Goal: Task Accomplishment & Management: Manage account settings

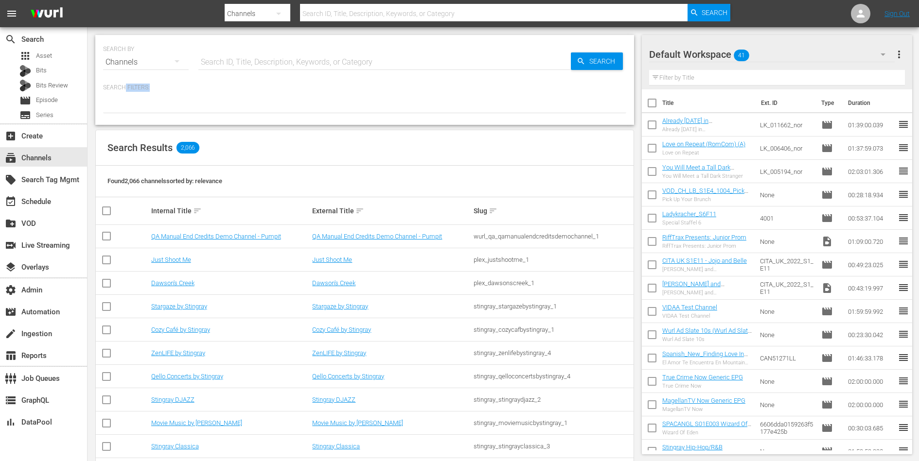
drag, startPoint x: 149, startPoint y: 88, endPoint x: 122, endPoint y: 88, distance: 27.7
click at [122, 88] on p "Search Filters:" at bounding box center [364, 88] width 523 height 8
drag, startPoint x: 110, startPoint y: 88, endPoint x: 128, endPoint y: 88, distance: 18.0
click at [128, 88] on p "Search Filters:" at bounding box center [364, 88] width 523 height 8
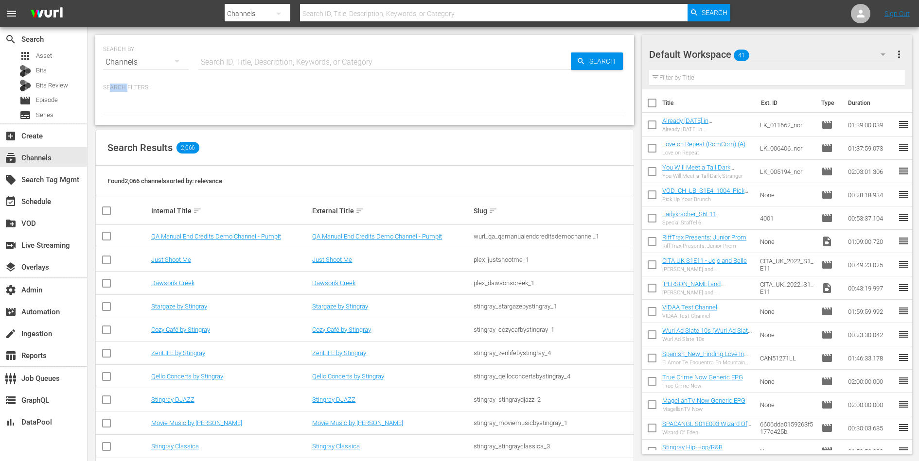
click at [128, 88] on p "Search Filters:" at bounding box center [364, 88] width 523 height 8
drag, startPoint x: 106, startPoint y: 86, endPoint x: 134, endPoint y: 86, distance: 27.2
click at [134, 86] on p "Search Filters:" at bounding box center [364, 88] width 523 height 8
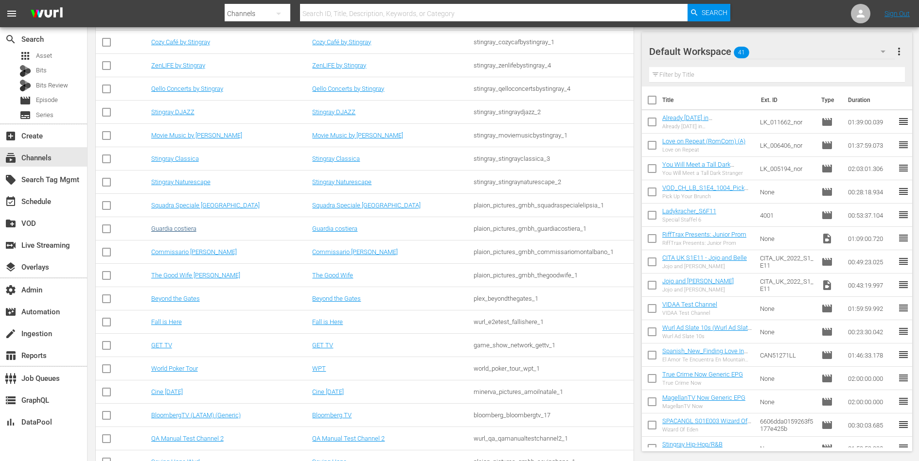
scroll to position [290, 0]
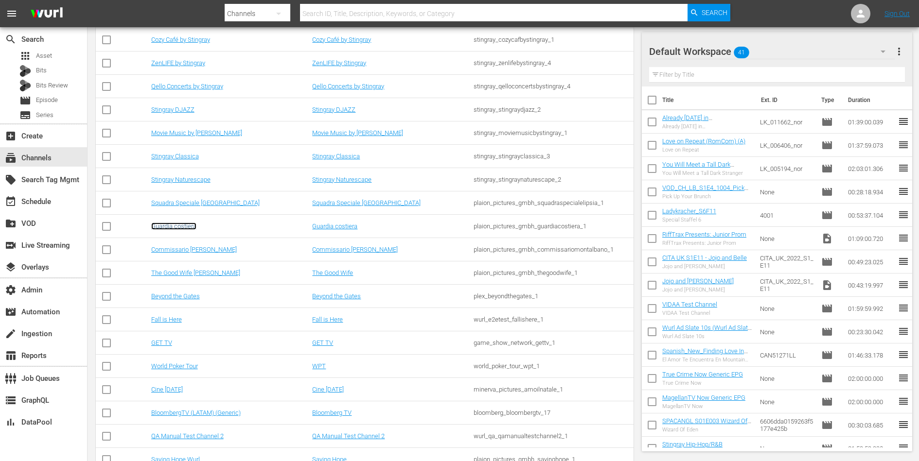
click at [177, 224] on link "Guardia costiera" at bounding box center [173, 226] width 45 height 7
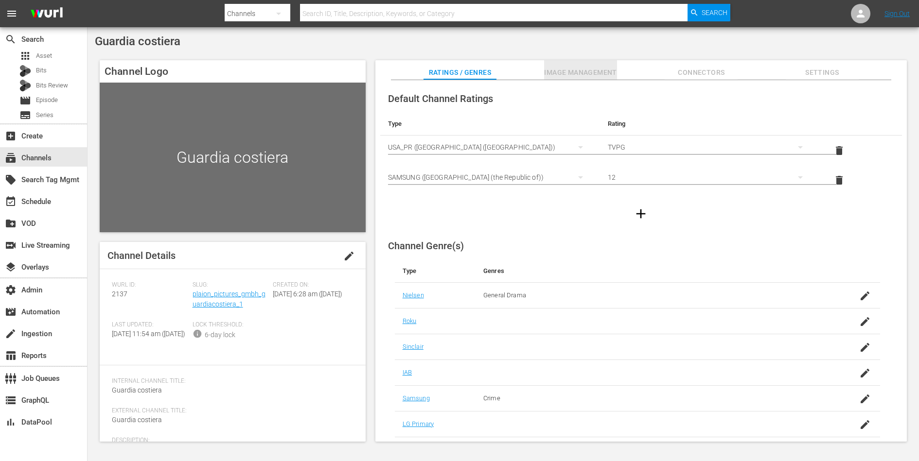
click at [580, 73] on span "Image Management" at bounding box center [580, 73] width 73 height 12
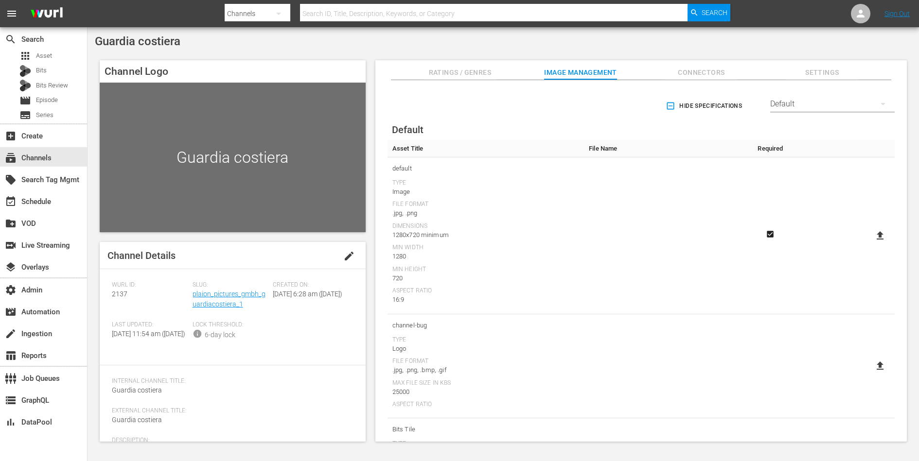
click at [874, 230] on icon at bounding box center [880, 236] width 12 height 12
click at [871, 244] on input "file" at bounding box center [870, 244] width 0 height 0
type input "C:\fakepath\ZDF_GuardiaCostiera_SamsungTV_C_1920x1080_Rectangle.jpg"
click at [701, 71] on span "Connectors" at bounding box center [701, 73] width 73 height 12
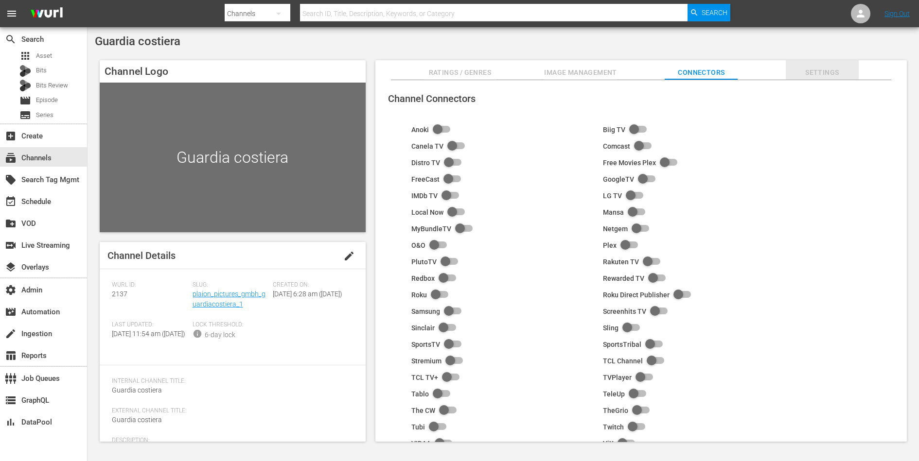
click at [821, 71] on span "Settings" at bounding box center [822, 73] width 73 height 12
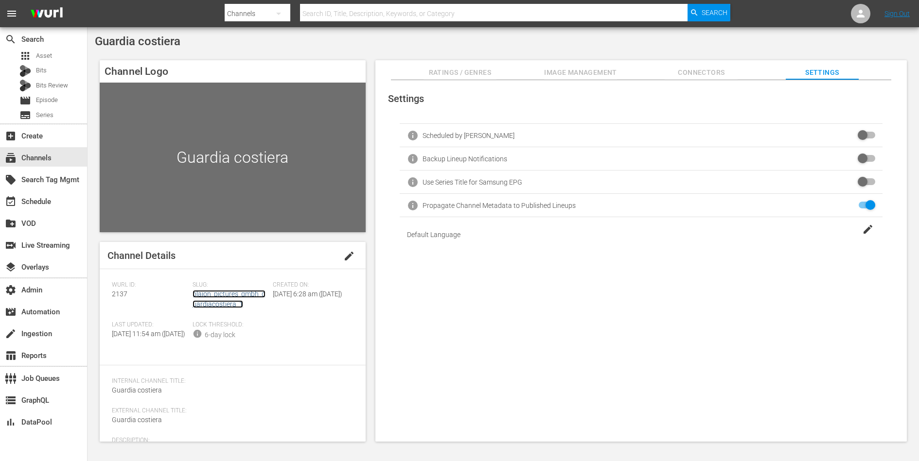
click at [230, 297] on link "plaion_pictures_gmbh_guardiacostiera_1" at bounding box center [229, 299] width 73 height 18
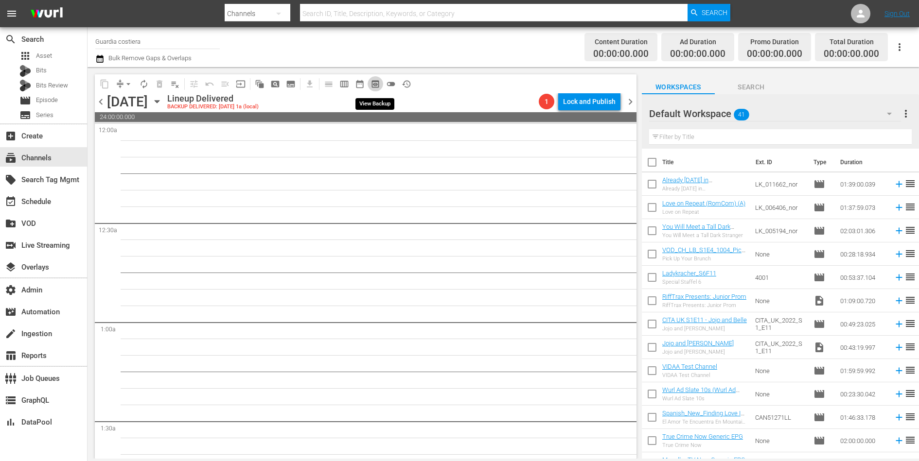
click at [377, 82] on span "preview_outlined" at bounding box center [375, 84] width 10 height 10
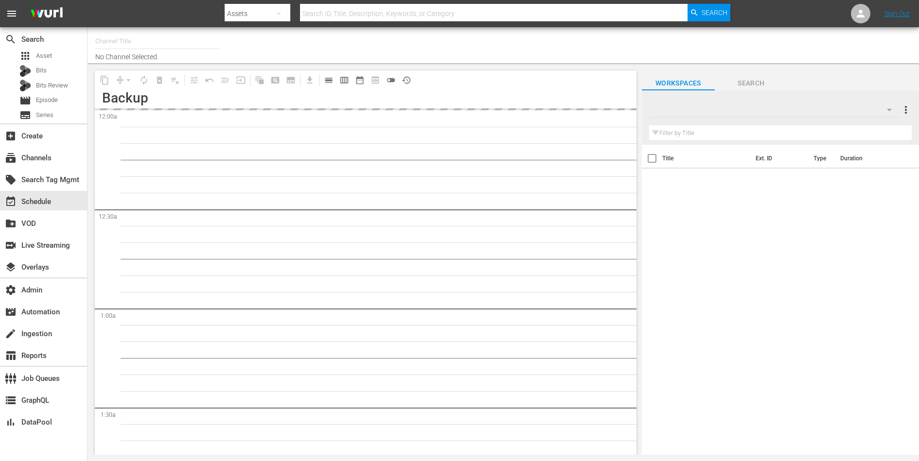
type input "Guardia costiera (2137)"
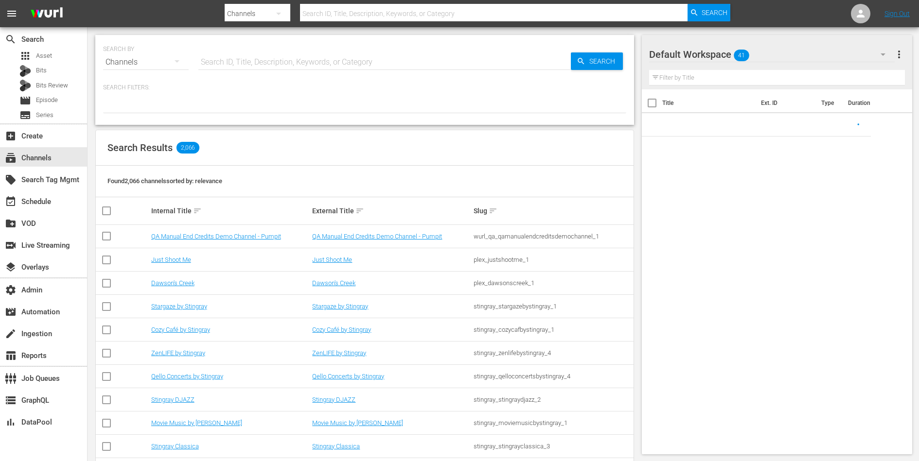
click at [246, 64] on input "text" at bounding box center [384, 62] width 372 height 23
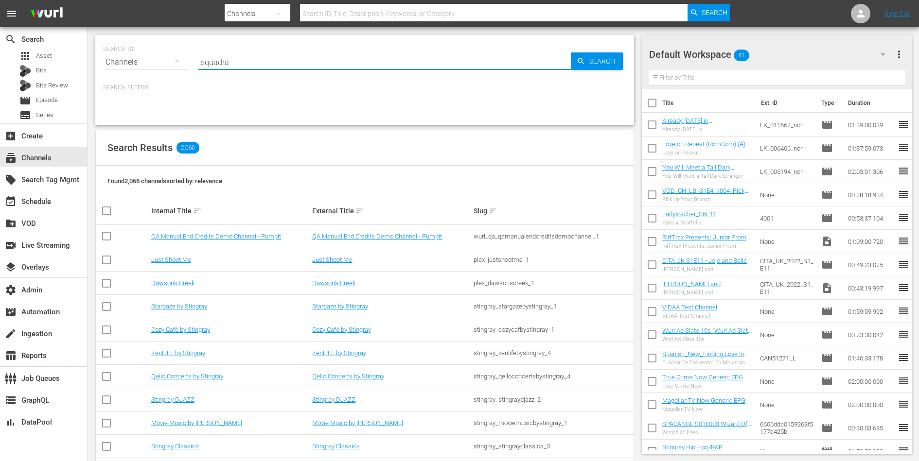
type input "squadra"
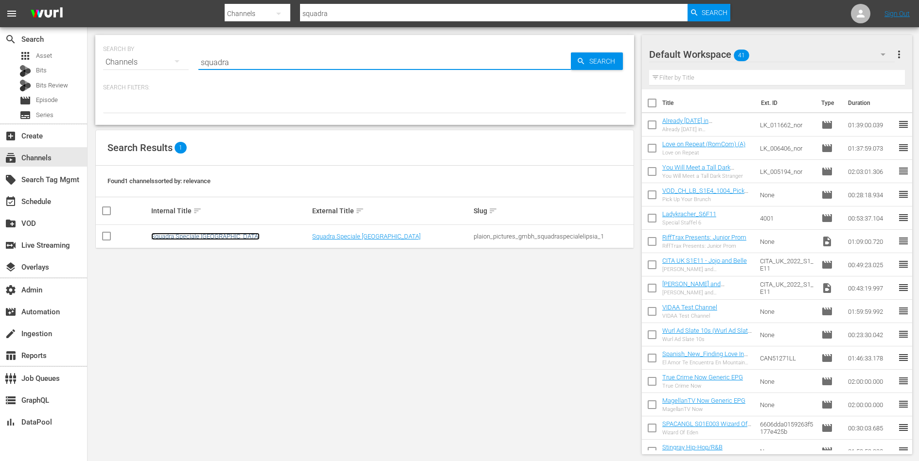
click at [158, 238] on link "Squadra Speciale [GEOGRAPHIC_DATA]" at bounding box center [205, 236] width 108 height 7
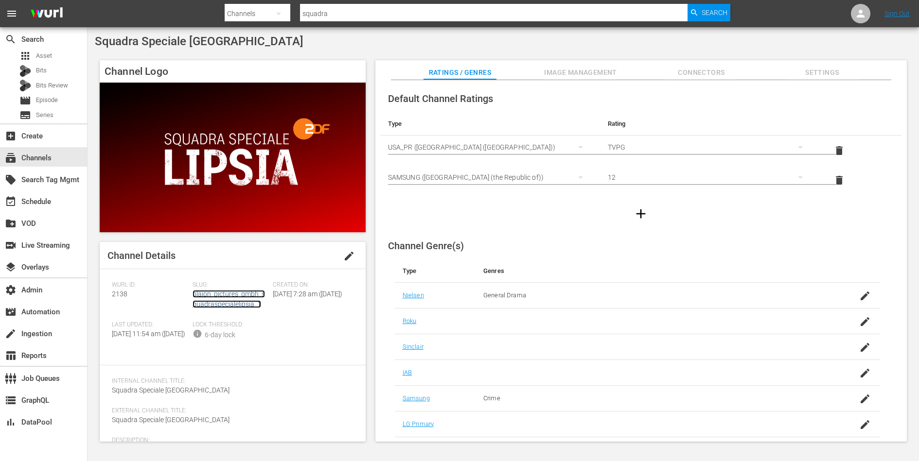
click at [223, 302] on link "plaion_pictures_gmbh_squadraspecialelipsia_1" at bounding box center [229, 299] width 72 height 18
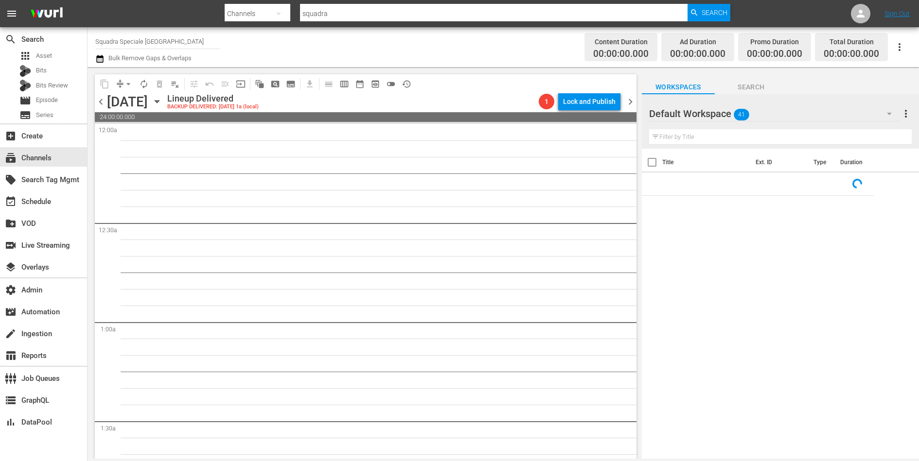
click at [375, 81] on span "preview_outlined" at bounding box center [375, 84] width 10 height 10
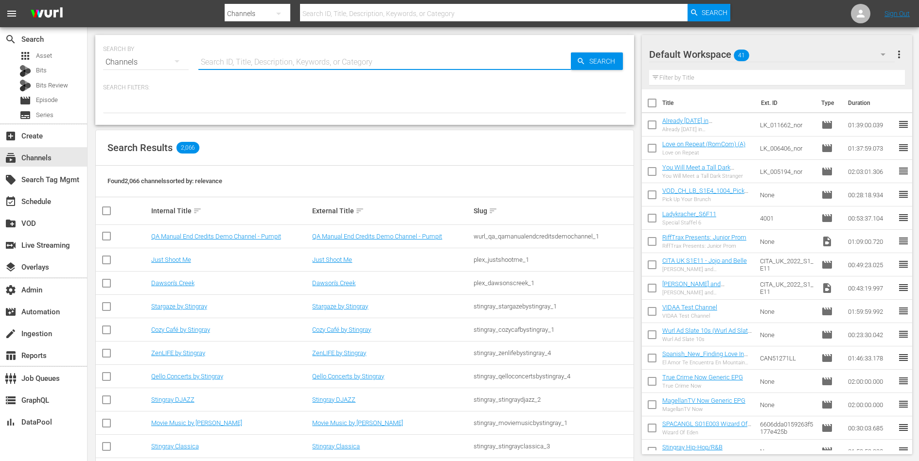
click at [294, 63] on input "text" at bounding box center [384, 62] width 372 height 23
type input "cine [DATE]"
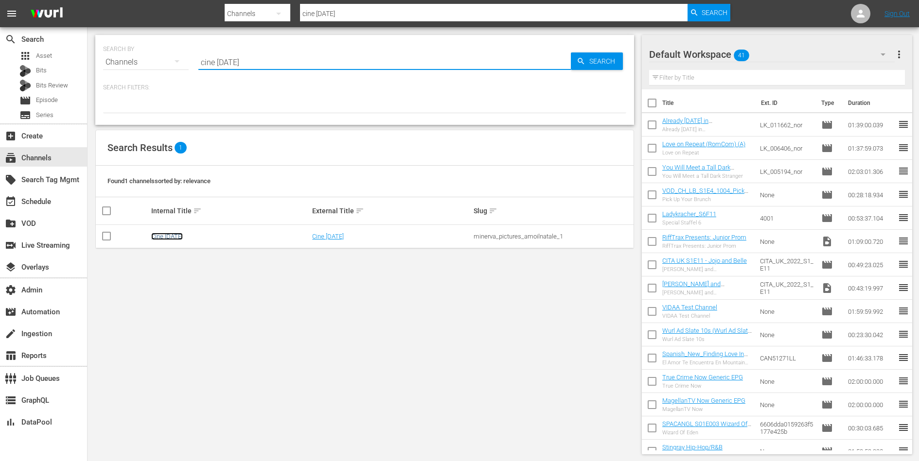
click at [168, 236] on link "Cine [DATE]" at bounding box center [167, 236] width 32 height 7
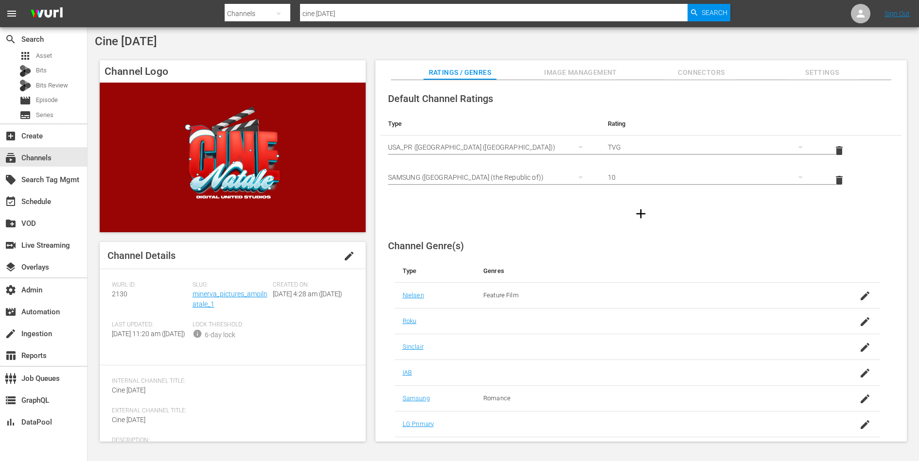
click at [561, 74] on span "Image Management" at bounding box center [580, 73] width 73 height 12
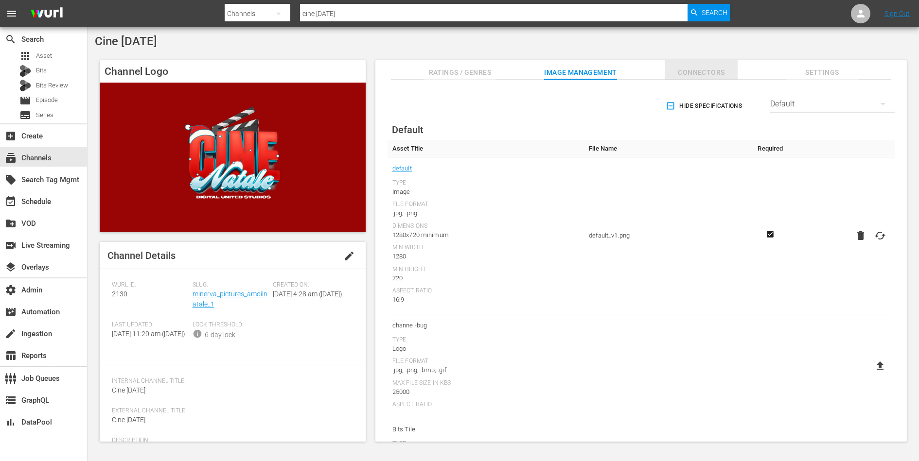
click at [682, 70] on span "Connectors" at bounding box center [701, 73] width 73 height 12
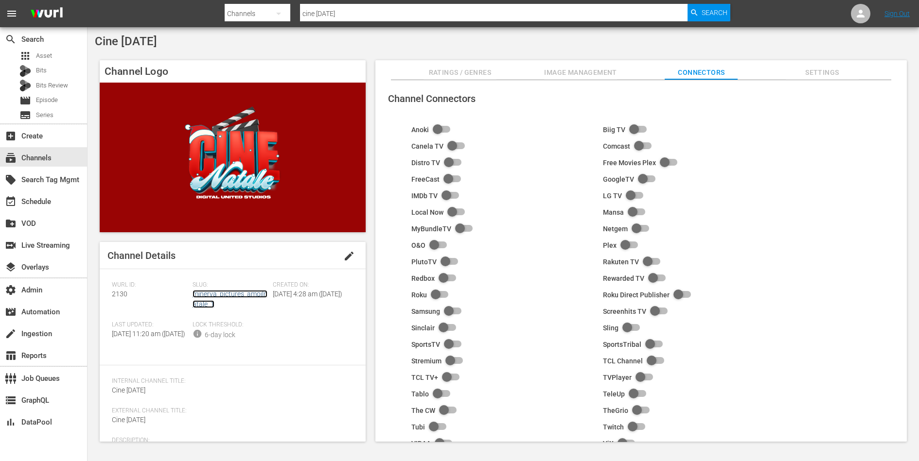
click at [204, 293] on link "minerva_pictures_amoilnatale_1" at bounding box center [230, 299] width 75 height 18
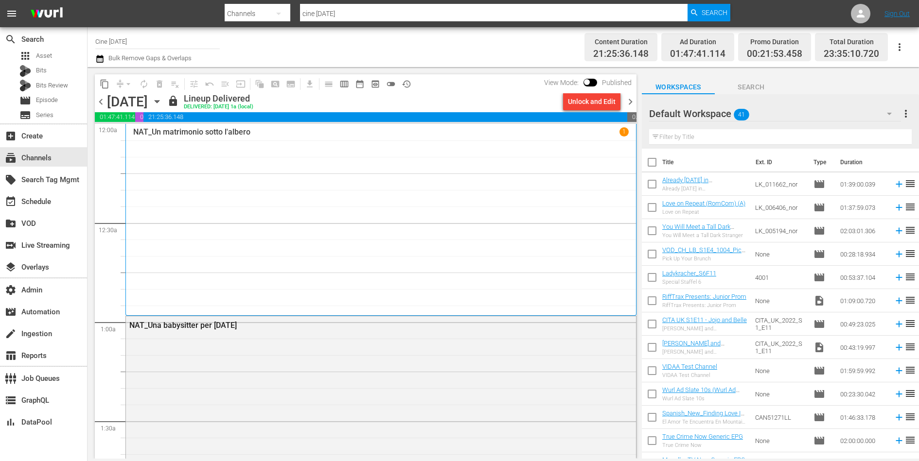
click at [375, 86] on span "preview_outlined" at bounding box center [375, 84] width 10 height 10
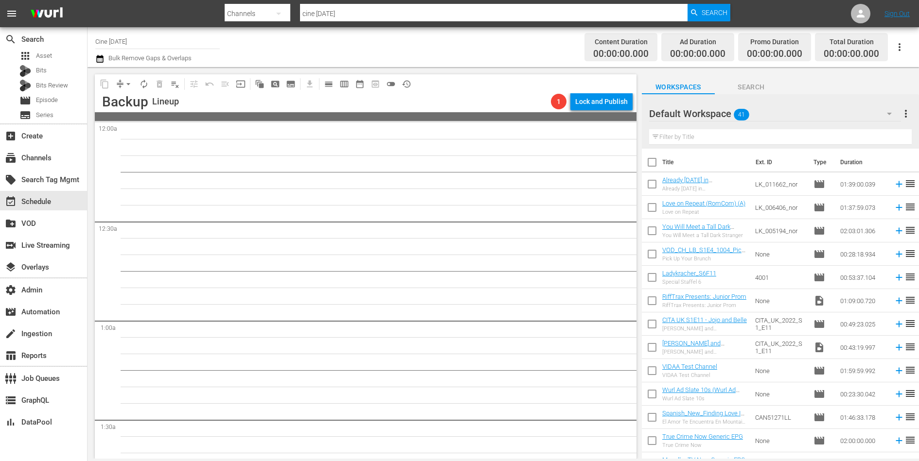
click at [323, 81] on button "calendar_view_day_outlined" at bounding box center [329, 84] width 16 height 16
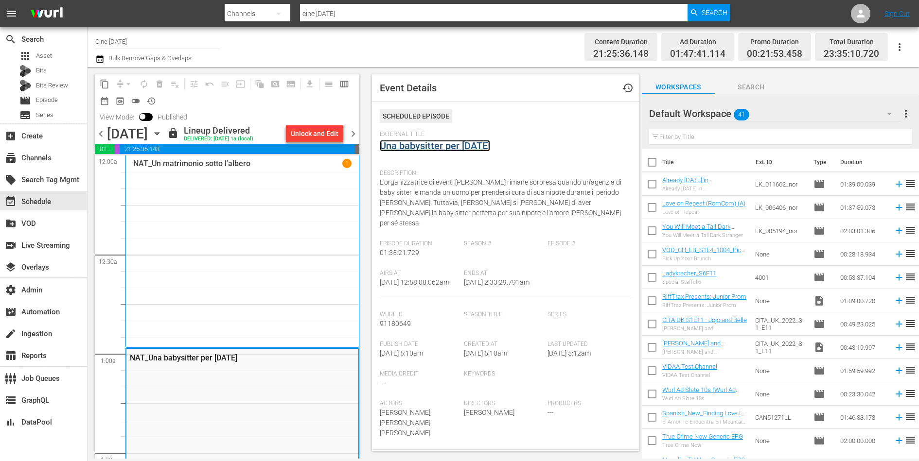
click at [407, 145] on link "Una babysitter per Natale" at bounding box center [435, 146] width 110 height 12
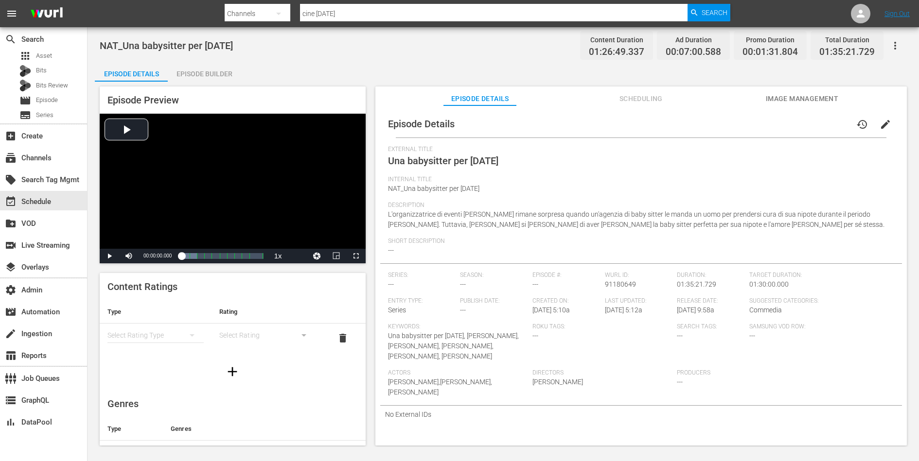
click at [201, 76] on div "Episode Builder" at bounding box center [204, 73] width 73 height 23
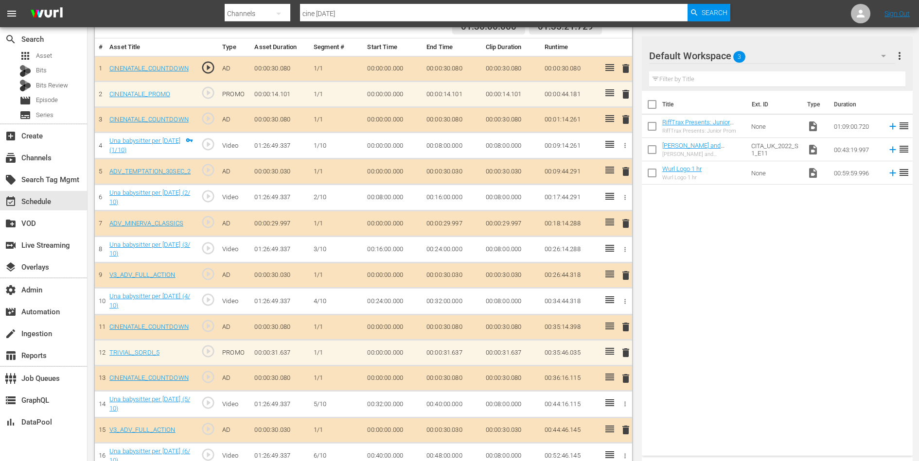
scroll to position [322, 0]
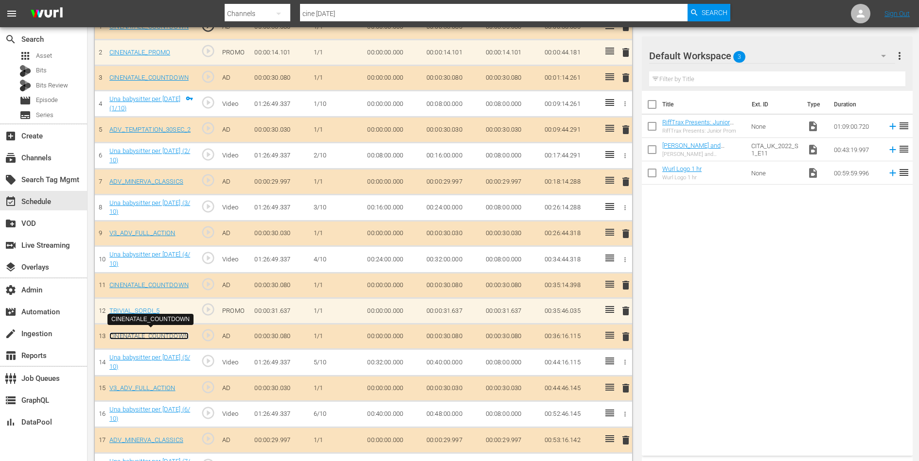
click at [156, 334] on link "CINENATALE_COUNTDOWN" at bounding box center [148, 336] width 79 height 7
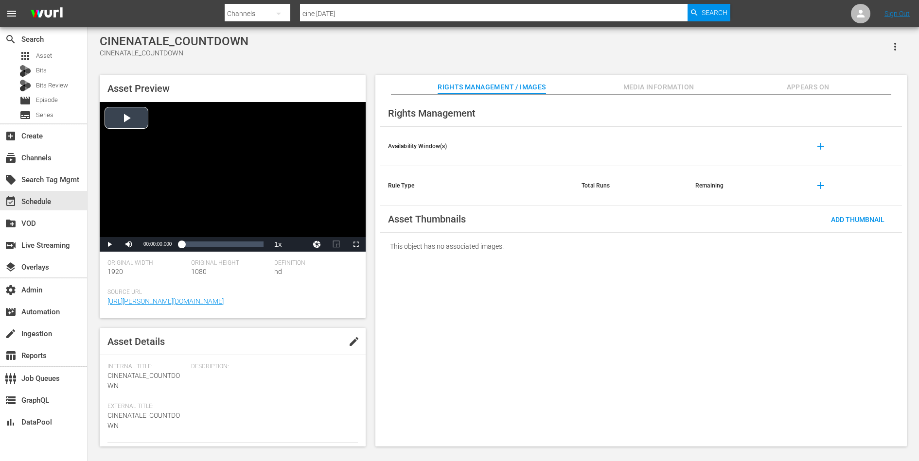
click at [151, 162] on div "Video Player" at bounding box center [233, 169] width 266 height 135
click at [129, 245] on span "Video Player" at bounding box center [129, 245] width 0 height 0
click at [109, 245] on span "Video Player" at bounding box center [109, 245] width 0 height 0
click at [31, 221] on div "create_new_folder VOD" at bounding box center [27, 222] width 54 height 9
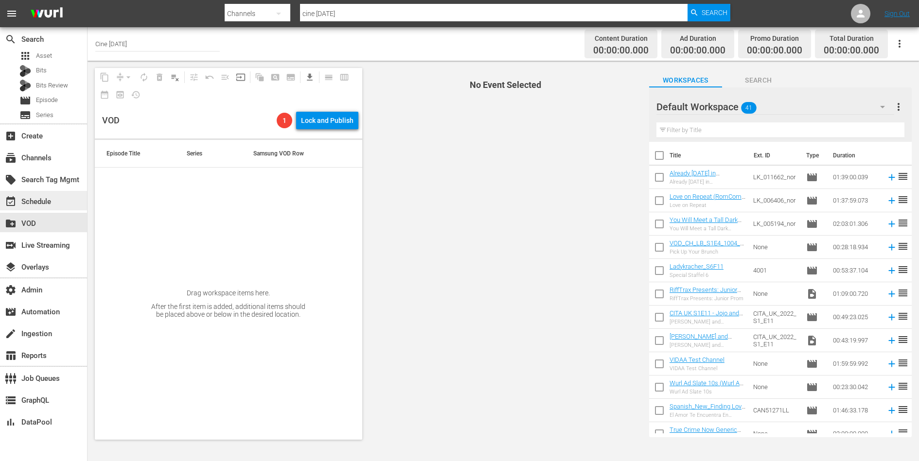
click at [34, 198] on div "event_available Schedule" at bounding box center [27, 200] width 54 height 9
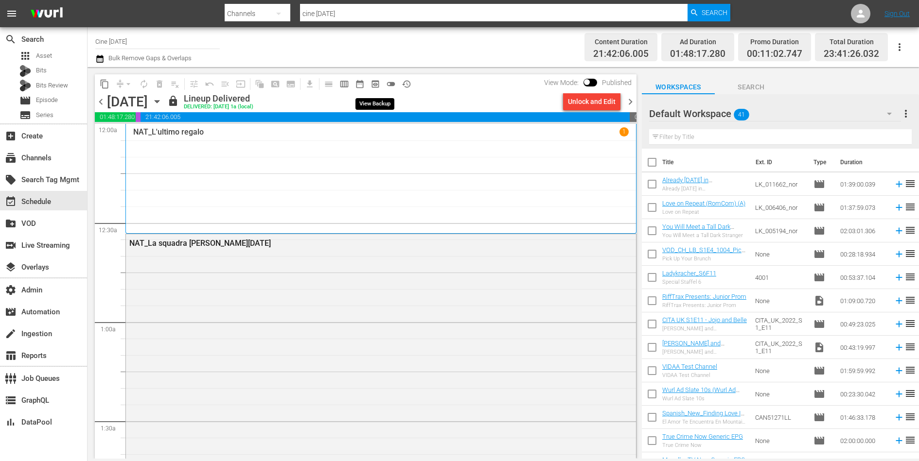
click at [374, 82] on span "preview_outlined" at bounding box center [375, 84] width 10 height 10
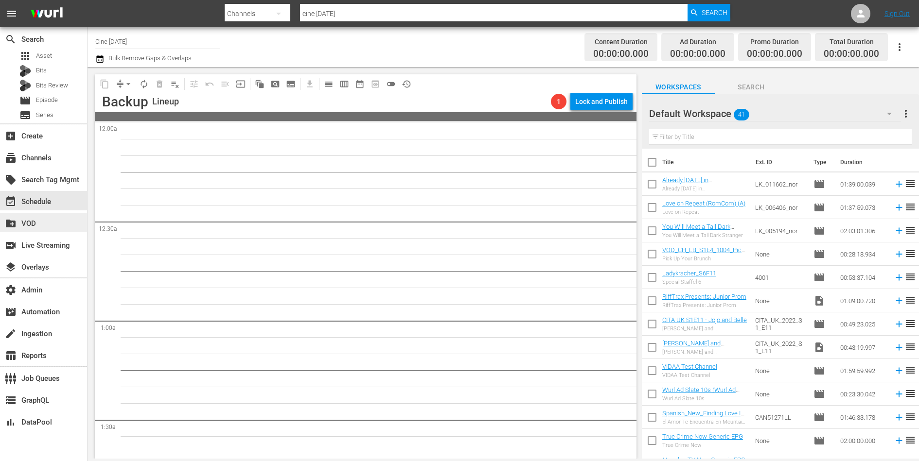
click at [41, 218] on div "create_new_folder VOD" at bounding box center [27, 222] width 54 height 9
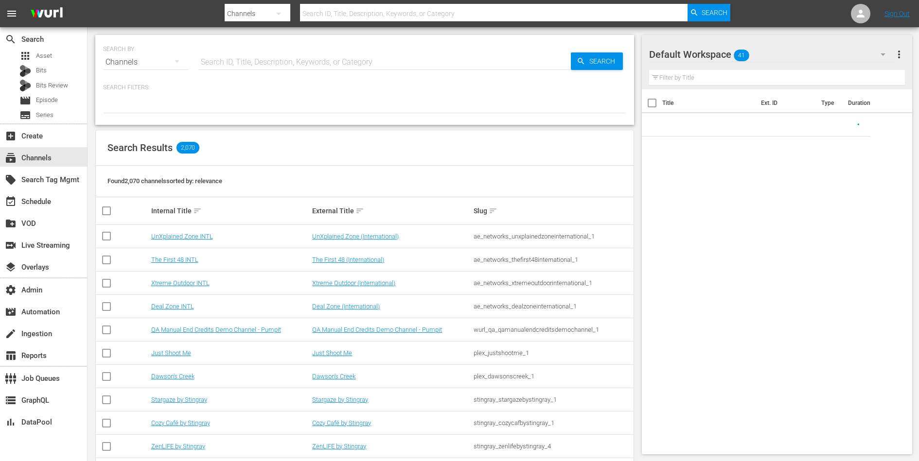
click at [235, 68] on input "text" at bounding box center [384, 62] width 372 height 23
type input "vevo"
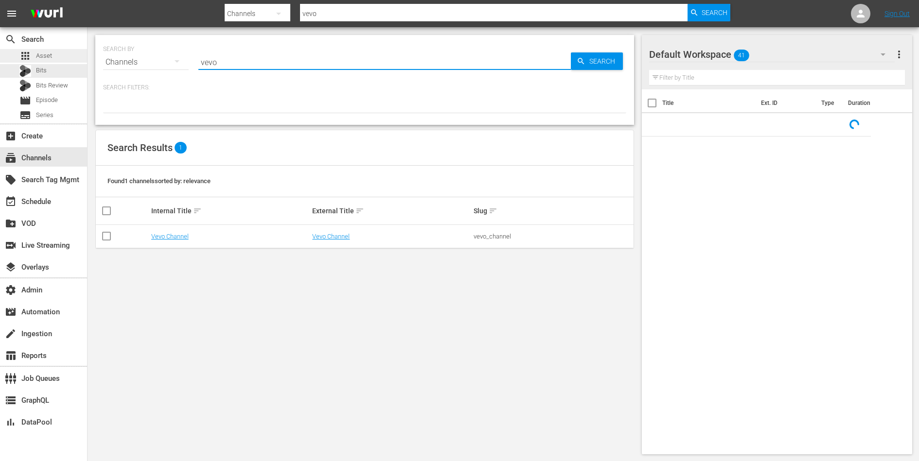
click at [44, 60] on span "Asset" at bounding box center [44, 56] width 16 height 10
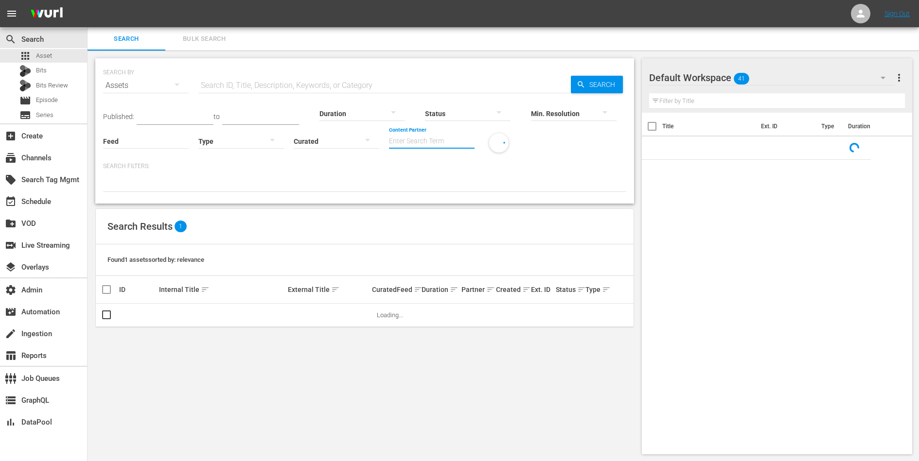
click at [419, 147] on input "Content Partner" at bounding box center [432, 141] width 86 height 35
click at [428, 166] on div "Vevo (469)" at bounding box center [468, 168] width 142 height 23
type input "Vevo (469)"
click at [294, 88] on input "text" at bounding box center [384, 85] width 372 height 23
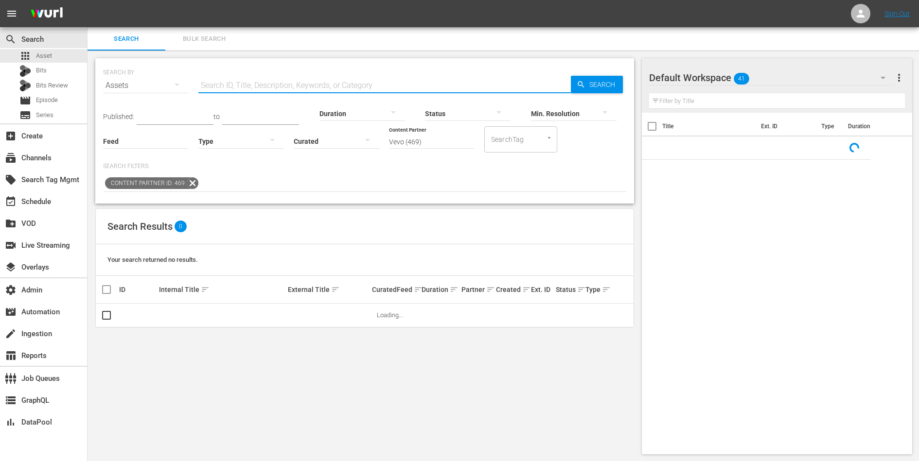
click at [400, 186] on div "Content Partner ID: 469" at bounding box center [364, 184] width 523 height 17
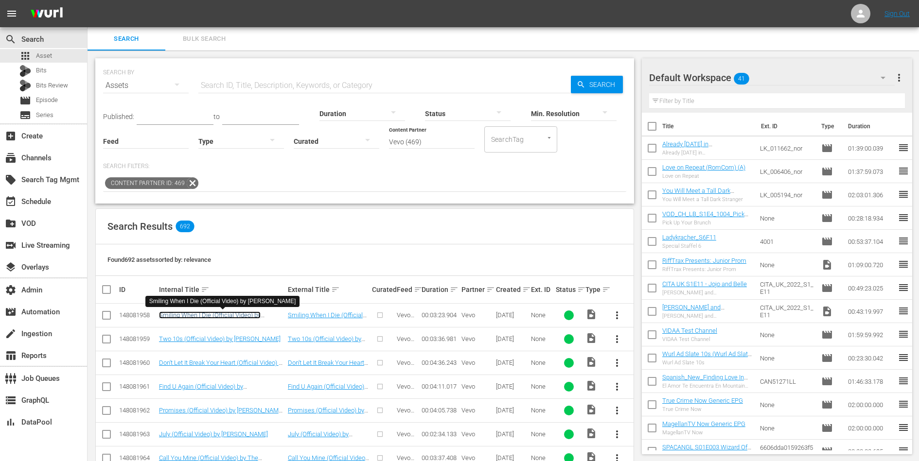
click at [217, 313] on link "Smiling When I Die (Official Video) by [PERSON_NAME]" at bounding box center [210, 319] width 102 height 15
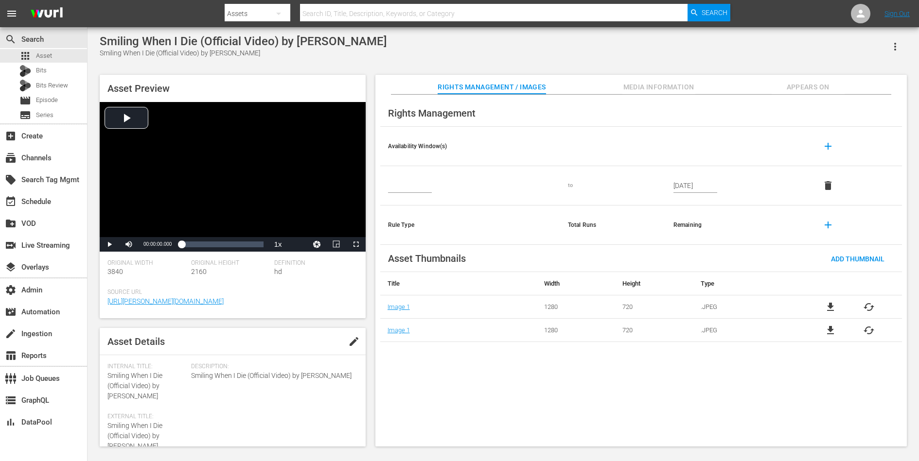
click at [645, 86] on span "Media Information" at bounding box center [658, 87] width 73 height 12
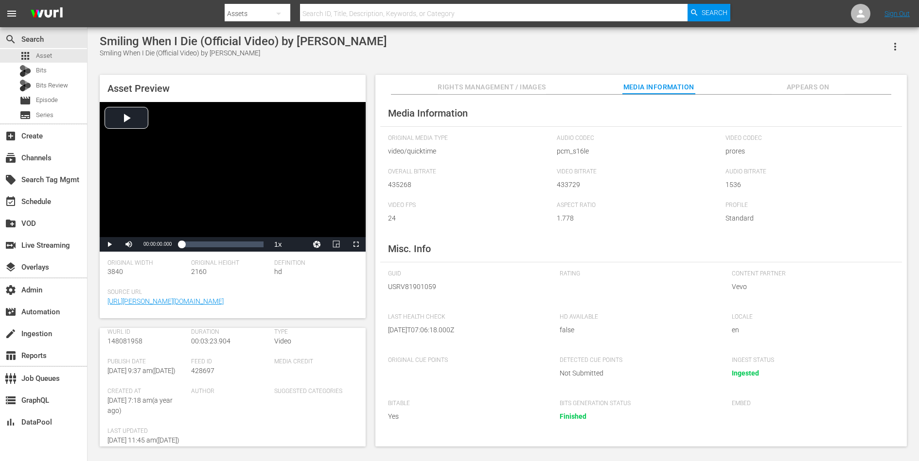
scroll to position [122, 0]
click at [205, 397] on span "428697" at bounding box center [202, 396] width 23 height 8
copy span "428697"
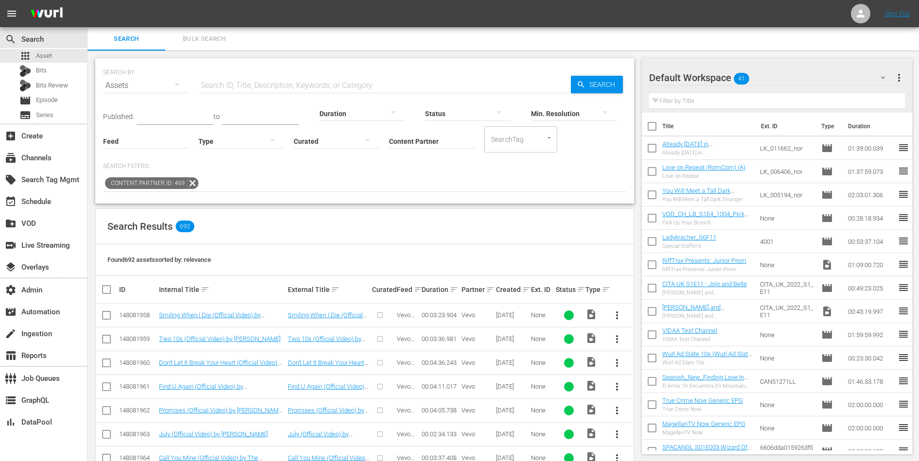
click at [423, 140] on input "Content Partner" at bounding box center [432, 141] width 86 height 35
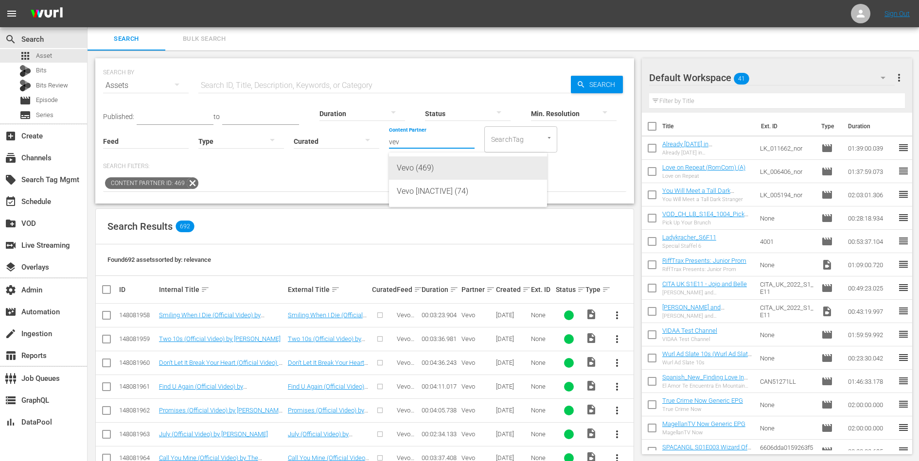
click at [405, 170] on div "Vevo (469)" at bounding box center [468, 168] width 142 height 23
type input "Vevo (469)"
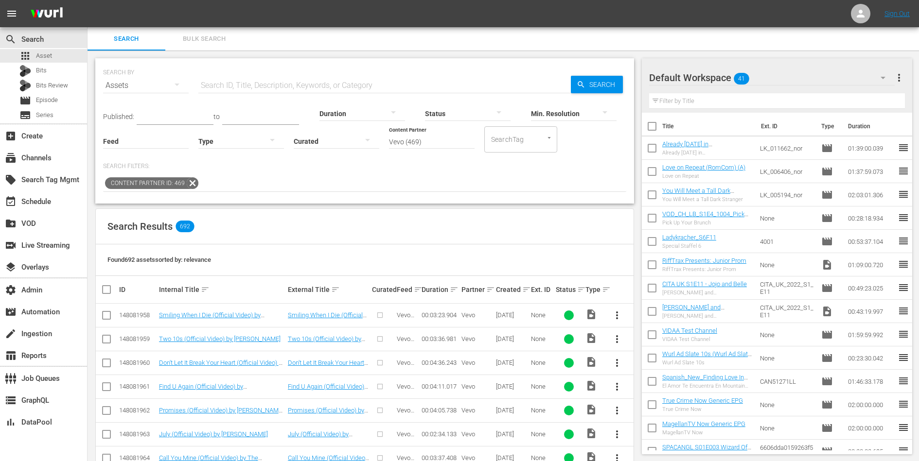
click at [345, 88] on input "text" at bounding box center [384, 85] width 372 height 23
paste input "Don't Let Me Down by The Beatles"
type input "Don't Let Me Down by The Beatles"
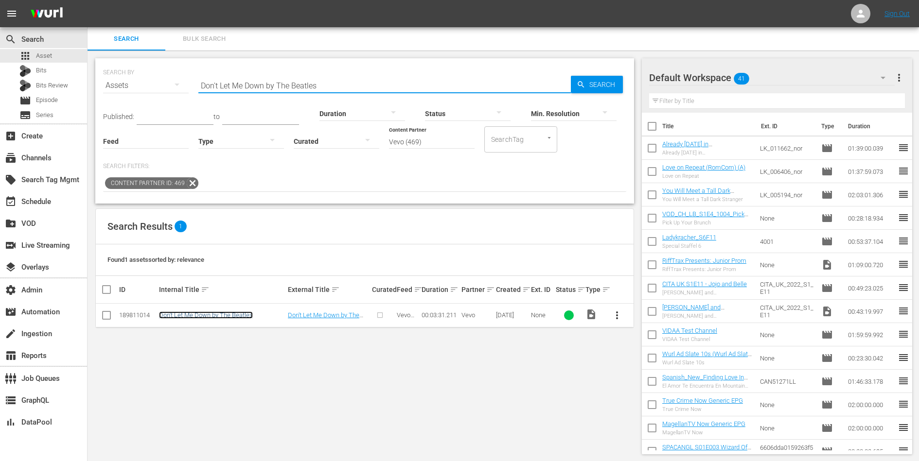
click at [215, 314] on link "Don't Let Me Down by The Beatles" at bounding box center [206, 315] width 94 height 7
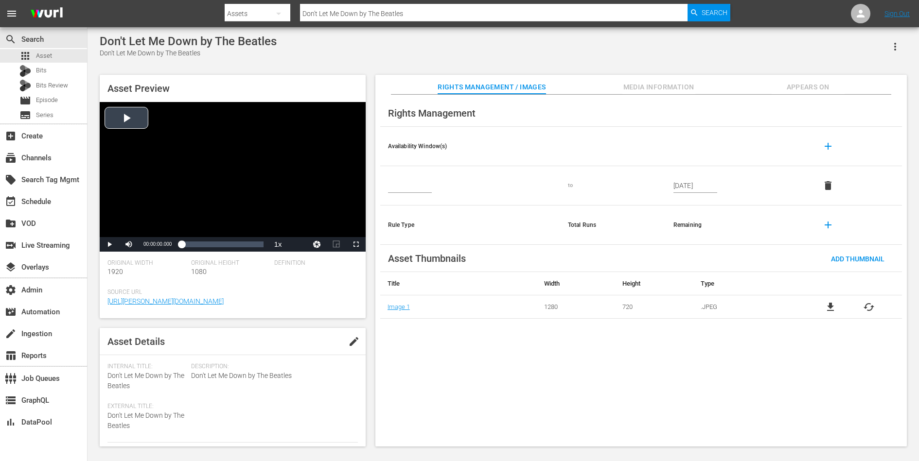
click at [180, 164] on div "Video Player" at bounding box center [233, 169] width 266 height 135
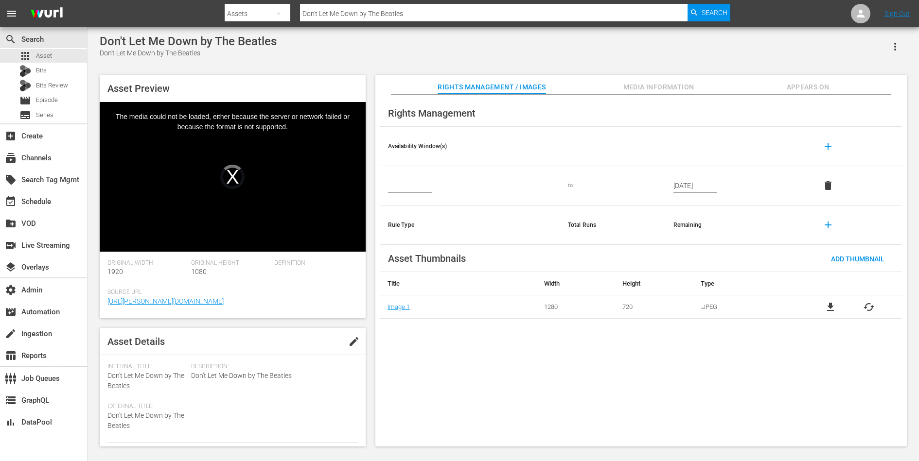
click at [415, 12] on input "Don't Let Me Down by The Beatles" at bounding box center [493, 13] width 387 height 23
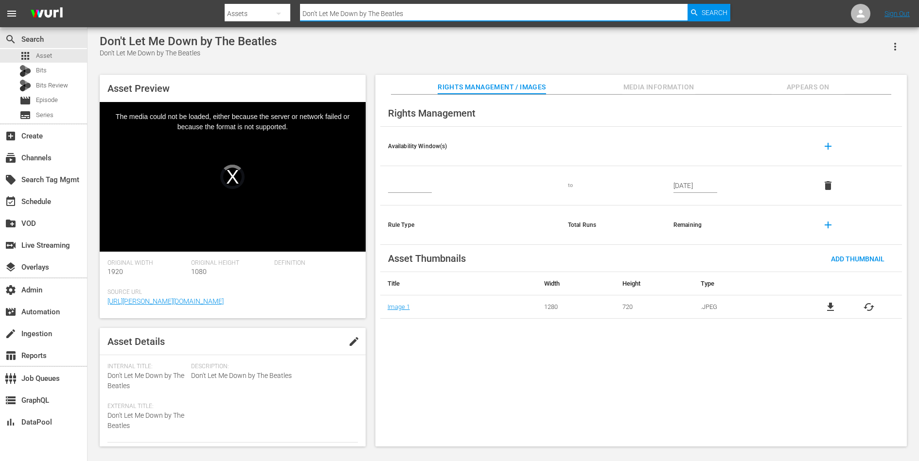
click at [415, 12] on input "Don't Let Me Down by The Beatles" at bounding box center [493, 13] width 387 height 23
paste input "Whatever It Takes (Official Music Video) by Imagine Dragon"
type input "Whatever It Takes (Official Music Video) by Imagine Dragons"
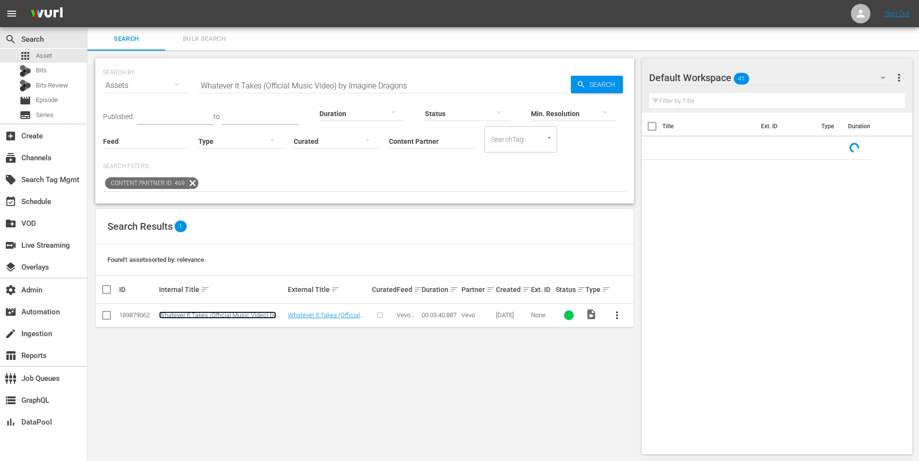
click at [214, 313] on link "Whatever It Takes (Official Music Video) by Imagine Dragons" at bounding box center [217, 319] width 117 height 15
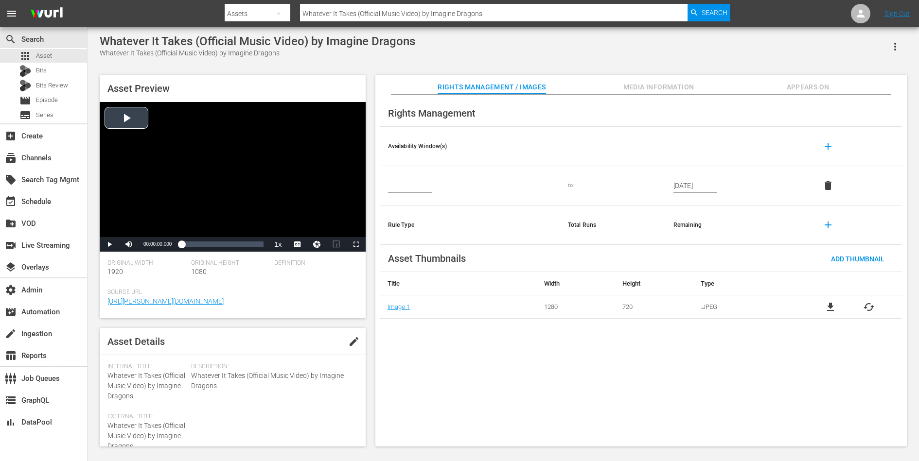
click at [143, 164] on div "Video Player" at bounding box center [233, 169] width 266 height 135
click at [225, 249] on div "Loaded : 8.13% 00:01:58.332 00:00:00.928" at bounding box center [221, 244] width 91 height 15
click at [109, 245] on span "Video Player" at bounding box center [109, 245] width 0 height 0
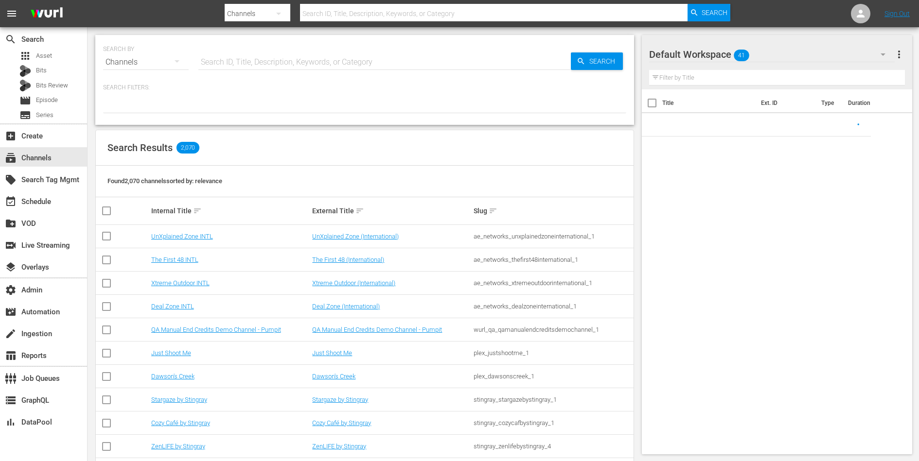
click at [300, 60] on input "text" at bounding box center [384, 62] width 372 height 23
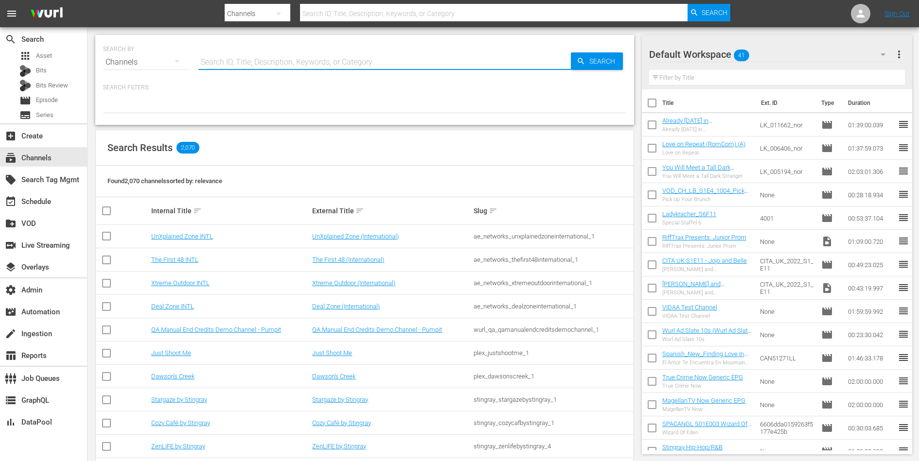
paste input "Jodha"
type input "Jodha"
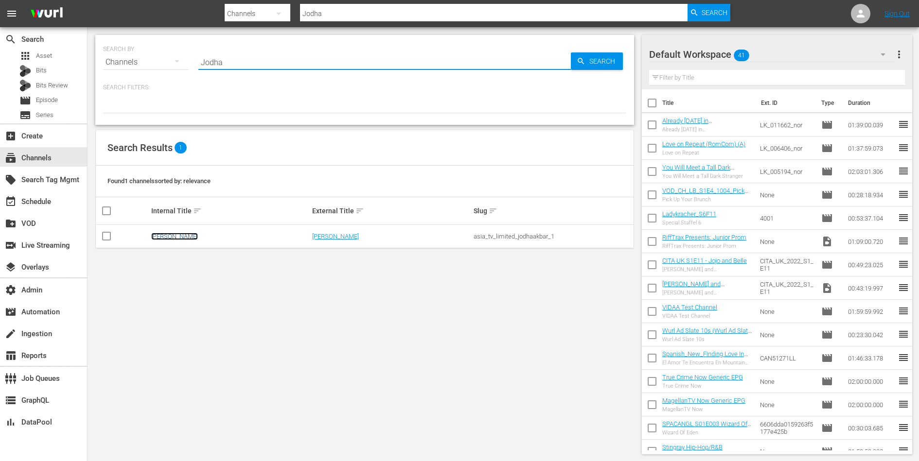
click at [164, 233] on link "[PERSON_NAME]" at bounding box center [174, 236] width 47 height 7
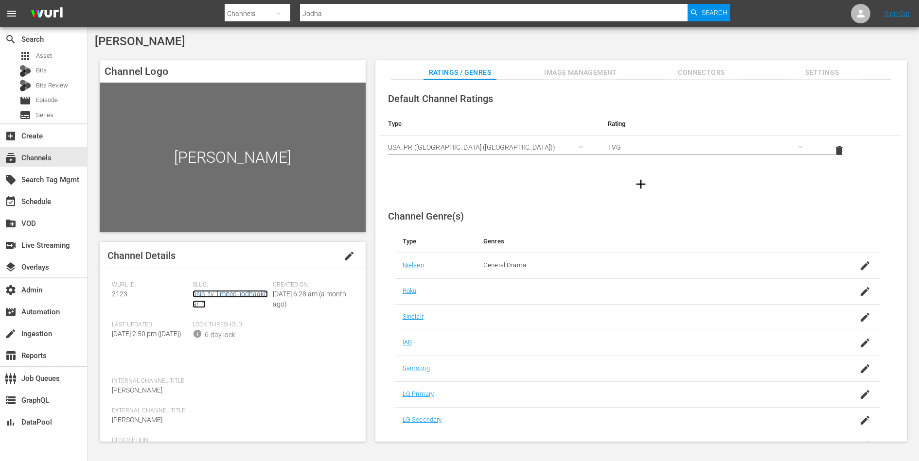
click at [206, 294] on link "asia_tv_limited_jodhaakbar_1" at bounding box center [230, 299] width 75 height 18
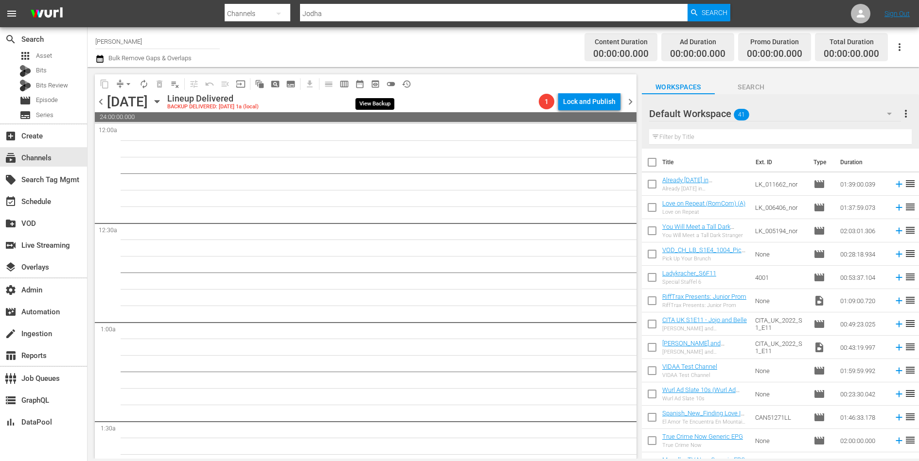
click at [380, 83] on span "preview_outlined" at bounding box center [375, 84] width 10 height 10
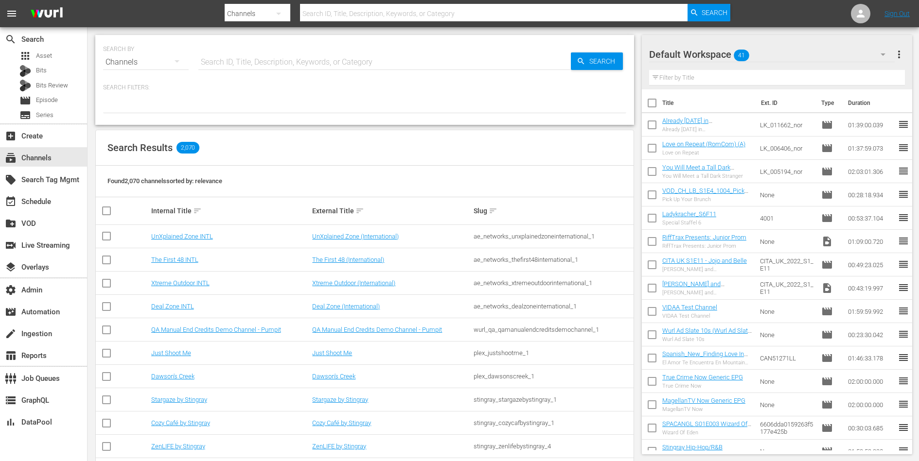
click at [332, 61] on input "text" at bounding box center [384, 62] width 372 height 23
type input "cine"
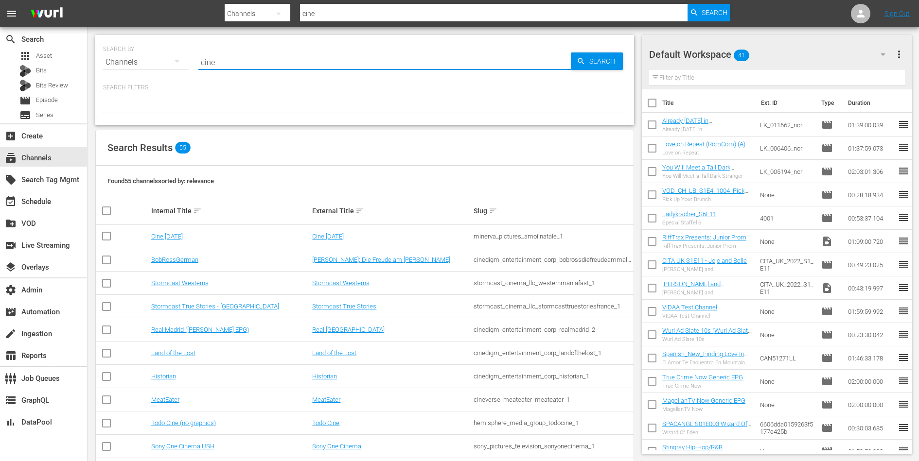
click at [496, 236] on div "minerva_pictures_amoilnatale_1" at bounding box center [553, 236] width 158 height 7
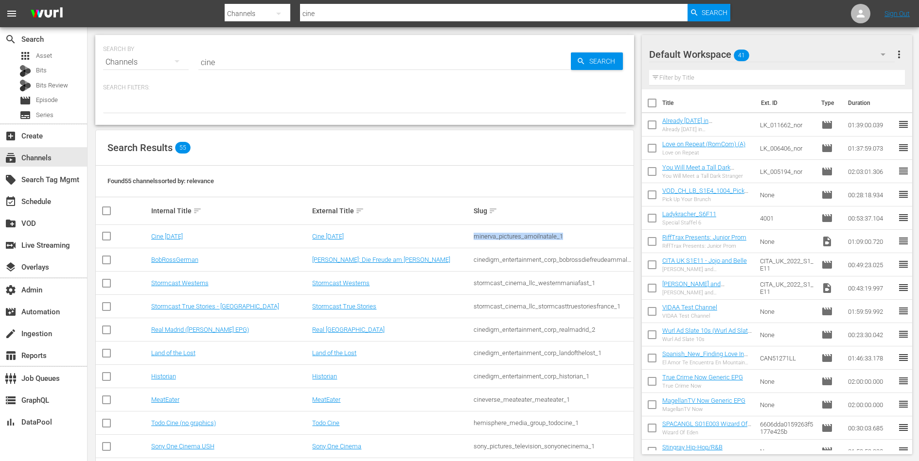
click at [496, 236] on div "minerva_pictures_amoilnatale_1" at bounding box center [553, 236] width 158 height 7
copy div "minerva_pictures_amoilnatale_1"
click at [171, 237] on link "Cine Natale" at bounding box center [167, 236] width 32 height 7
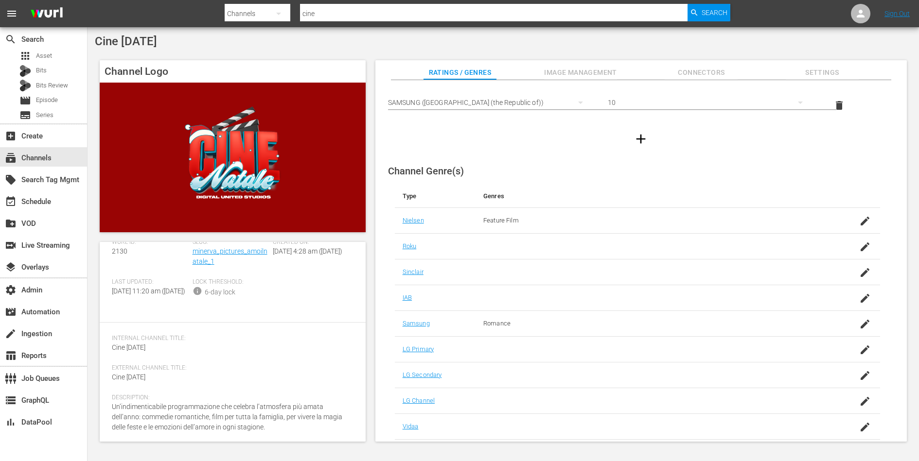
scroll to position [73, 0]
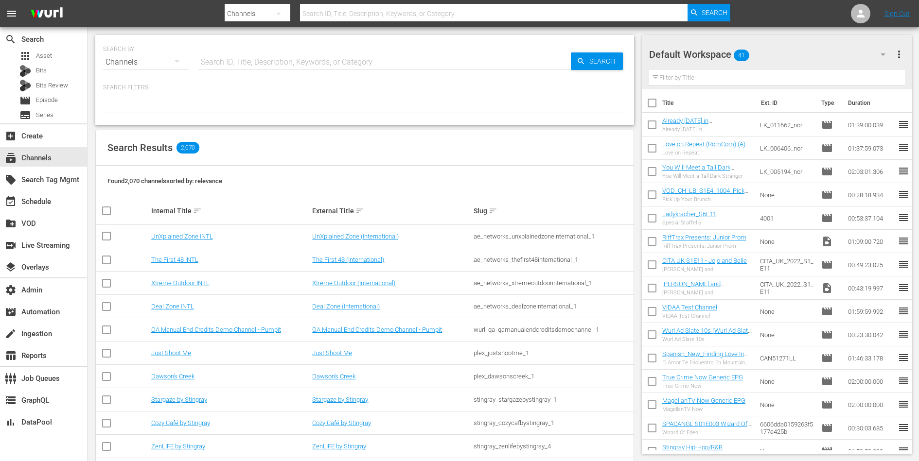
click at [240, 58] on input "text" at bounding box center [384, 62] width 372 height 23
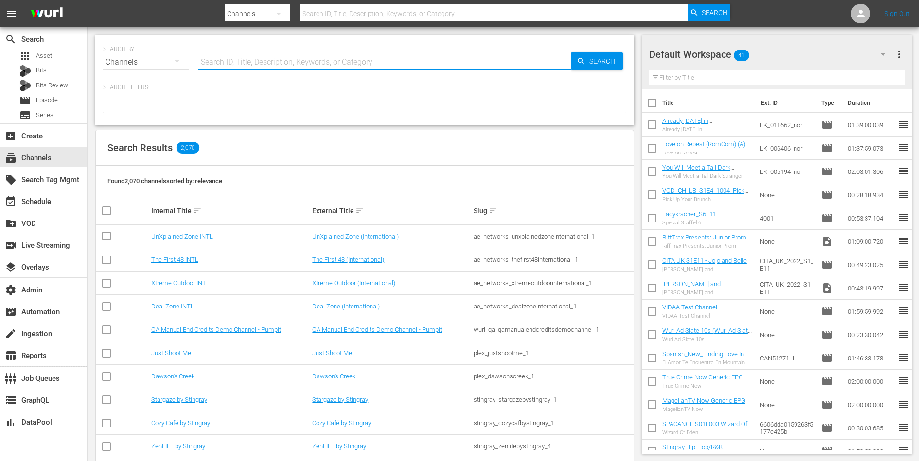
paste input "bloomberg_quicktake_2"
type input "bloomberg_quicktake_2"
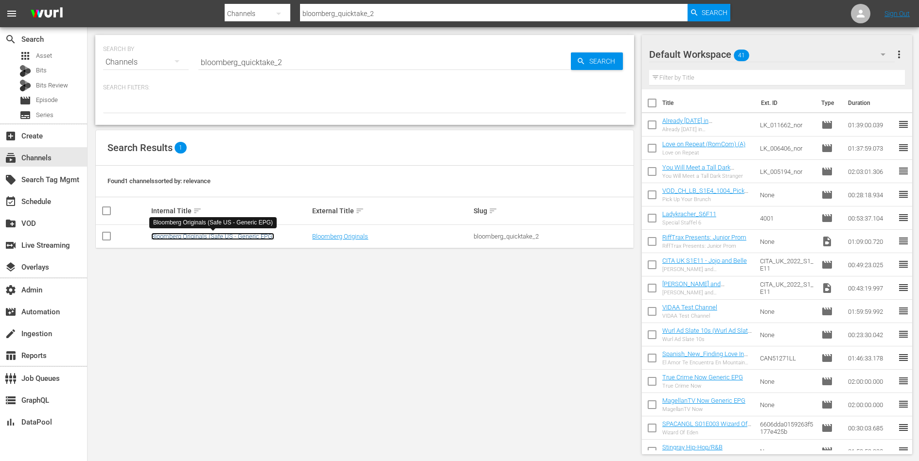
click at [190, 234] on link "Bloomberg Originals (Safe US - Generic EPG)" at bounding box center [212, 236] width 123 height 7
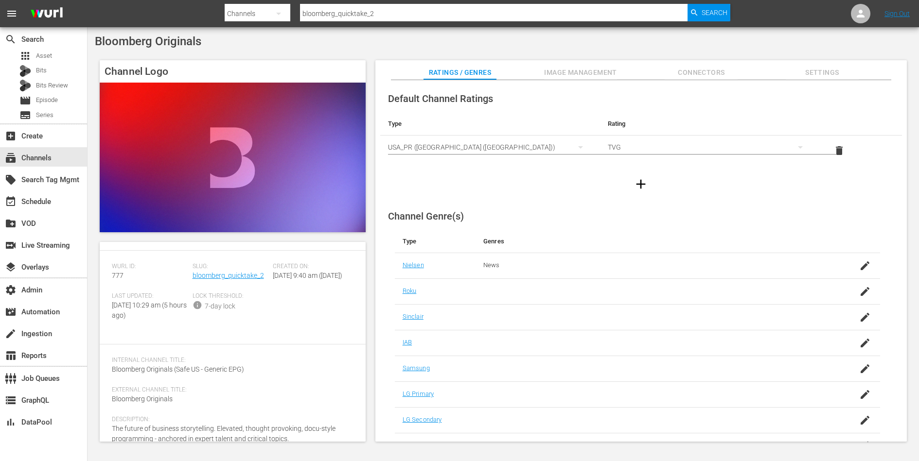
scroll to position [11, 0]
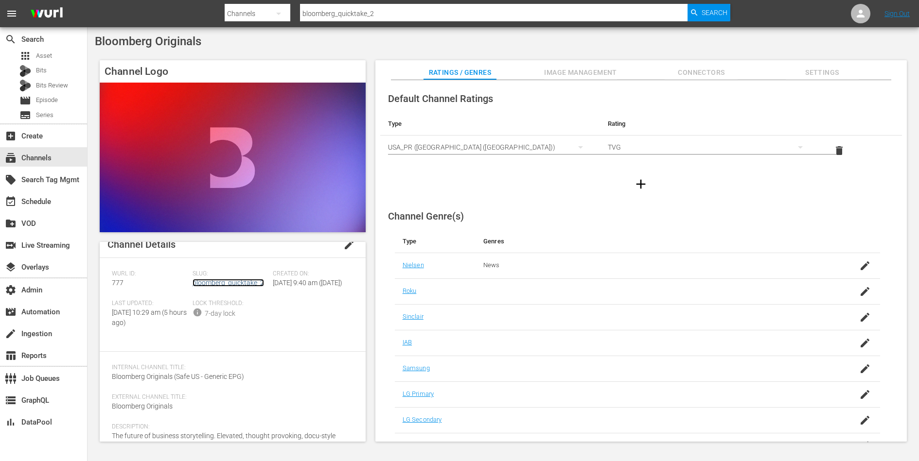
click at [226, 281] on link "bloomberg_quicktake_2" at bounding box center [228, 283] width 71 height 8
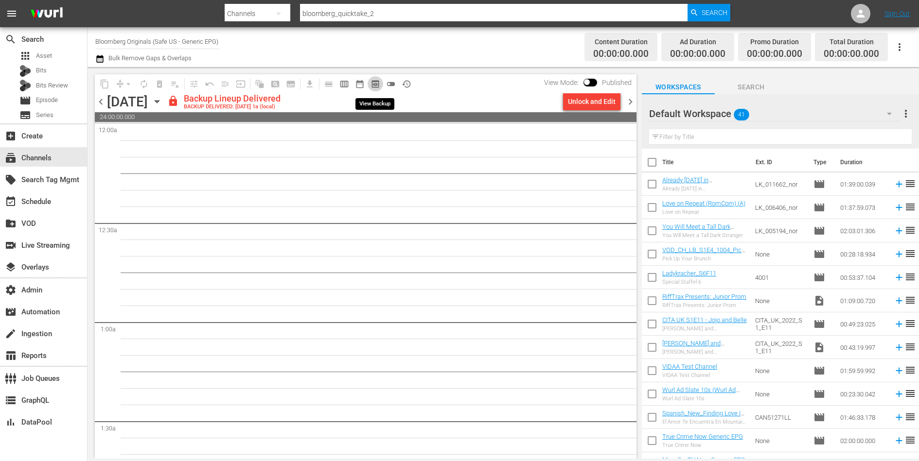
click at [374, 84] on span "preview_outlined" at bounding box center [375, 84] width 10 height 10
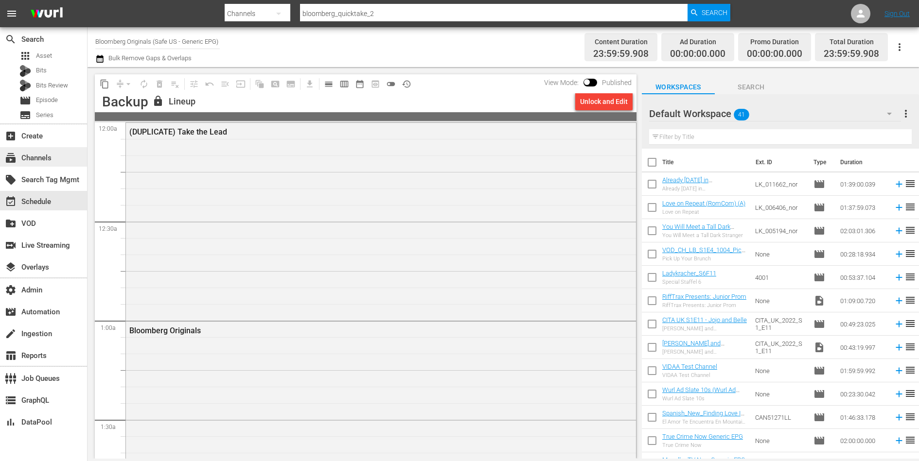
click at [50, 156] on div "subscriptions Channels" at bounding box center [27, 156] width 54 height 9
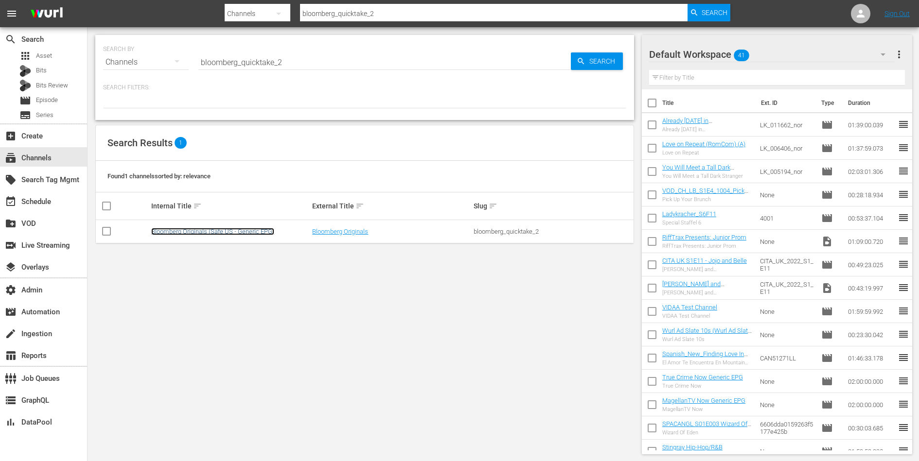
click at [250, 228] on link "Bloomberg Originals (Safe US - Generic EPG)" at bounding box center [212, 231] width 123 height 7
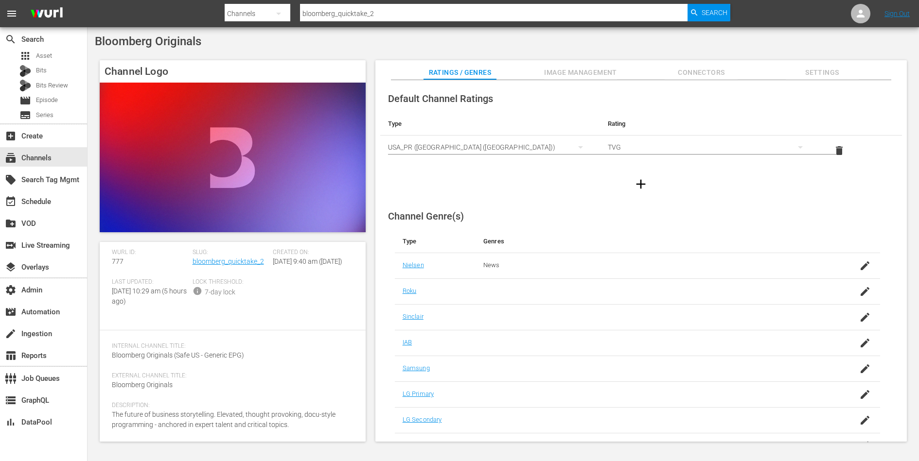
scroll to position [45, 0]
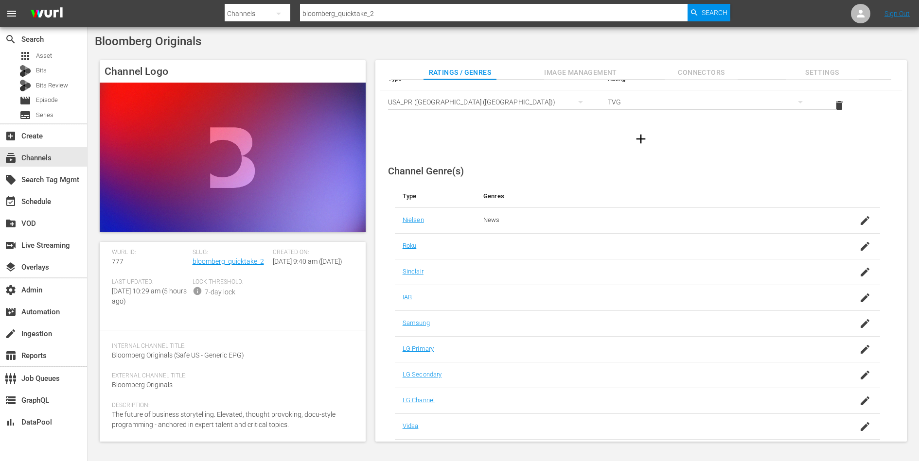
click at [861, 424] on icon "button" at bounding box center [865, 427] width 12 height 12
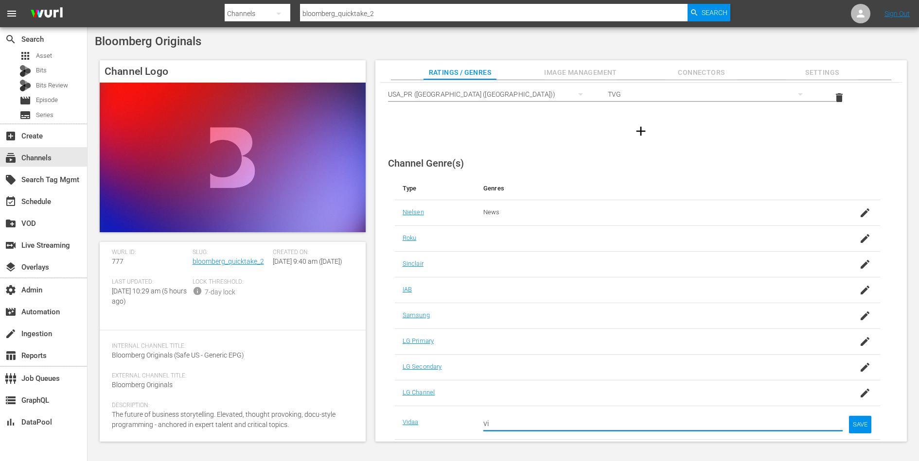
type input "v"
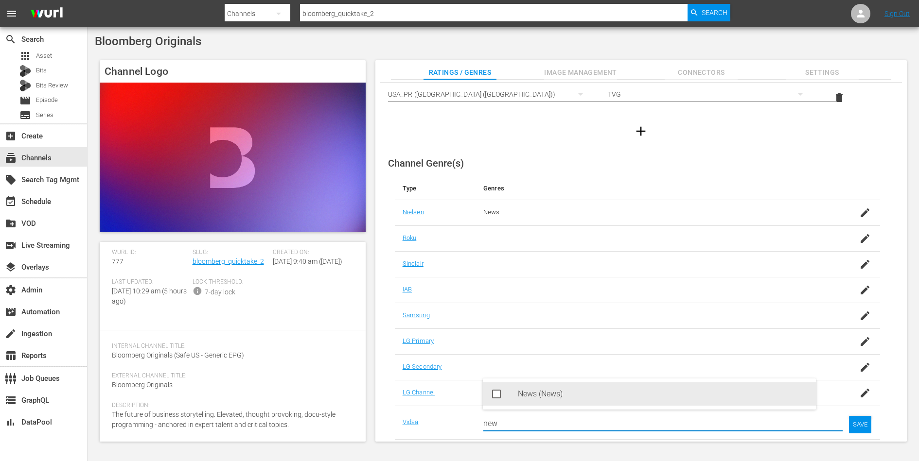
click at [531, 401] on div "News (News)" at bounding box center [663, 394] width 290 height 23
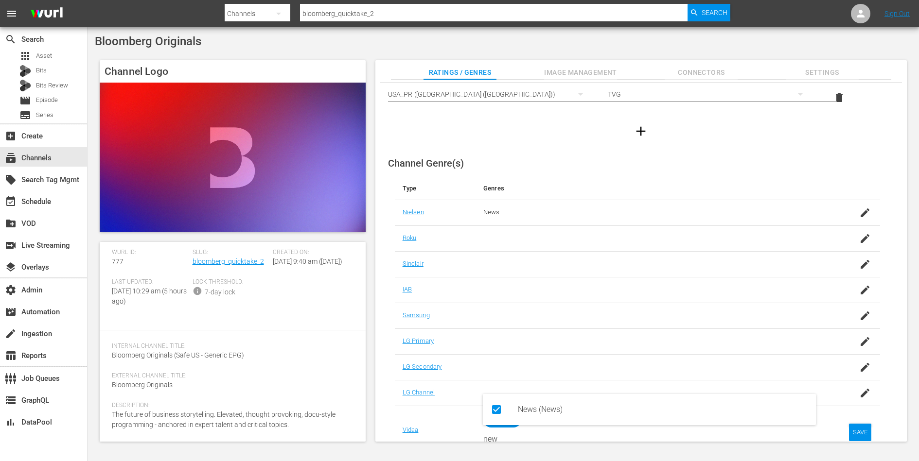
type input "new"
click at [851, 432] on div "SAVE" at bounding box center [860, 433] width 22 height 18
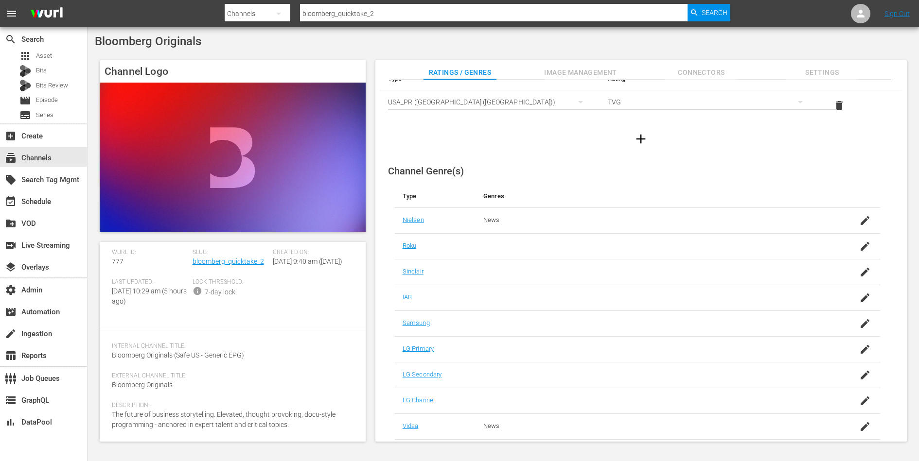
scroll to position [0, 0]
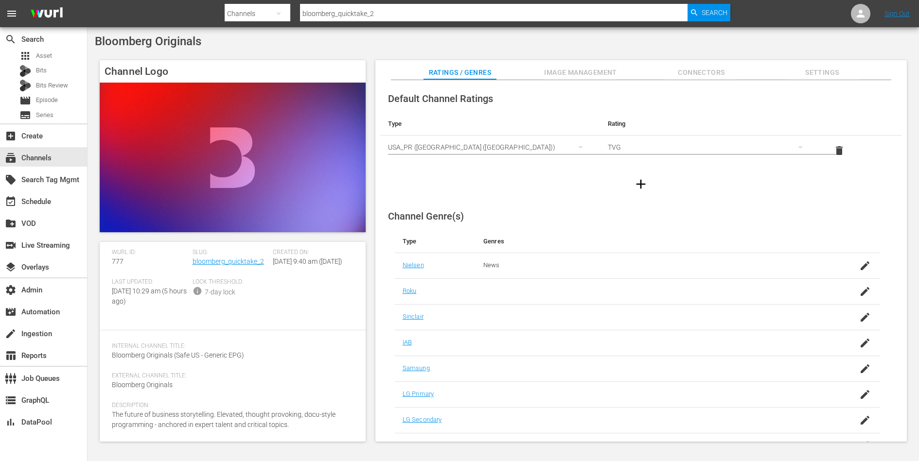
click at [589, 68] on span "Image Management" at bounding box center [580, 73] width 73 height 12
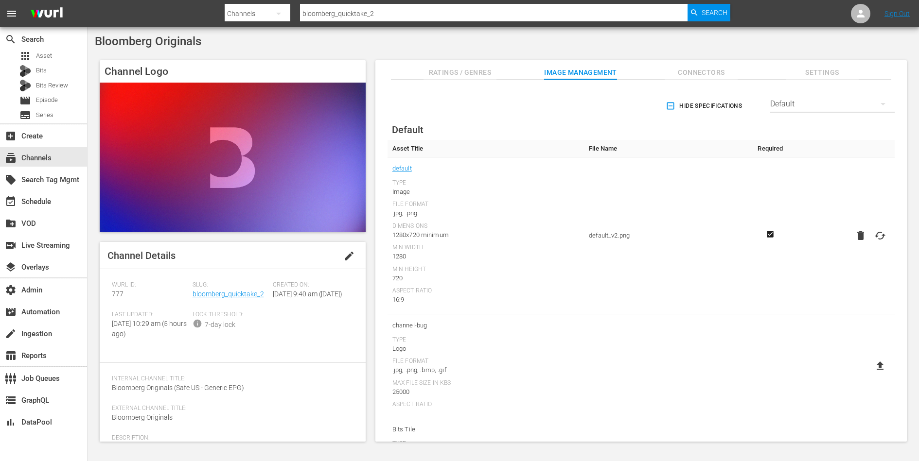
click at [777, 95] on div "Default" at bounding box center [832, 103] width 124 height 27
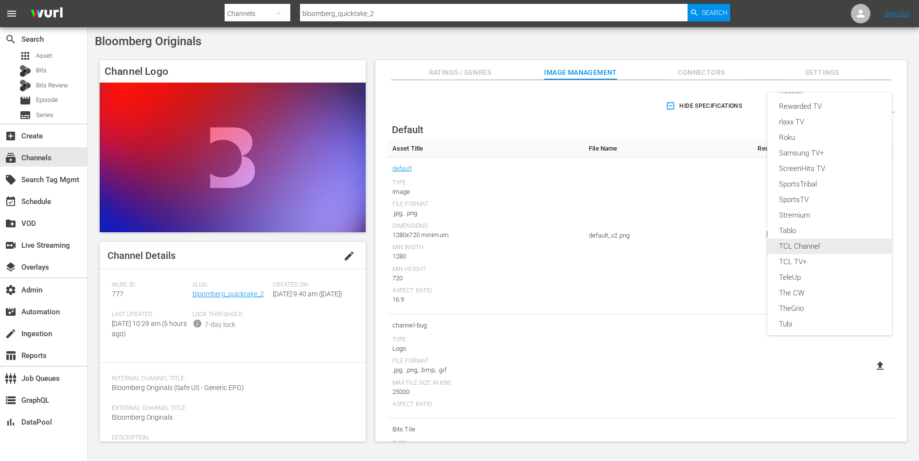
scroll to position [374, 0]
click at [791, 257] on div "VIDAA" at bounding box center [829, 258] width 101 height 16
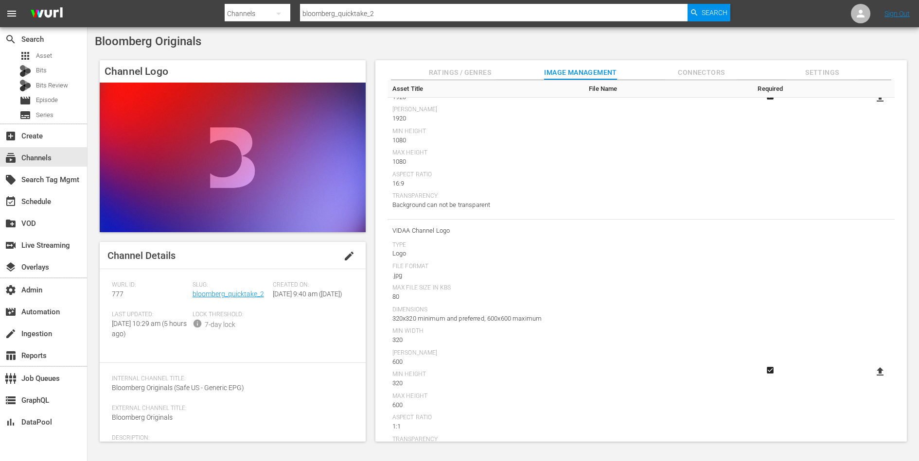
scroll to position [203, 0]
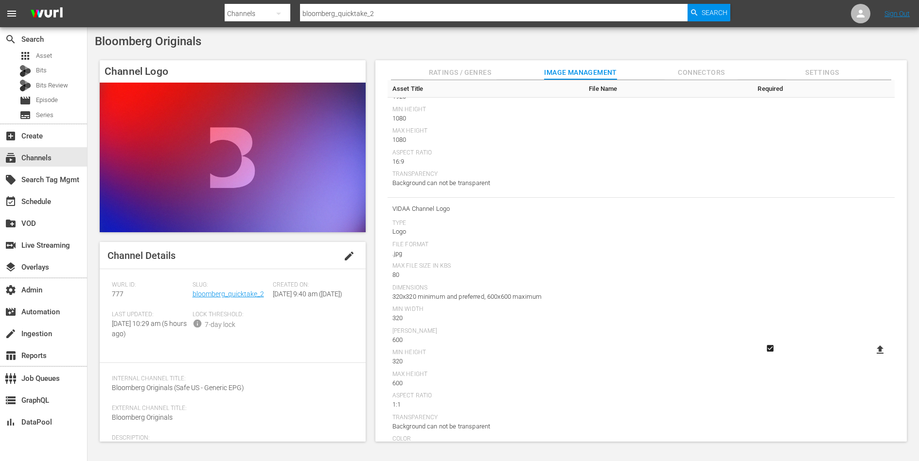
click at [877, 348] on icon at bounding box center [880, 350] width 7 height 8
click at [871, 358] on input "file" at bounding box center [870, 358] width 0 height 0
click at [877, 354] on icon at bounding box center [880, 356] width 7 height 8
click at [871, 364] on input "file" at bounding box center [870, 364] width 0 height 0
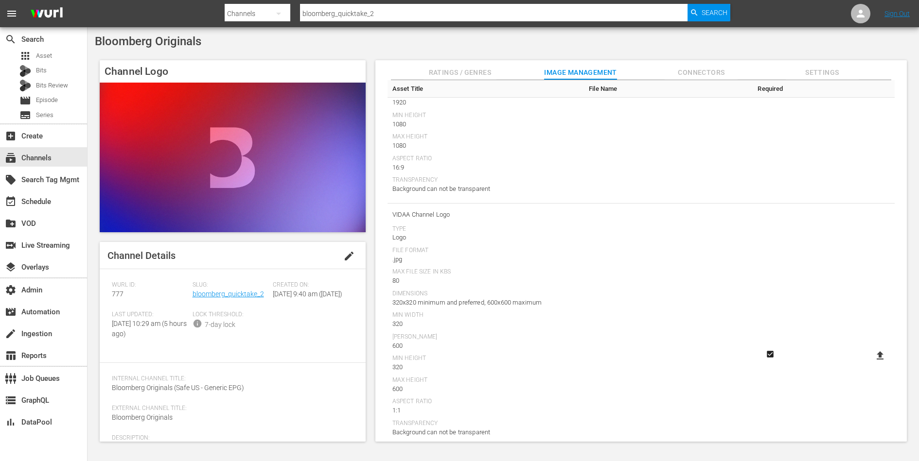
type input "C:\fakepath\1768-VIDAA-Thumbnail_v1.jpg"
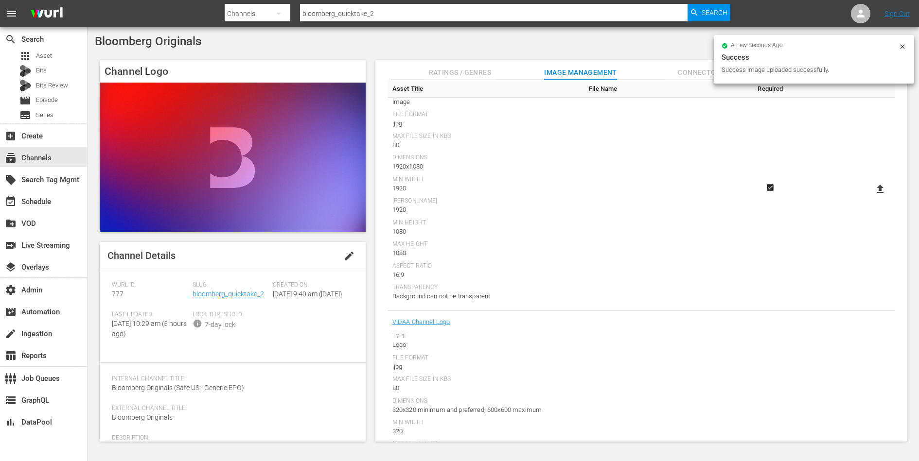
scroll to position [0, 0]
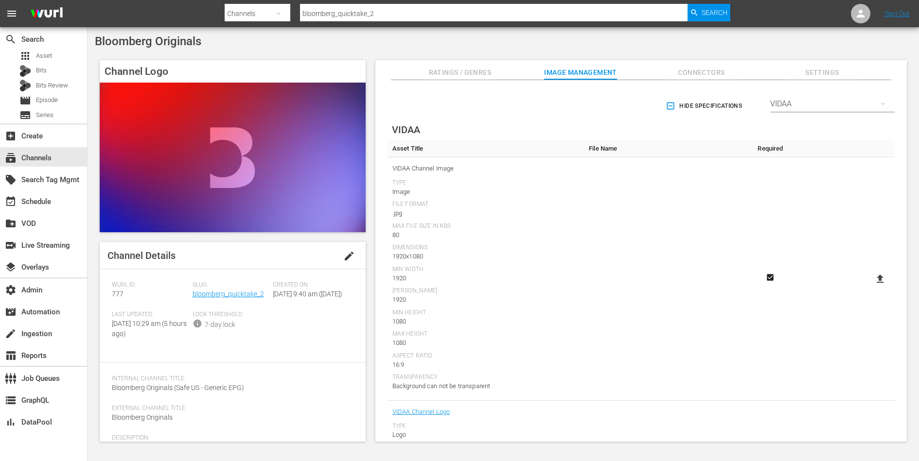
click at [879, 277] on icon at bounding box center [880, 279] width 7 height 8
click at [871, 287] on input "file" at bounding box center [870, 287] width 0 height 0
type input "C:\fakepath\VIDAA-Channel-Image_v1.jpg"
click at [517, 45] on div "Bloomberg Originals" at bounding box center [503, 42] width 817 height 14
click at [714, 70] on span "Connectors" at bounding box center [701, 73] width 73 height 12
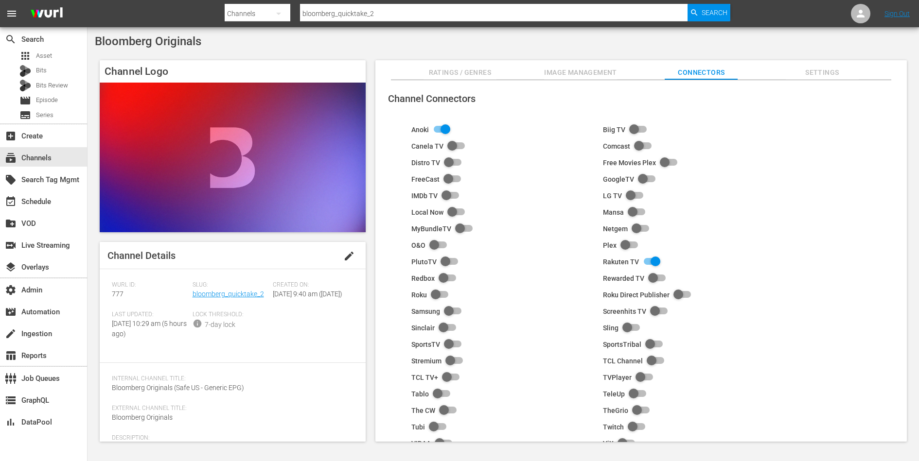
scroll to position [61, 0]
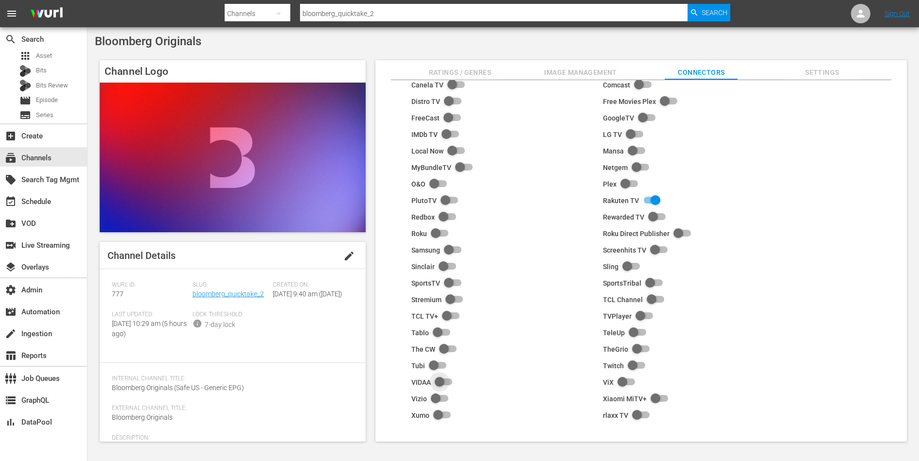
click at [442, 381] on input "checkbox" at bounding box center [441, 383] width 21 height 12
checkbox input "true"
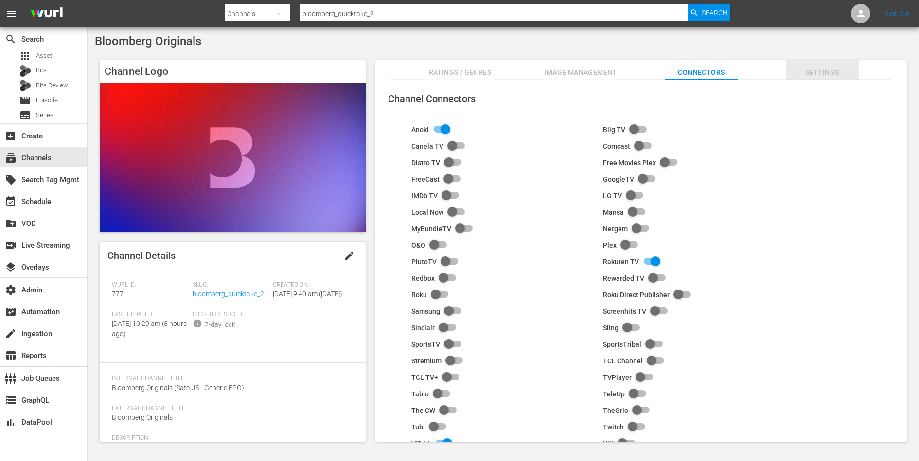
click at [824, 74] on span "Settings" at bounding box center [822, 73] width 73 height 12
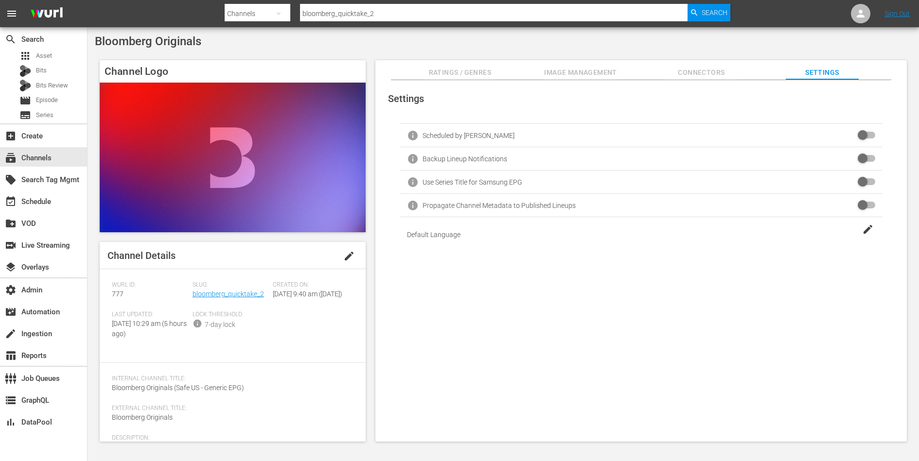
click at [862, 225] on icon "button" at bounding box center [868, 230] width 12 height 12
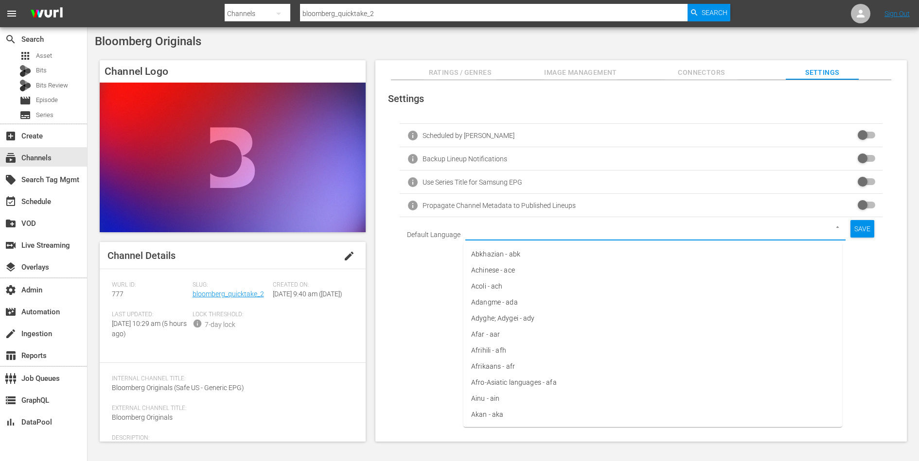
click at [782, 234] on input "text" at bounding box center [641, 235] width 345 height 17
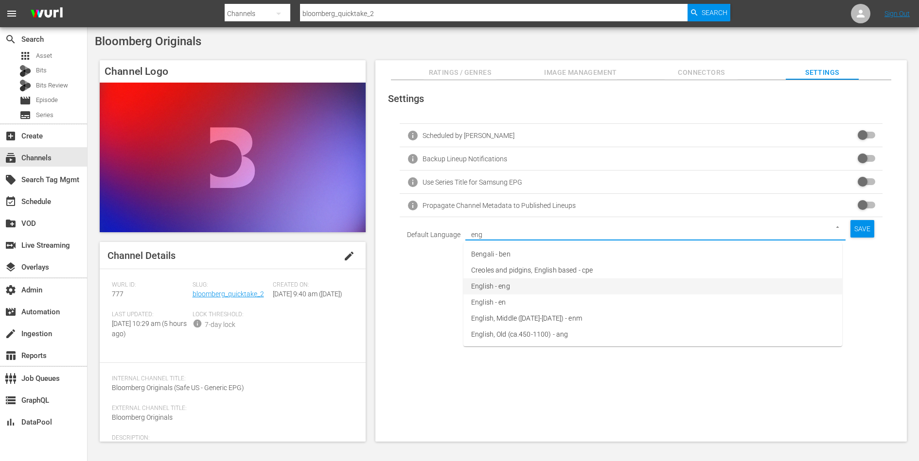
click at [638, 286] on li "English - eng" at bounding box center [652, 287] width 379 height 16
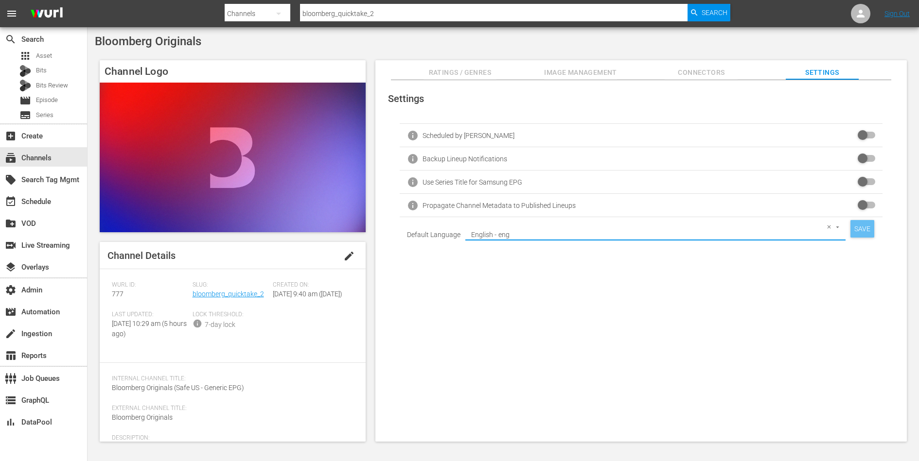
type input "English - eng"
click at [867, 227] on div "SAVE" at bounding box center [862, 229] width 24 height 18
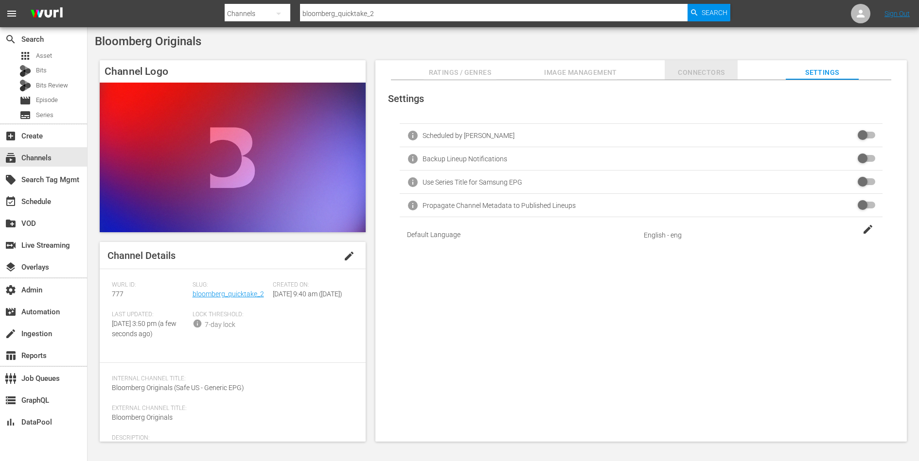
click at [692, 73] on span "Connectors" at bounding box center [701, 73] width 73 height 12
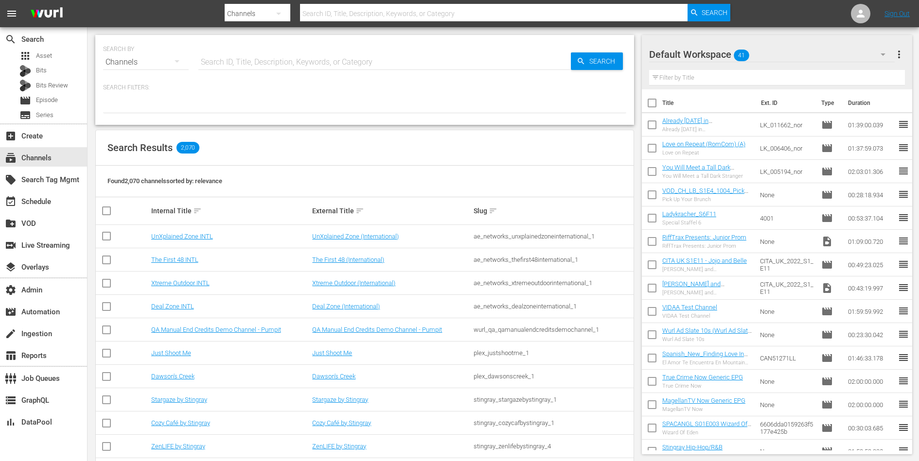
click at [224, 63] on input "text" at bounding box center [384, 62] width 372 height 23
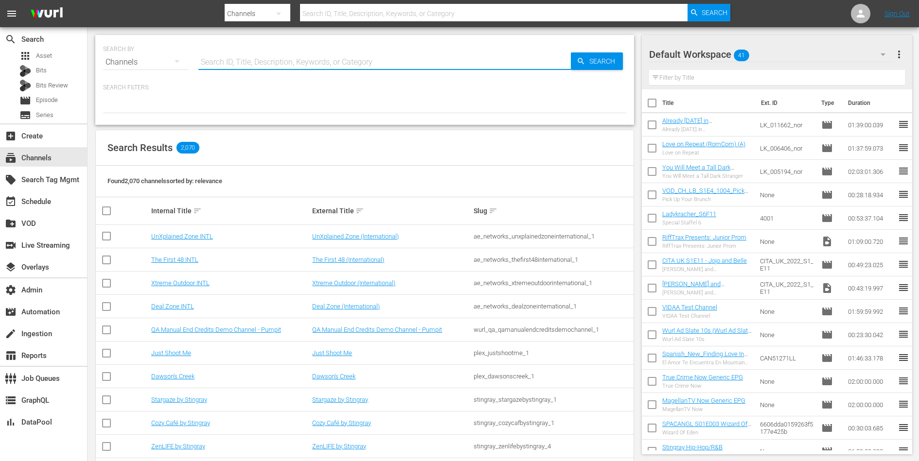
paste input "bloombergoriginals_6"
type input "bloombergoriginals_6"
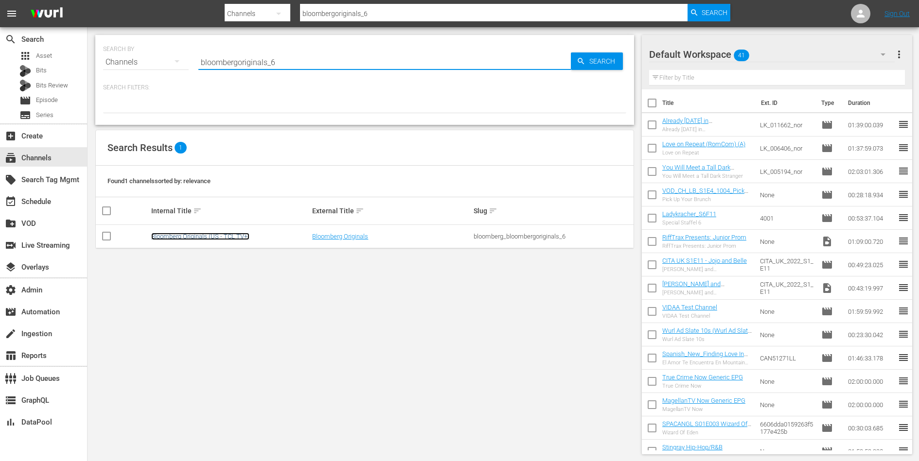
click at [197, 233] on link "Bloomberg Originals (US - TCL TV+)" at bounding box center [200, 236] width 98 height 7
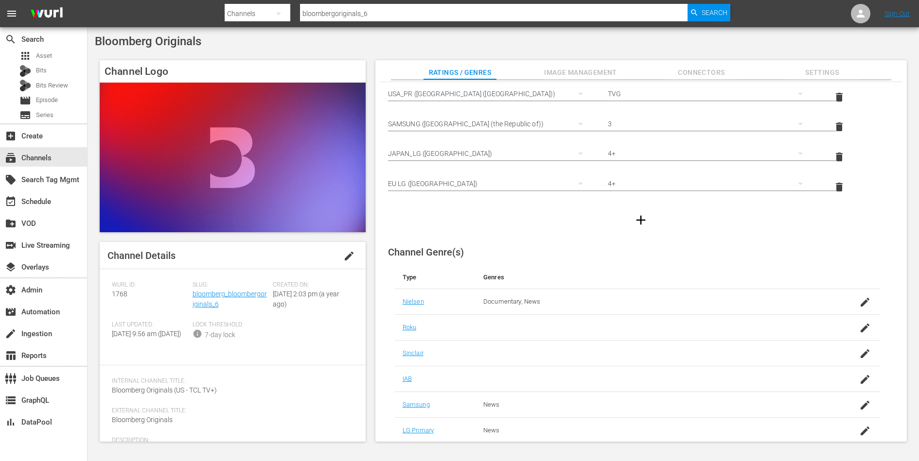
scroll to position [135, 0]
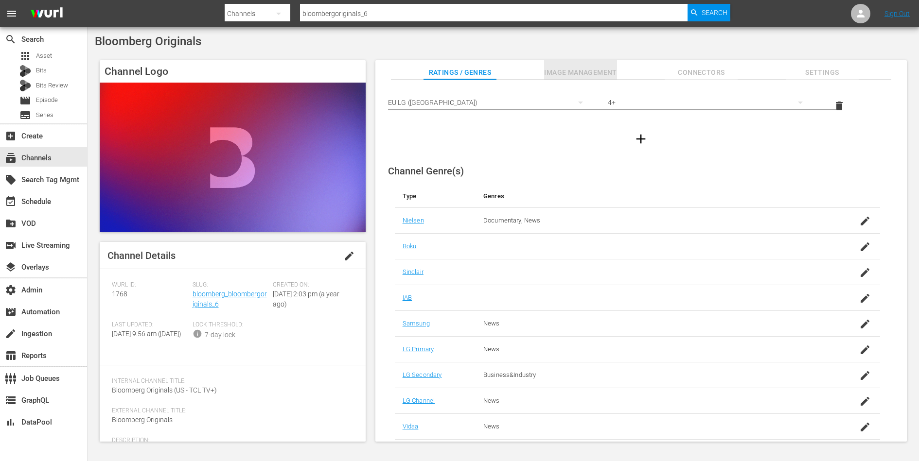
click at [589, 70] on span "Image Management" at bounding box center [580, 73] width 73 height 12
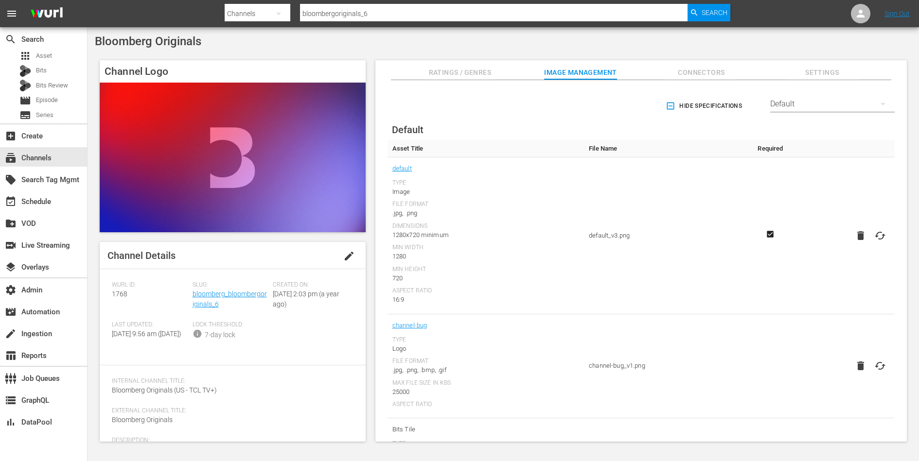
click at [785, 104] on div "Default" at bounding box center [832, 103] width 124 height 27
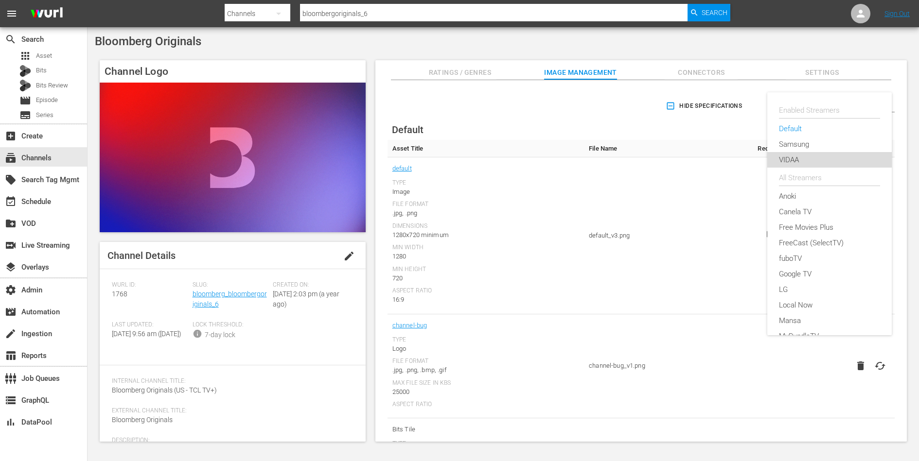
click at [785, 157] on div "VIDAA" at bounding box center [829, 160] width 101 height 16
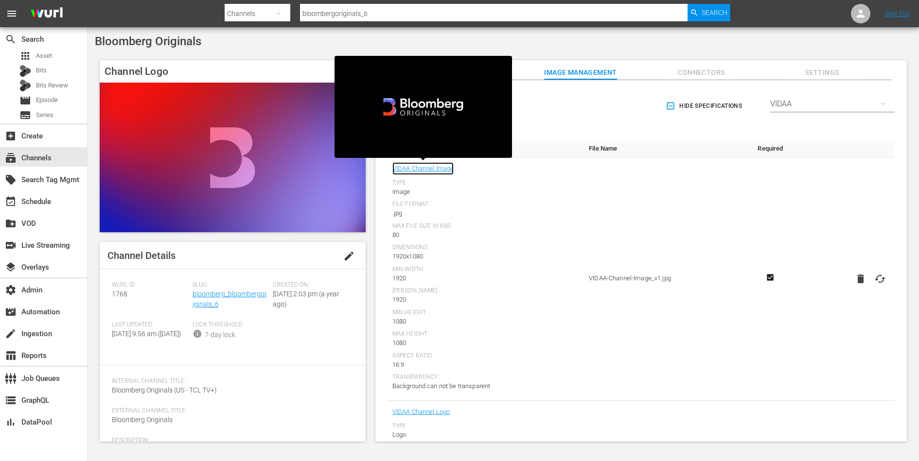
click at [435, 173] on link "VIDAA Channel Image" at bounding box center [423, 168] width 62 height 13
click at [559, 264] on div "Type Image File Format .jpg Max File Size In Kbs 80 Dimensions 1920x1080 Min Wi…" at bounding box center [485, 285] width 187 height 212
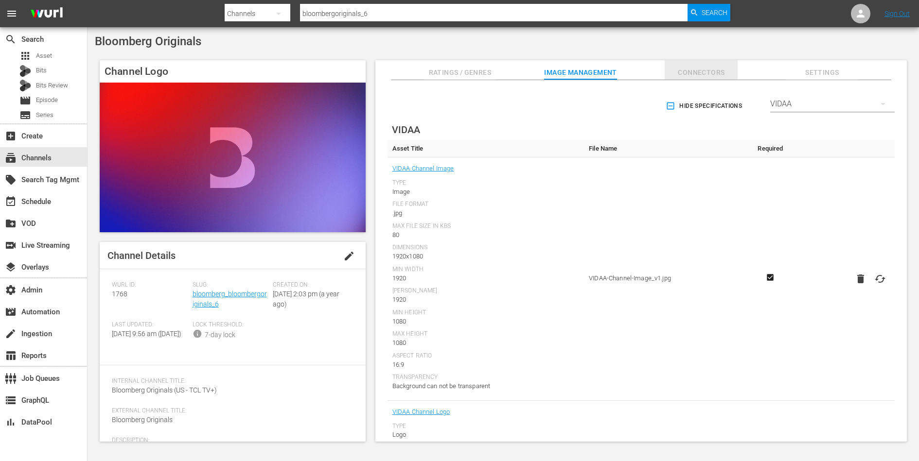
click at [694, 72] on span "Connectors" at bounding box center [701, 73] width 73 height 12
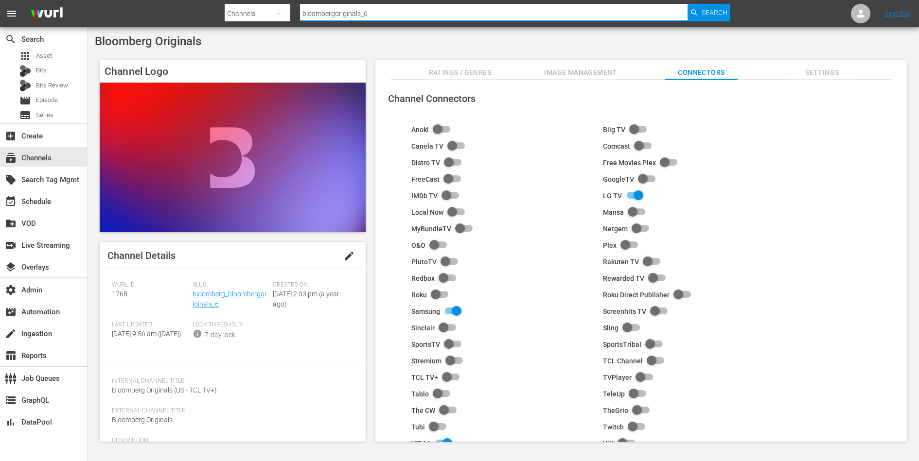
click at [392, 15] on input "bloombergoriginals_6" at bounding box center [493, 13] width 387 height 23
paste input "vidaa_bloomberg_bloombergtv_4_us_hls_wfo"
drag, startPoint x: 322, startPoint y: 12, endPoint x: 300, endPoint y: 15, distance: 22.0
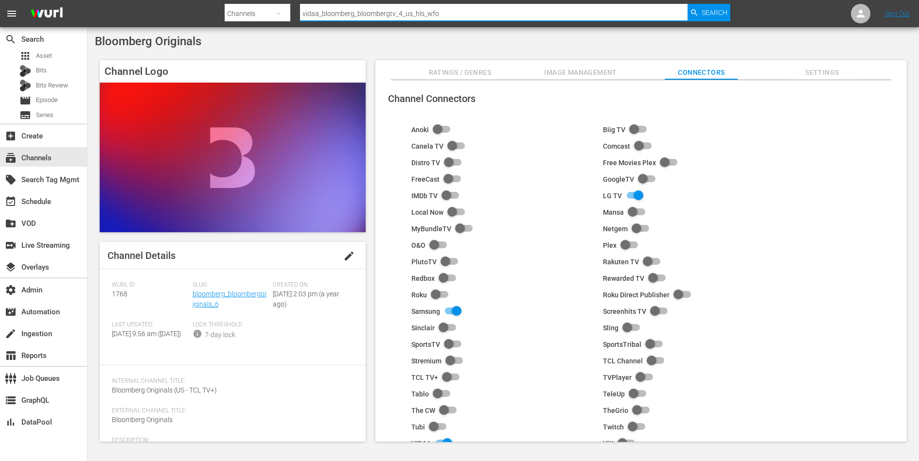
click at [300, 15] on input "vidaa_bloomberg_bloombergtv_4_us_hls_wfo" at bounding box center [493, 13] width 387 height 23
drag, startPoint x: 387, startPoint y: 15, endPoint x: 439, endPoint y: 15, distance: 51.5
click at [439, 15] on input "bloomberg_bloombergtv_4_us_hls_wfo" at bounding box center [493, 13] width 387 height 23
type input "bloomberg_bloombergtv_4"
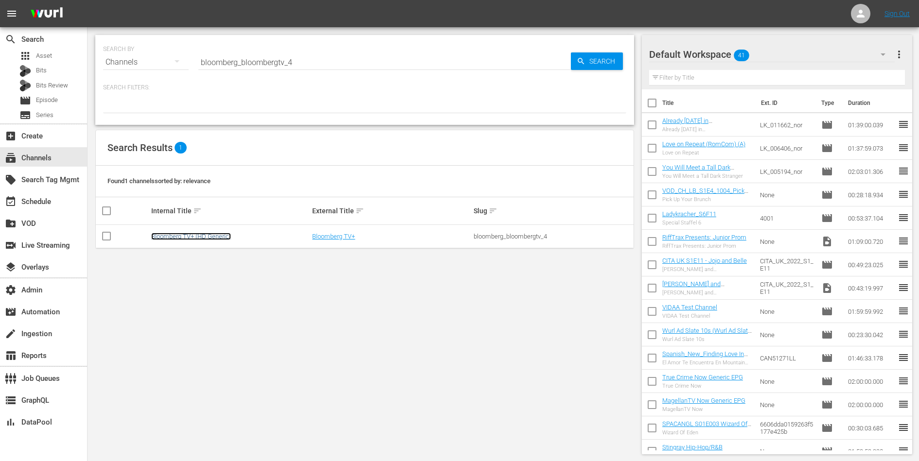
click at [204, 238] on link "Bloomberg TV+ (HD Generic)" at bounding box center [191, 236] width 80 height 7
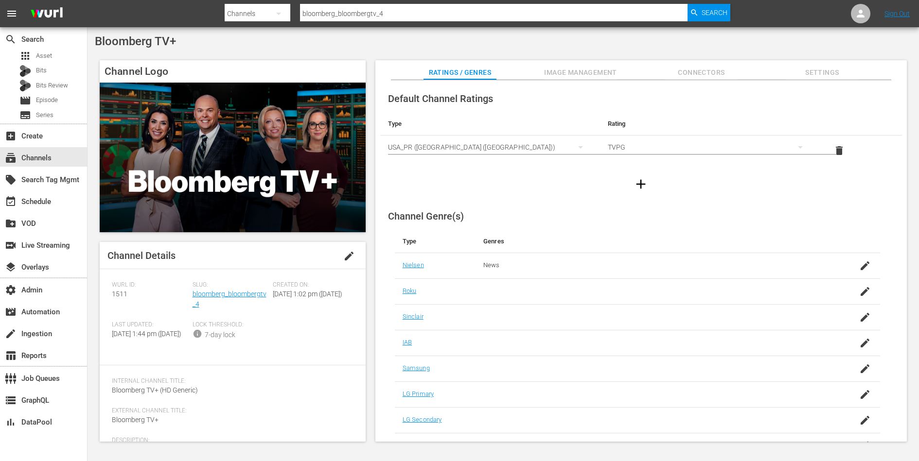
click at [595, 72] on span "Image Management" at bounding box center [580, 73] width 73 height 12
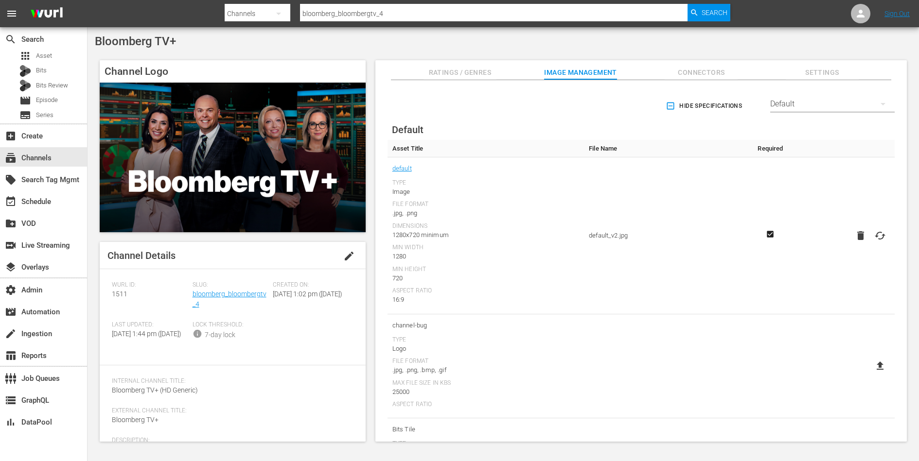
click at [800, 101] on div "Default" at bounding box center [832, 103] width 124 height 27
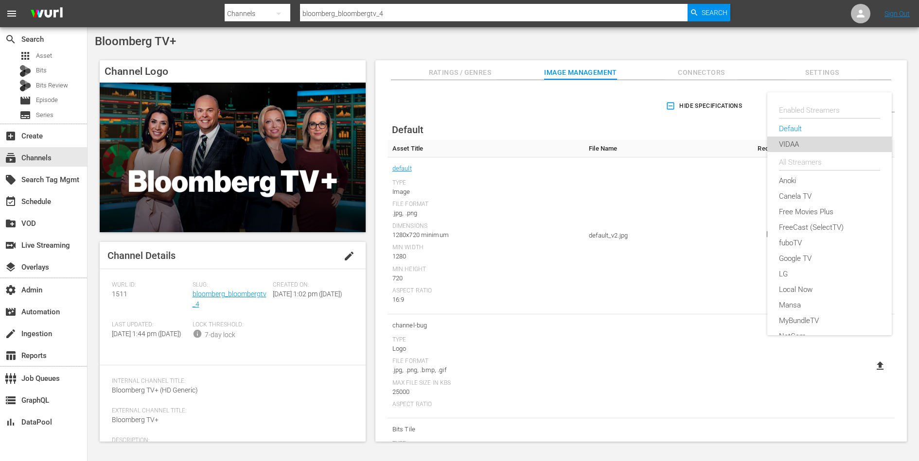
click at [794, 142] on div "VIDAA" at bounding box center [829, 145] width 101 height 16
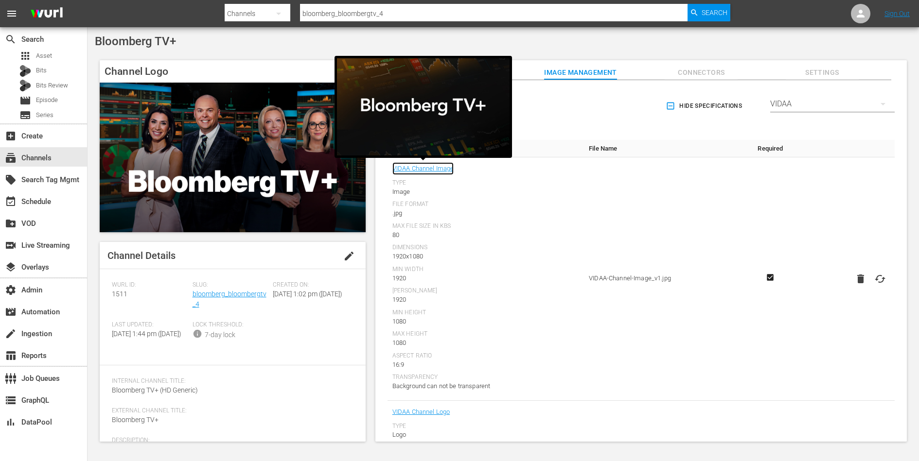
click at [448, 167] on link "VIDAA Channel Image" at bounding box center [423, 168] width 62 height 13
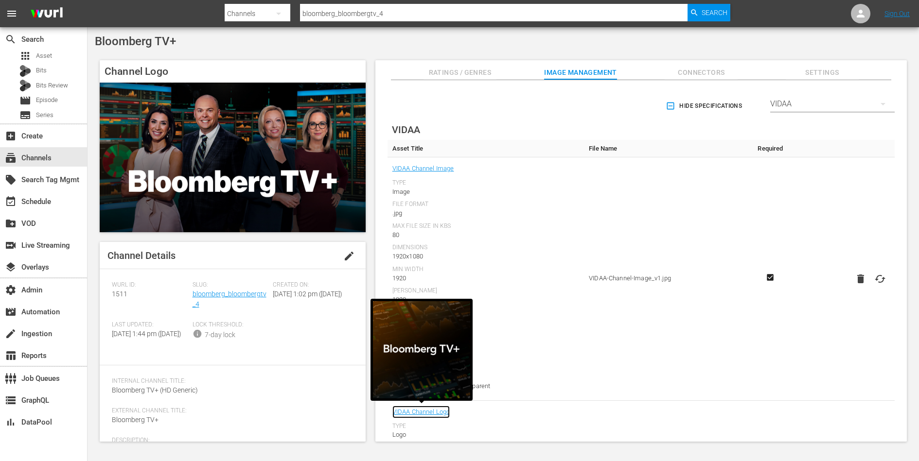
click at [424, 409] on link "VIDAA Channel Logo" at bounding box center [421, 412] width 58 height 13
click at [339, 13] on input "bloomberg_bloombergtv_4" at bounding box center [493, 13] width 387 height 23
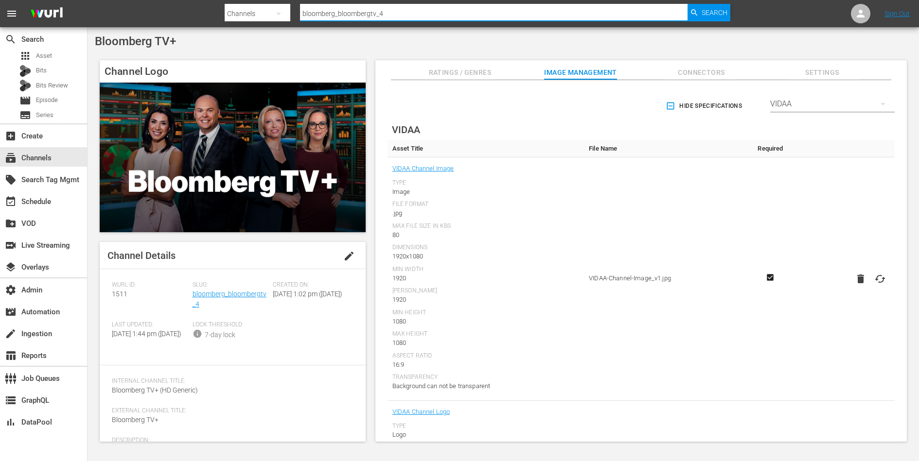
click at [339, 13] on input "bloomberg_bloombergtv_4" at bounding box center [493, 13] width 387 height 23
paste input "quicktake_2"
type input "bloomberg_quicktake_2"
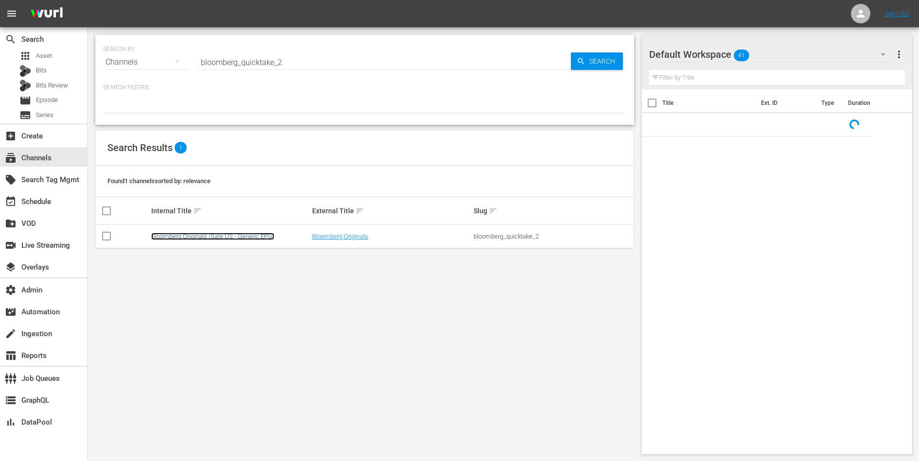
click at [217, 234] on link "Bloomberg Originals (Safe US - Generic EPG)" at bounding box center [212, 236] width 123 height 7
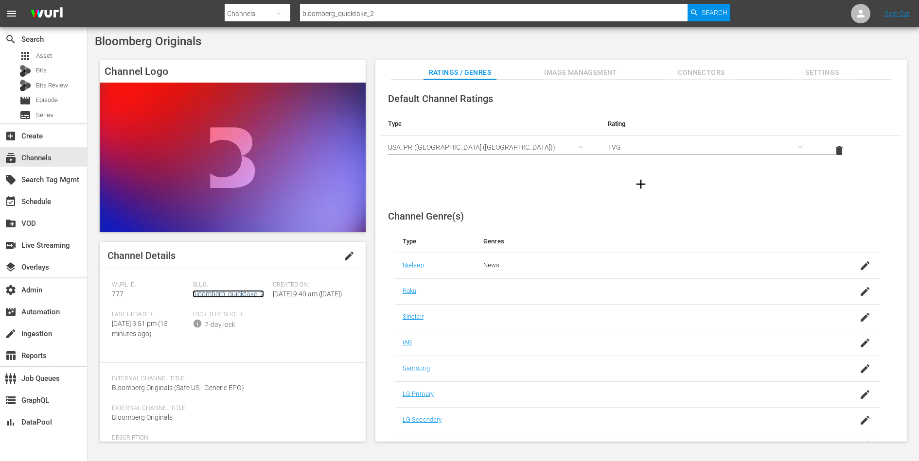
click at [234, 293] on link "bloomberg_quicktake_2" at bounding box center [228, 294] width 71 height 8
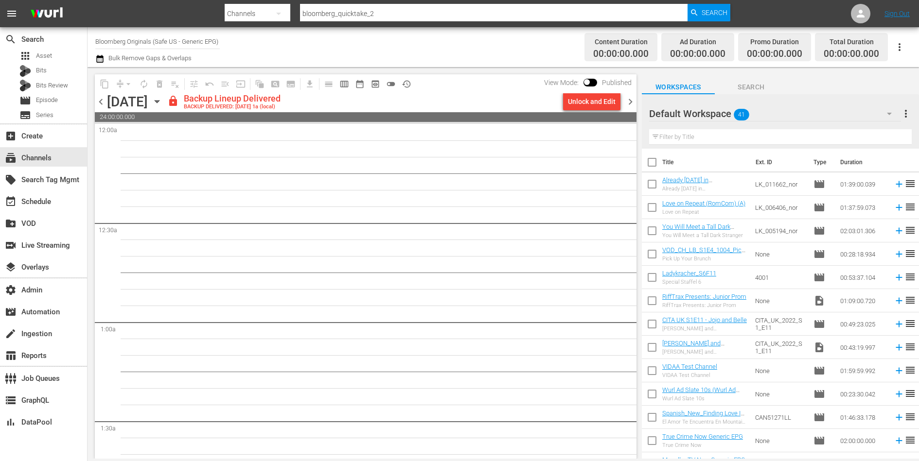
click at [374, 88] on span "preview_outlined" at bounding box center [375, 84] width 10 height 10
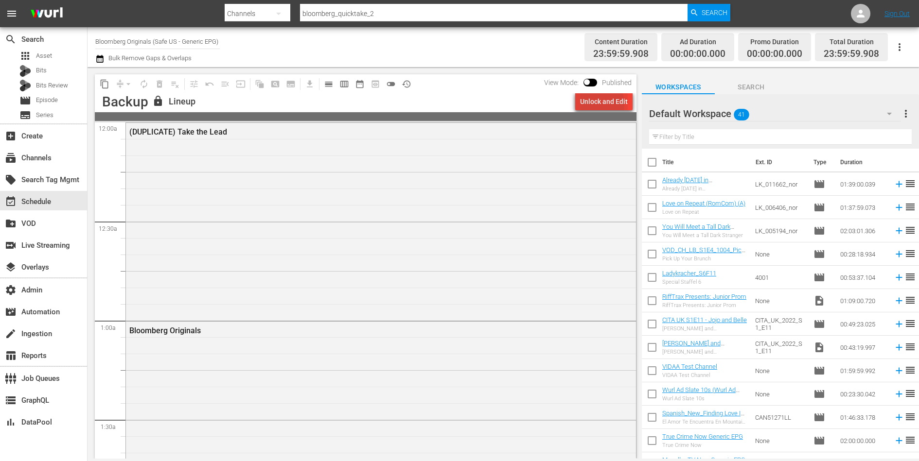
click at [595, 104] on div "Unlock and Edit" at bounding box center [604, 102] width 48 height 18
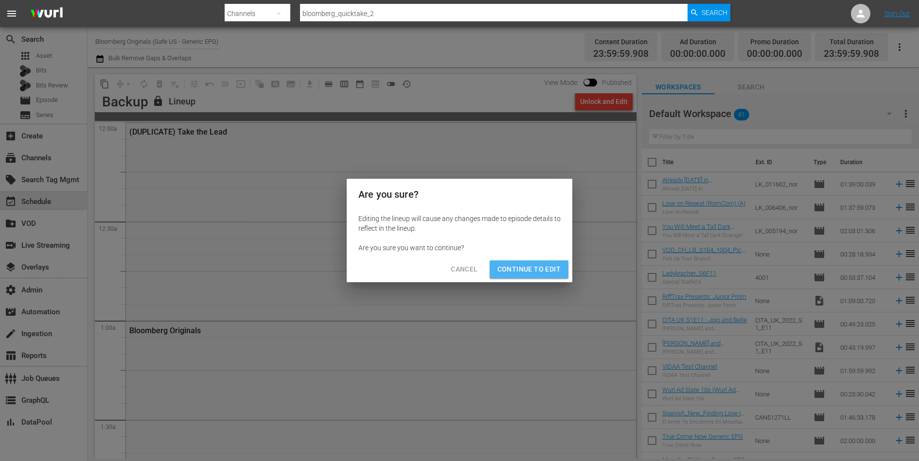
click at [531, 264] on span "Continue to Edit" at bounding box center [528, 270] width 63 height 12
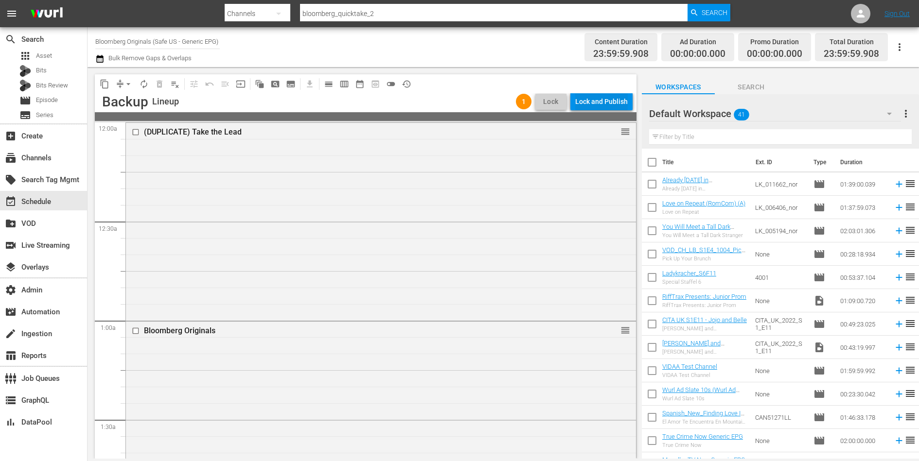
click at [598, 104] on div "Lock and Publish" at bounding box center [601, 102] width 53 height 18
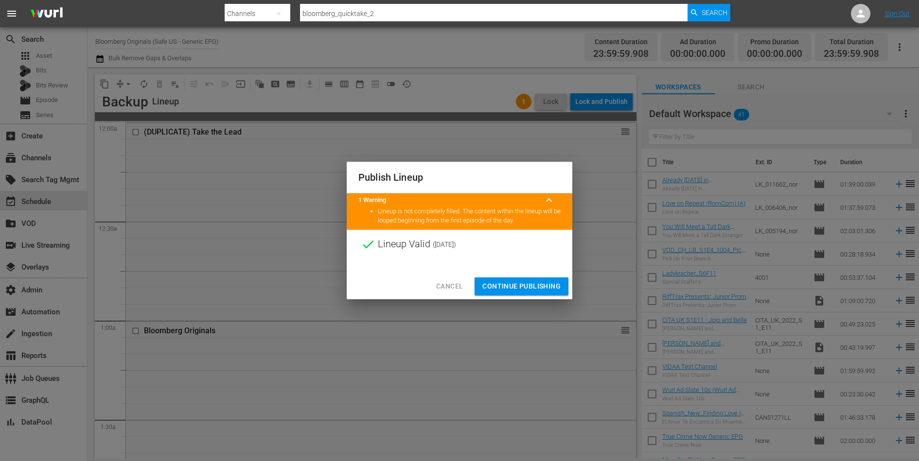
click at [524, 288] on span "Continue Publishing" at bounding box center [521, 287] width 78 height 12
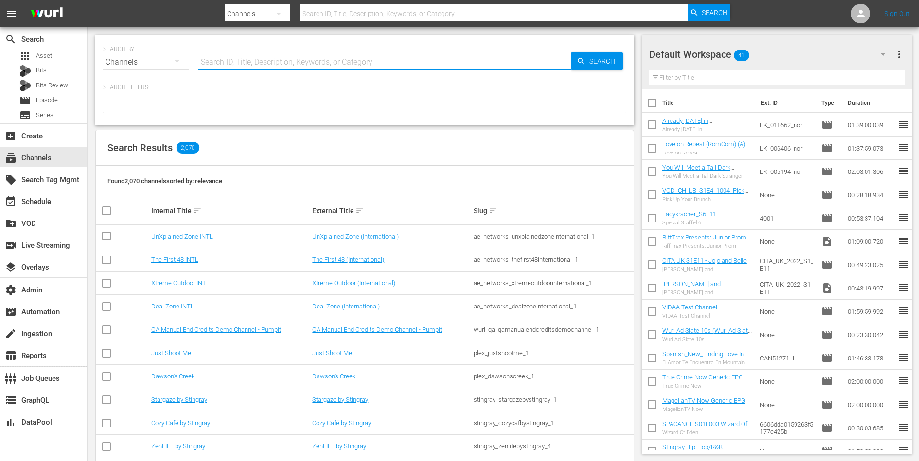
click at [327, 57] on input "text" at bounding box center [384, 62] width 372 height 23
paste input "bloomberg_bloombergtv_10"
type input "bloomberg_bloombergtv_10"
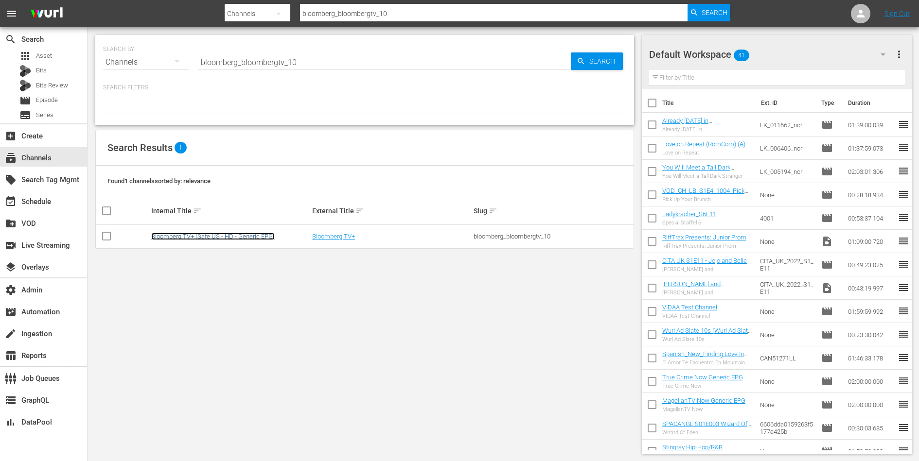
click at [225, 236] on link "Bloomberg TV+ (Safe US - HD - Generic EPG)" at bounding box center [212, 236] width 123 height 7
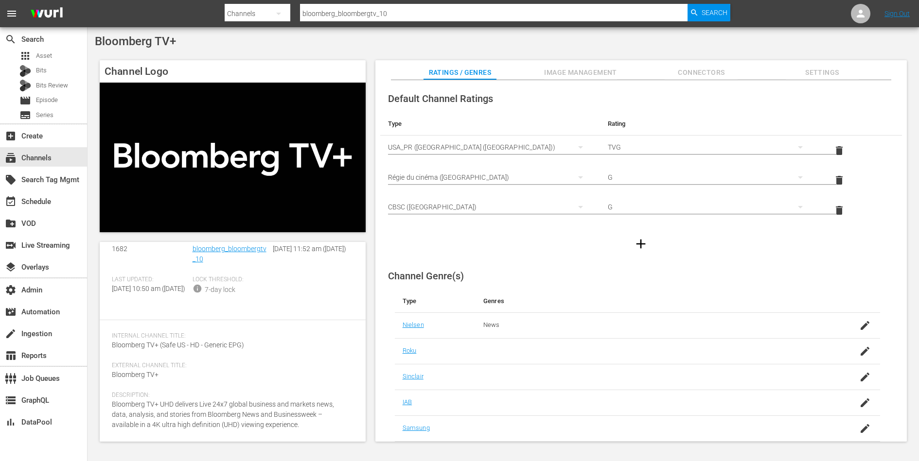
click at [816, 68] on span "Settings" at bounding box center [822, 73] width 73 height 12
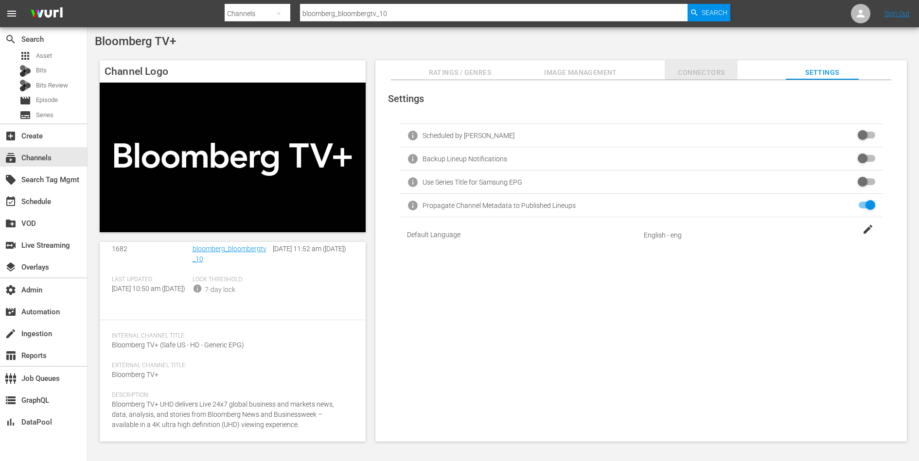
click at [708, 73] on span "Connectors" at bounding box center [701, 73] width 73 height 12
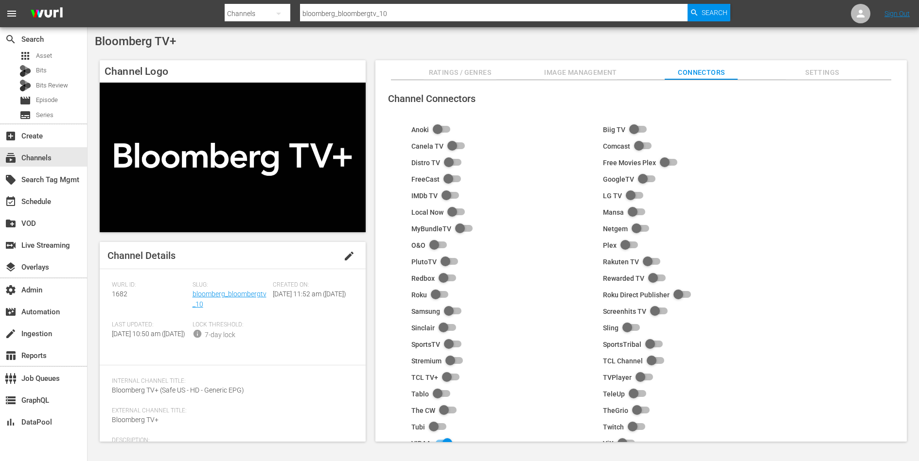
click at [565, 72] on span "Image Management" at bounding box center [580, 73] width 73 height 12
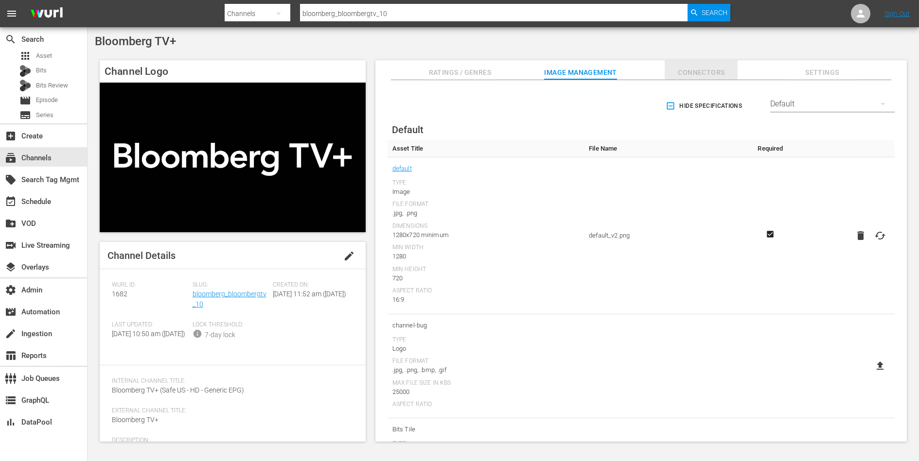
click at [691, 70] on span "Connectors" at bounding box center [701, 73] width 73 height 12
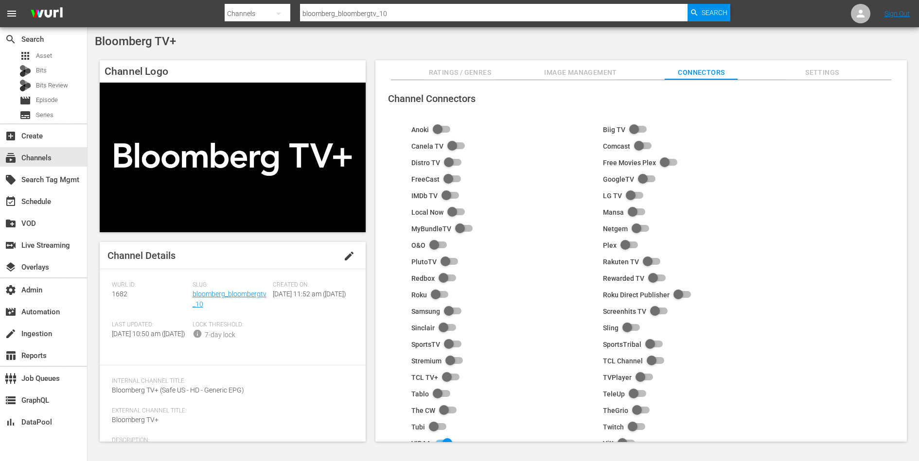
click at [584, 72] on span "Image Management" at bounding box center [580, 73] width 73 height 12
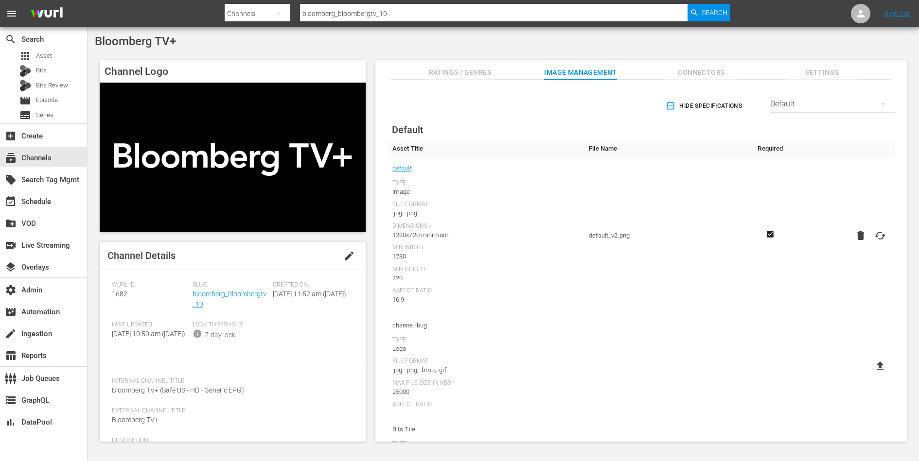
click at [784, 105] on div "Default" at bounding box center [832, 103] width 124 height 27
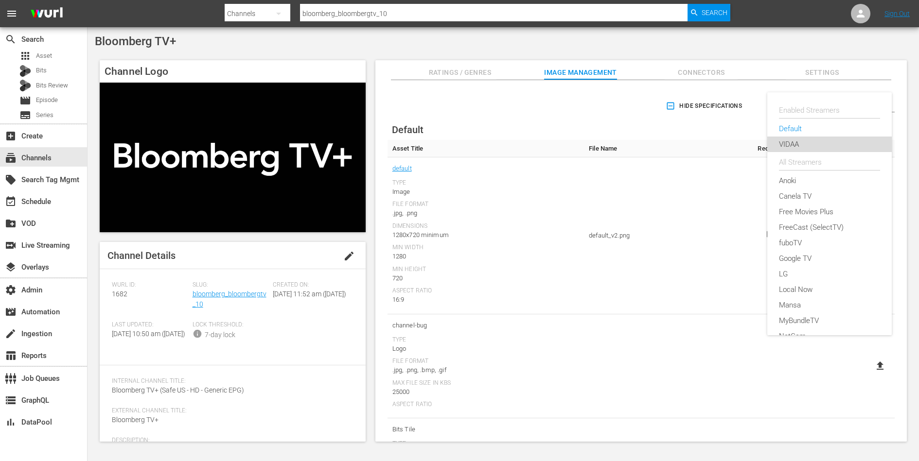
click at [787, 141] on div "VIDAA" at bounding box center [829, 145] width 101 height 16
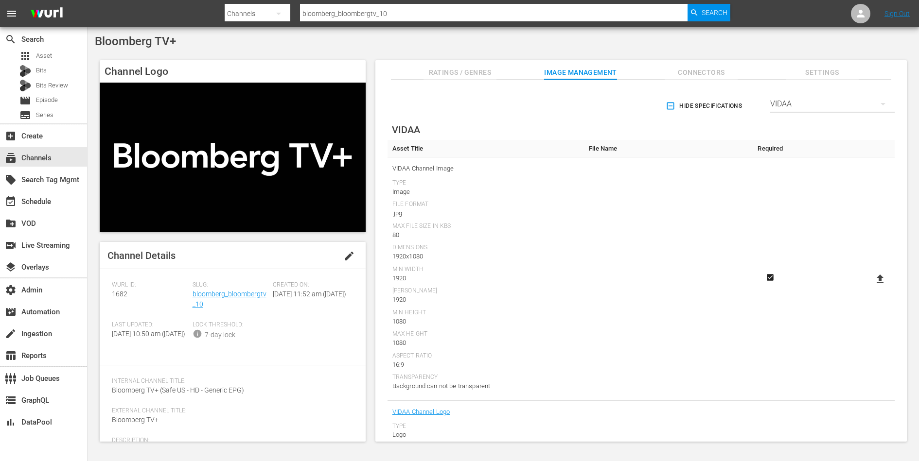
click at [878, 280] on icon at bounding box center [880, 279] width 7 height 8
click at [871, 287] on input "file" at bounding box center [870, 287] width 0 height 0
type input "C:\fakepath\VIDAA-Channel-Image_v1 (1).jpg"
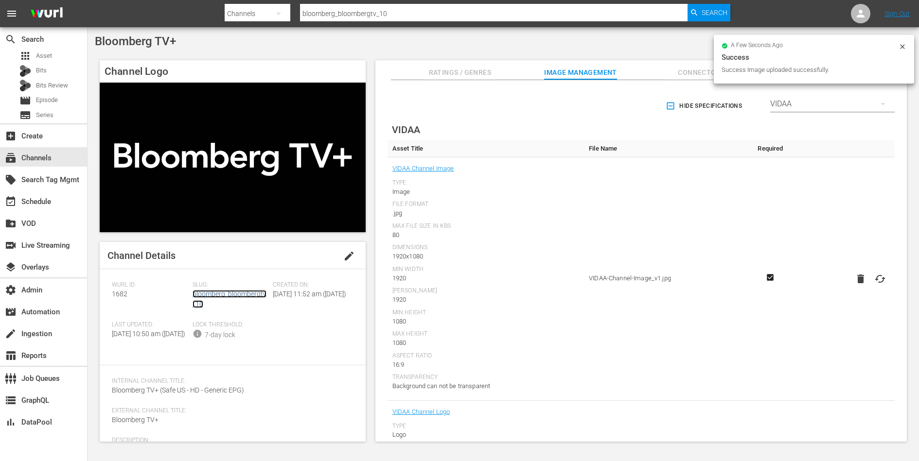
click at [247, 296] on link "bloomberg_bloombergtv_10" at bounding box center [230, 299] width 74 height 18
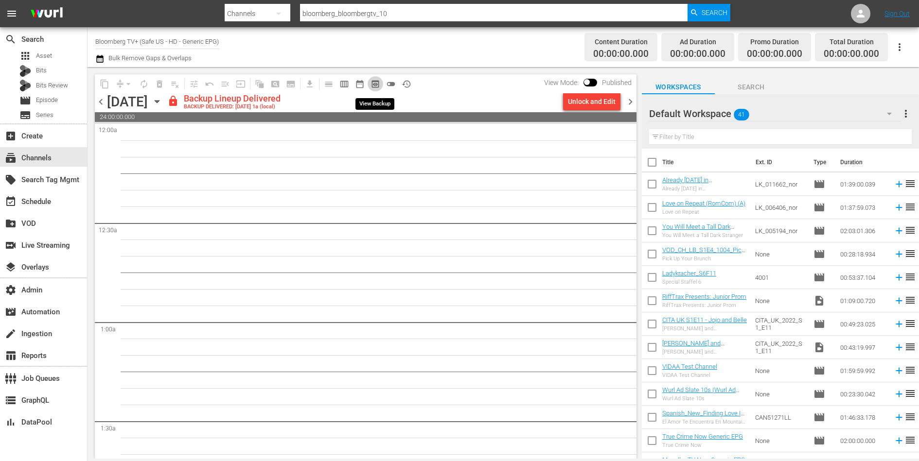
click at [375, 85] on span "preview_outlined" at bounding box center [375, 84] width 10 height 10
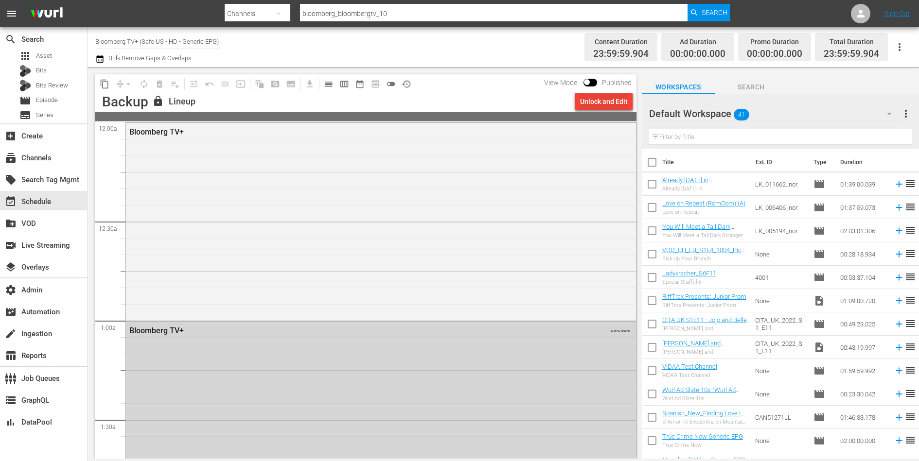
click at [616, 106] on div "Unlock and Edit" at bounding box center [604, 102] width 48 height 18
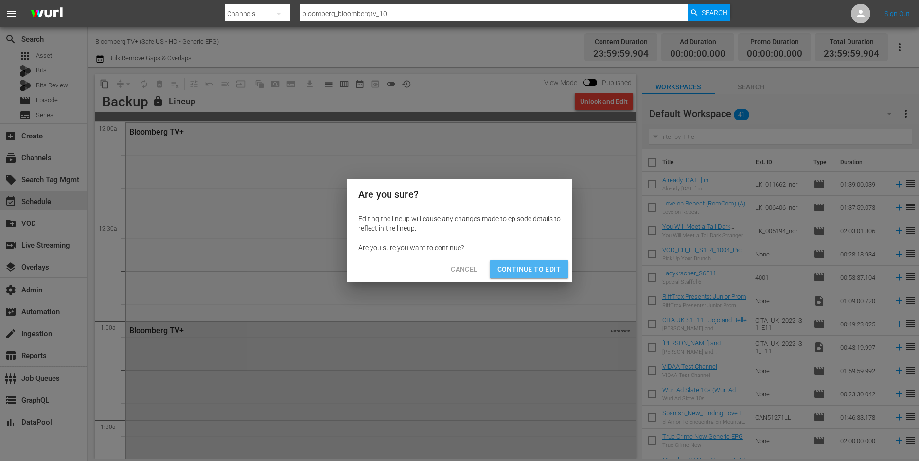
click at [541, 272] on span "Continue to Edit" at bounding box center [528, 270] width 63 height 12
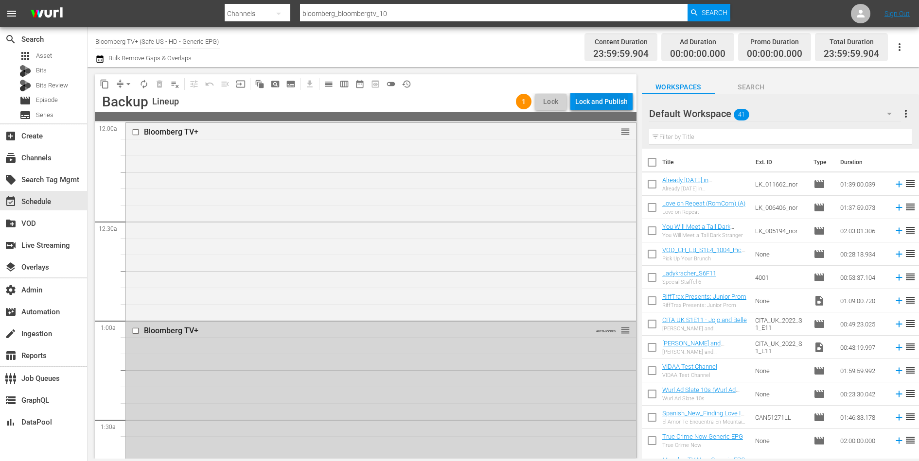
click at [616, 101] on div "Lock and Publish" at bounding box center [601, 102] width 53 height 18
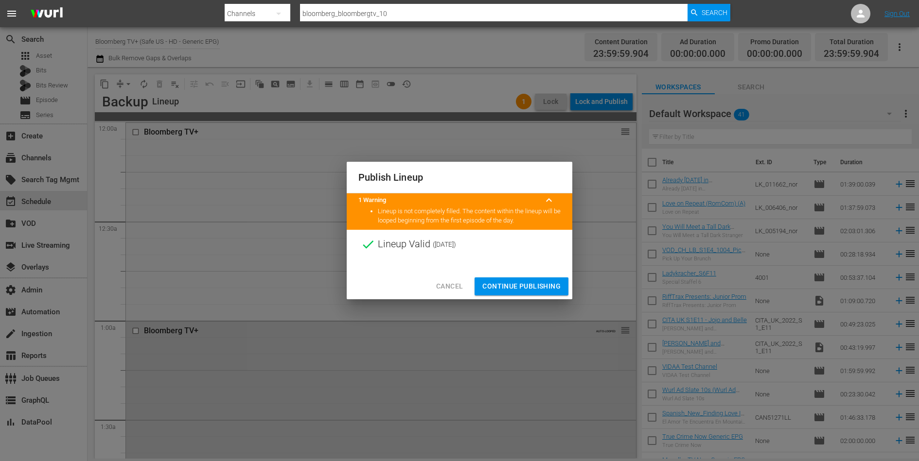
click at [524, 287] on span "Continue Publishing" at bounding box center [521, 287] width 78 height 12
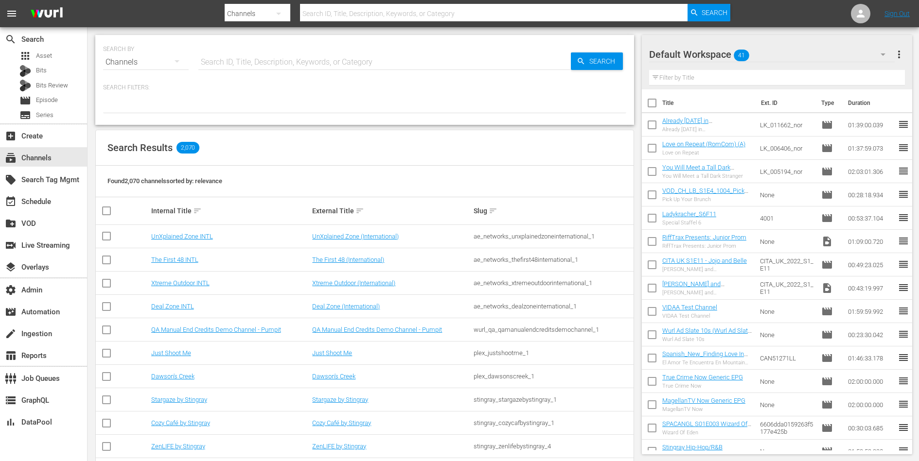
click at [294, 70] on hr at bounding box center [384, 70] width 372 height 0
click at [298, 62] on input "text" at bounding box center [384, 62] width 372 height 23
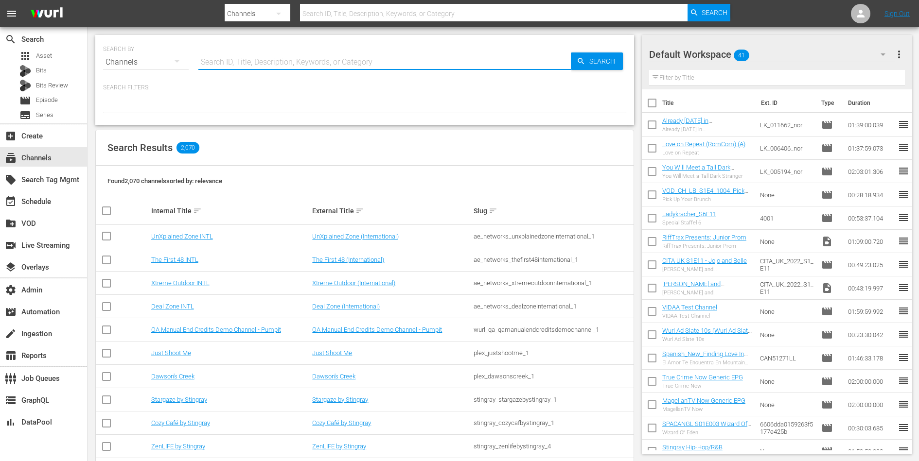
paste input "bloomberg_quicktake_3"
type input "bloomberg_quicktake_3"
click at [580, 56] on div "Search" at bounding box center [597, 62] width 52 height 18
type input "bloomberg_quicktake_3"
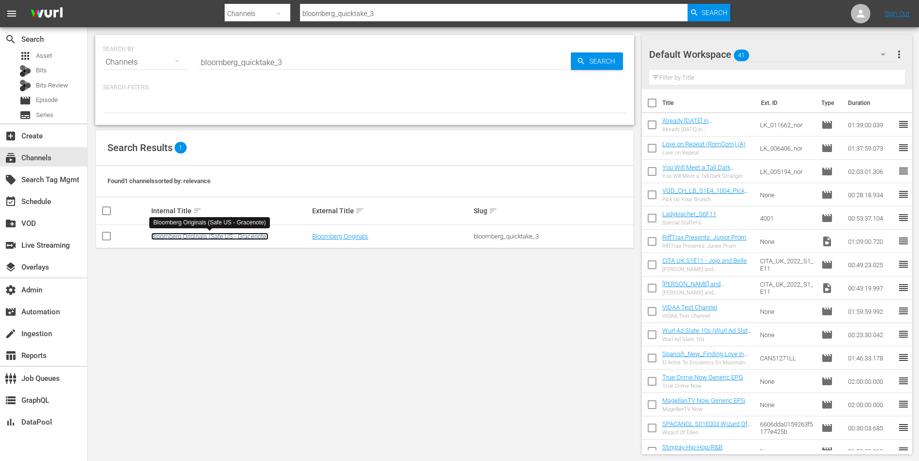
click at [213, 233] on link "Bloomberg Originals (Safe US - Gracenote)" at bounding box center [209, 236] width 117 height 7
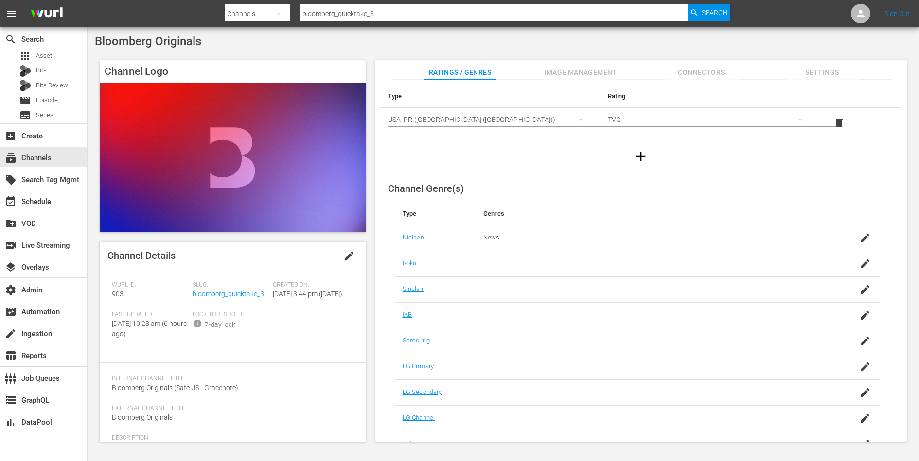
scroll to position [45, 0]
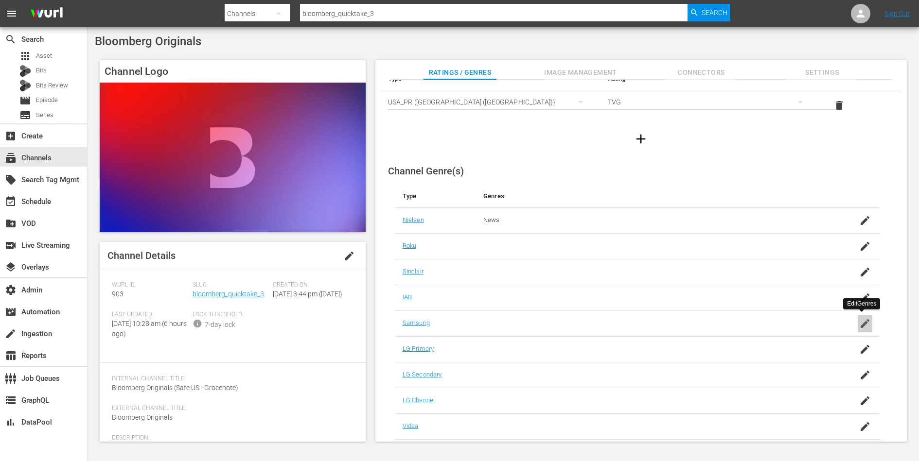
click at [862, 321] on icon "button" at bounding box center [865, 323] width 9 height 9
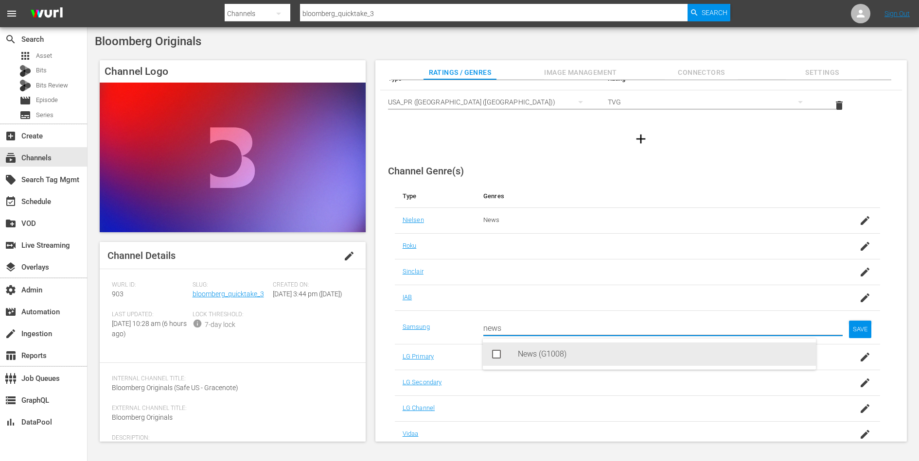
click at [568, 355] on div "News (G1008)" at bounding box center [663, 354] width 290 height 23
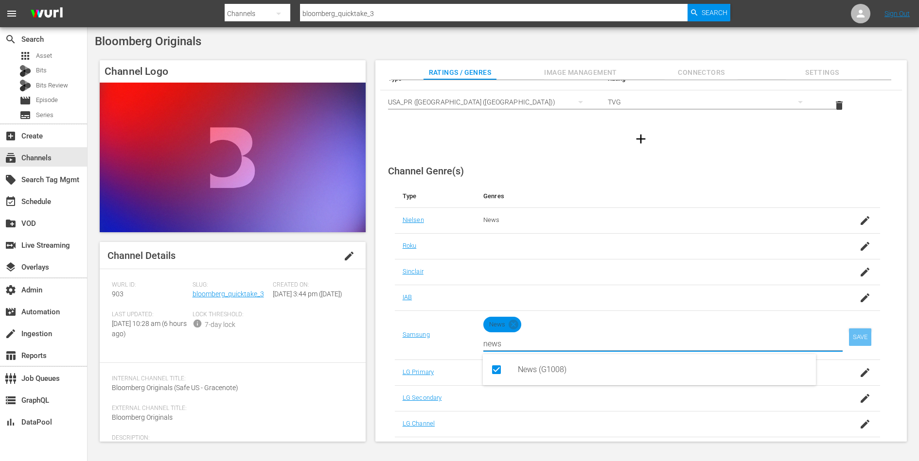
type input "news"
click at [864, 331] on div "SAVE" at bounding box center [860, 338] width 22 height 18
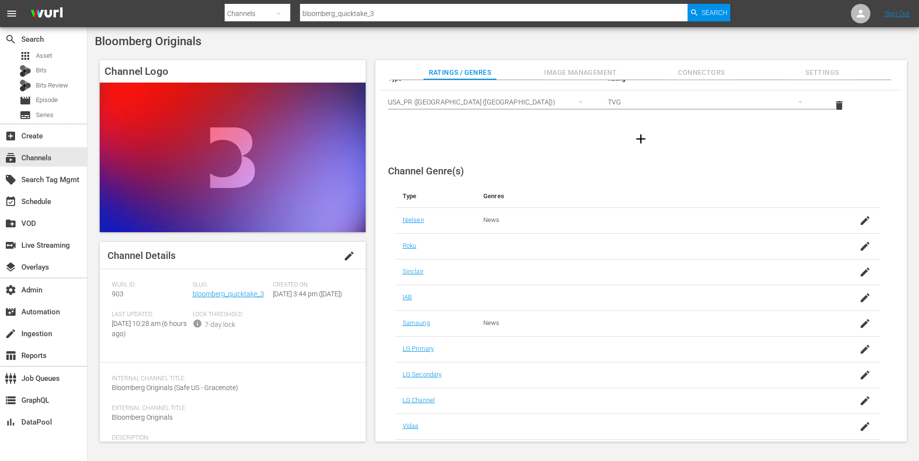
scroll to position [0, 0]
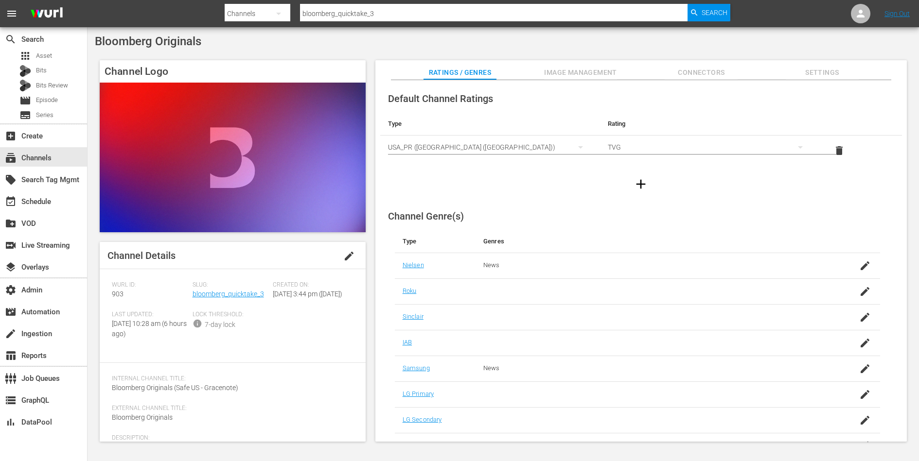
click at [703, 66] on button "Connectors" at bounding box center [701, 69] width 73 height 19
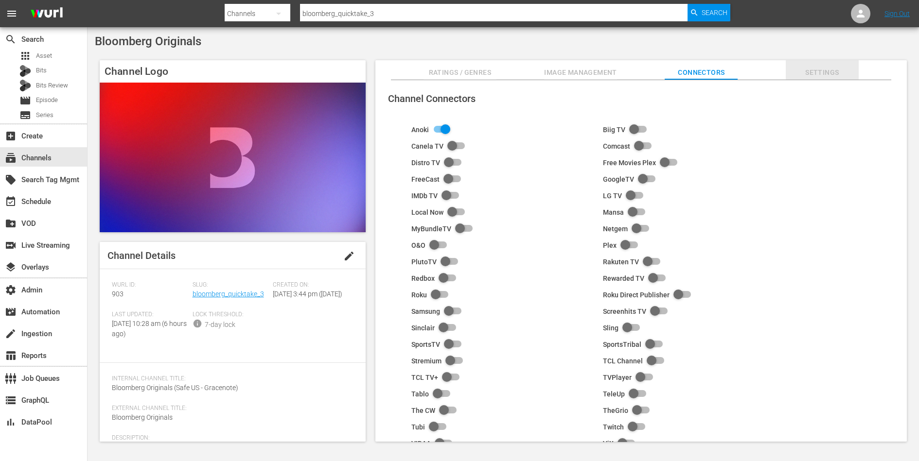
click at [827, 70] on span "Settings" at bounding box center [822, 73] width 73 height 12
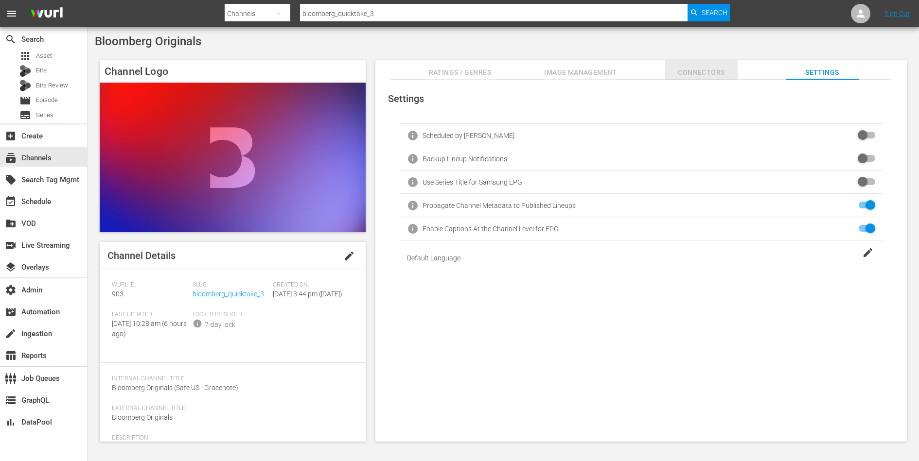
click at [694, 71] on span "Connectors" at bounding box center [701, 73] width 73 height 12
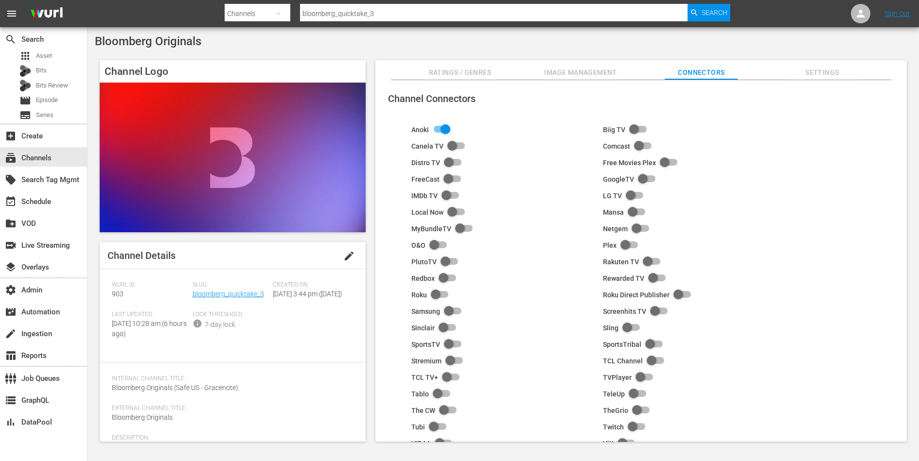
click at [593, 64] on button "Image Management" at bounding box center [580, 69] width 73 height 19
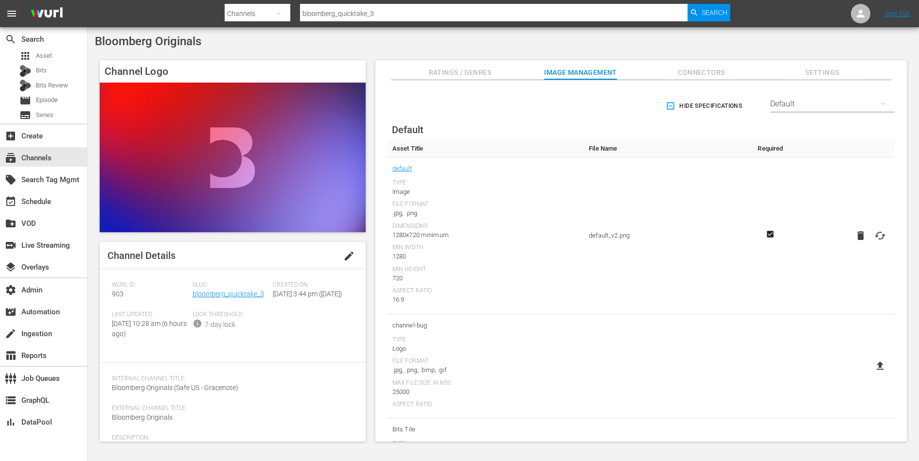
click at [474, 76] on span "Ratings / Genres" at bounding box center [459, 73] width 73 height 12
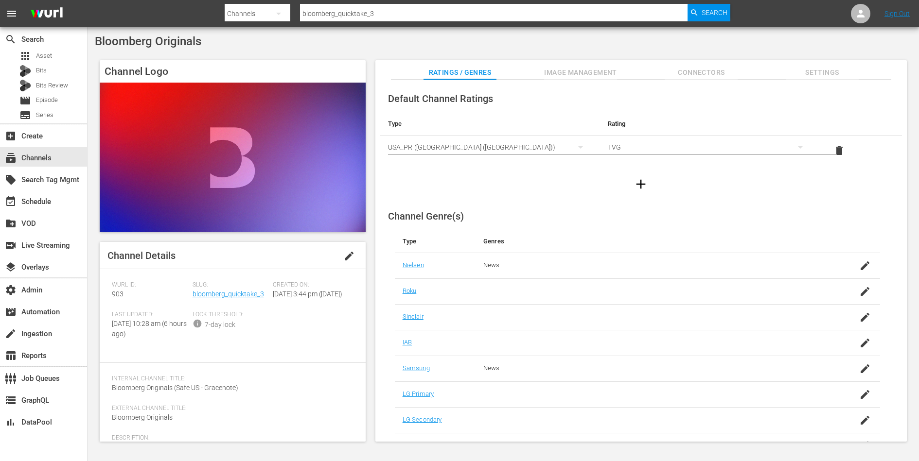
click at [566, 72] on span "Image Management" at bounding box center [580, 73] width 73 height 12
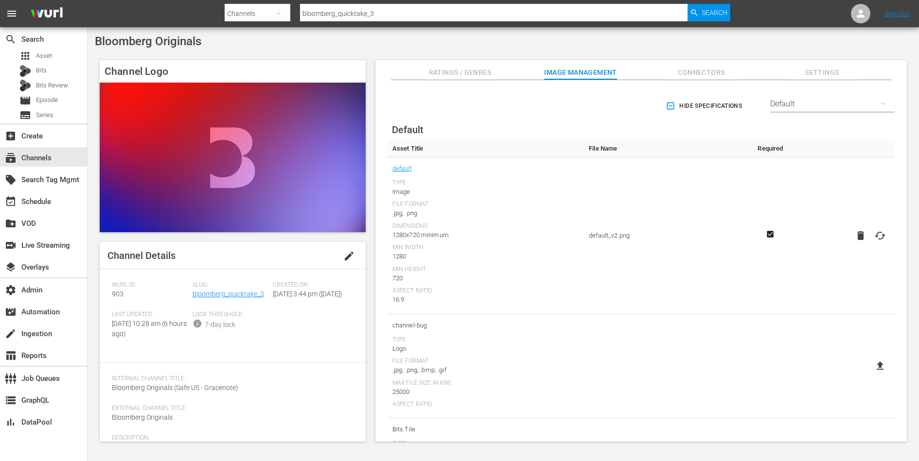
click at [710, 73] on span "Connectors" at bounding box center [701, 73] width 73 height 12
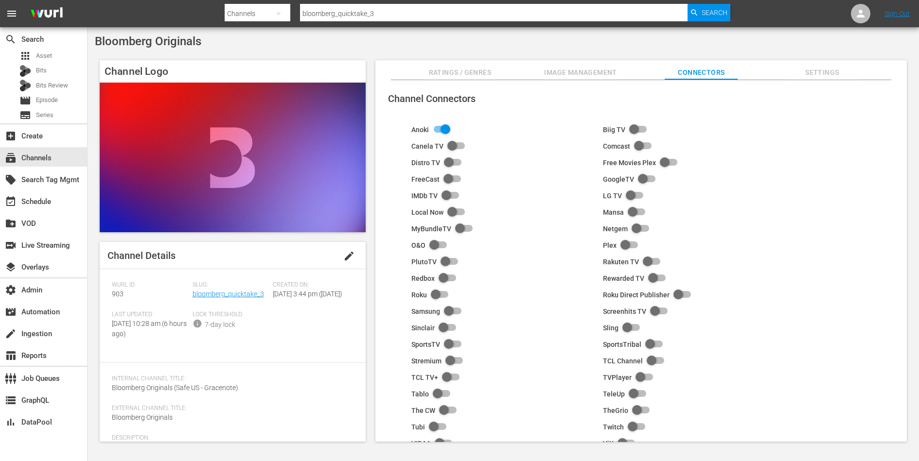
click at [818, 77] on span "Settings" at bounding box center [822, 73] width 73 height 12
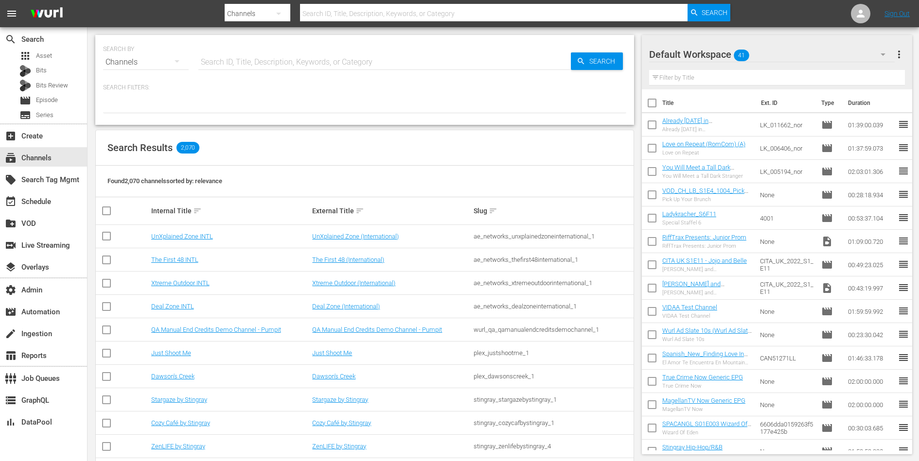
click at [293, 67] on input "text" at bounding box center [384, 62] width 372 height 23
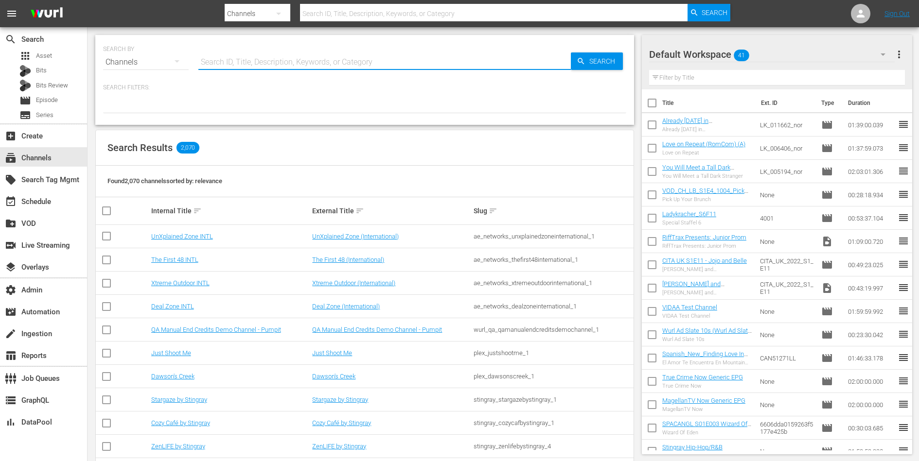
paste input "bloomberg_quicktake_4"
type input "bloomberg_quicktake_4"
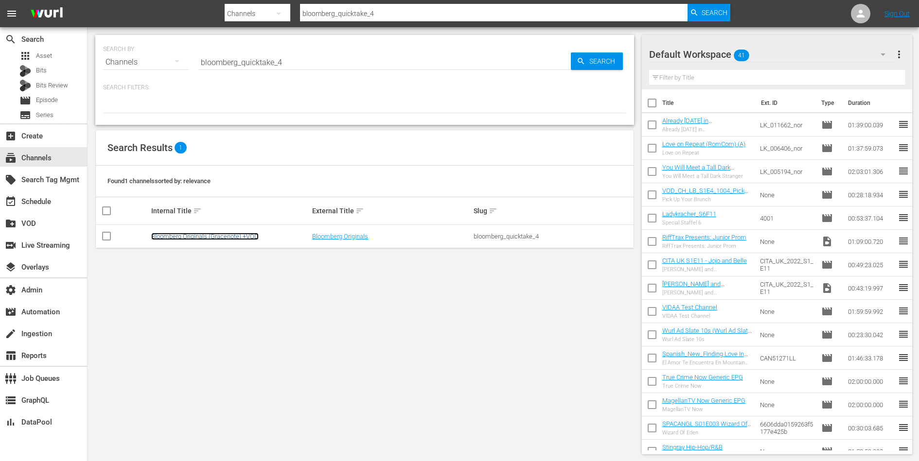
click at [229, 233] on link "Bloomberg Originals (Gracenote) +VOD" at bounding box center [204, 236] width 107 height 7
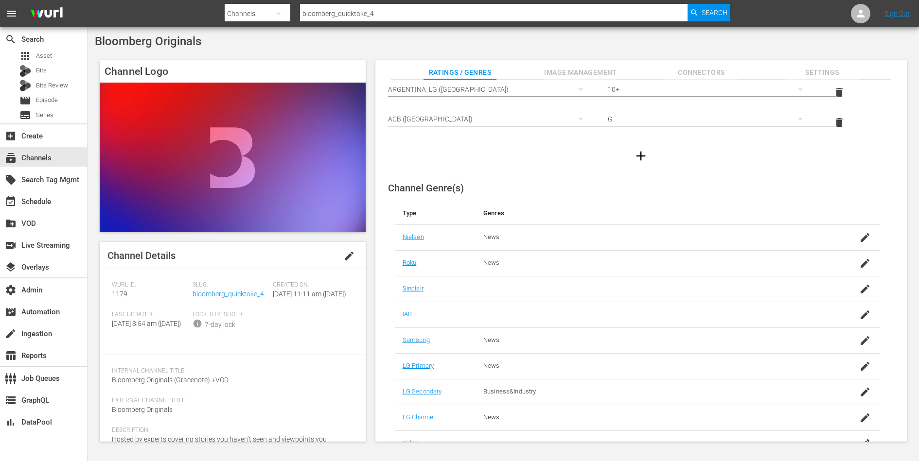
scroll to position [463, 0]
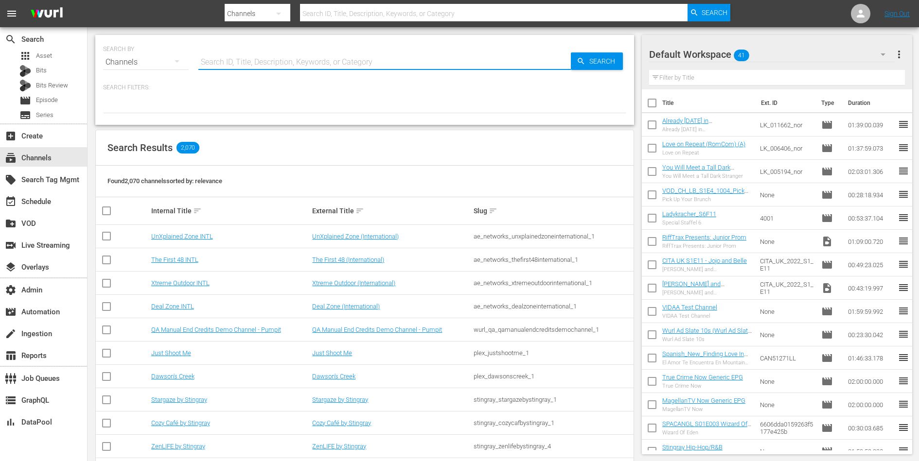
click at [270, 66] on input "text" at bounding box center [384, 62] width 372 height 23
paste input "bloomberg_bloombergtv_2"
type input "bloomberg_bloombergtv_2"
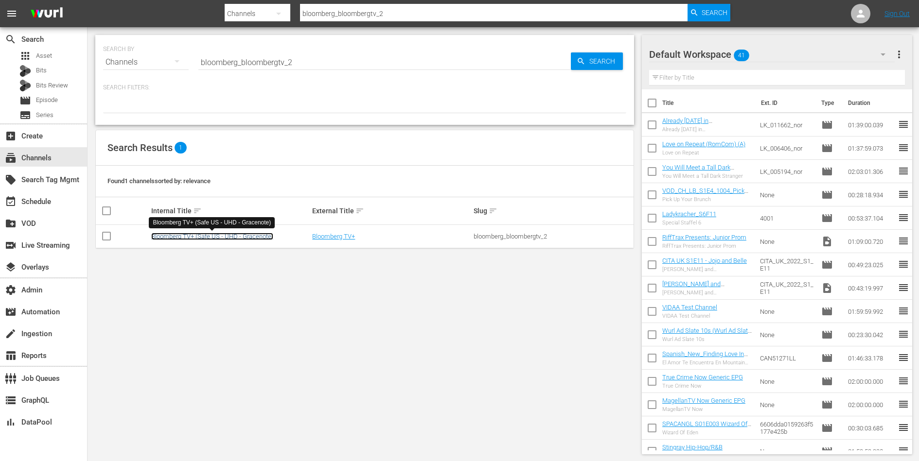
click at [183, 233] on link "Bloomberg TV+ (Safe US - UHD - Gracenote)" at bounding box center [212, 236] width 122 height 7
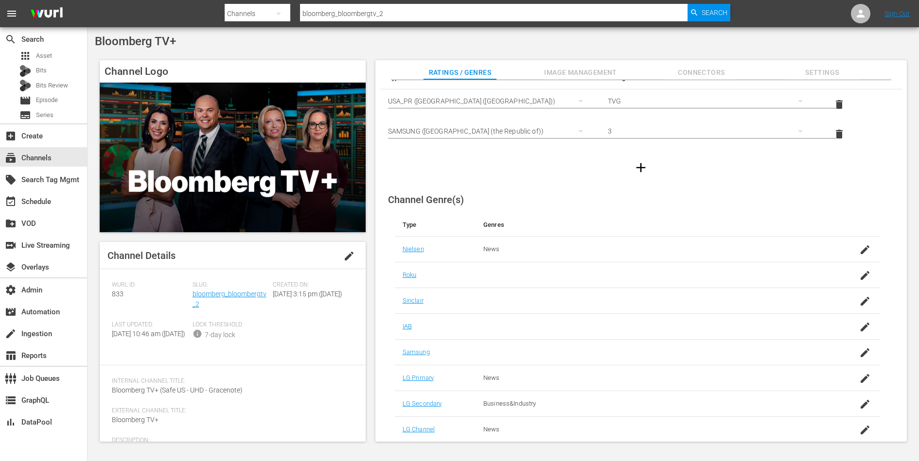
scroll to position [75, 0]
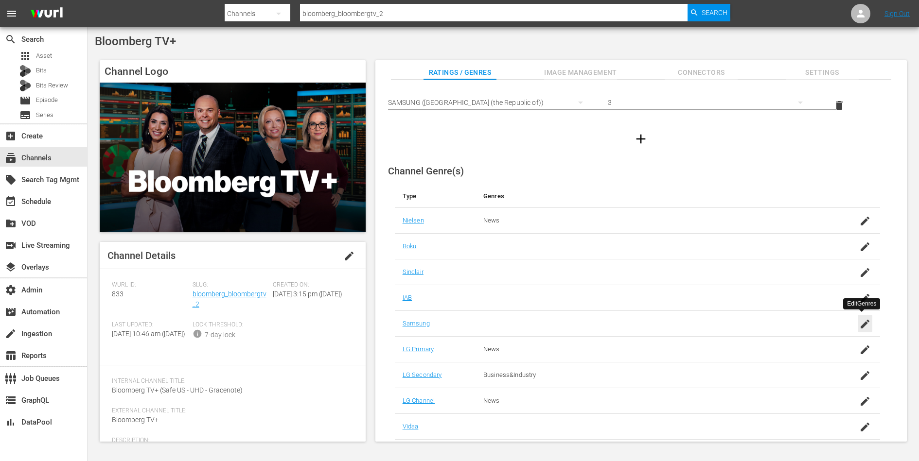
click at [865, 320] on icon "button" at bounding box center [865, 324] width 9 height 9
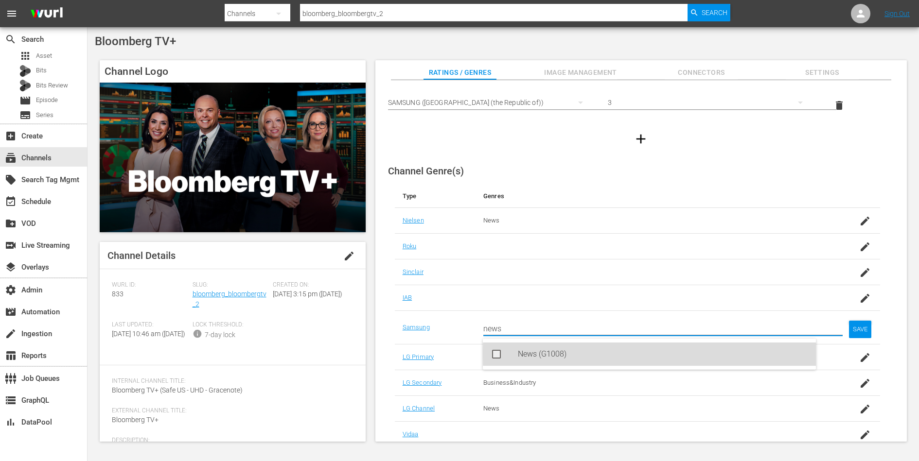
click at [733, 353] on div "News (G1008)" at bounding box center [663, 354] width 290 height 23
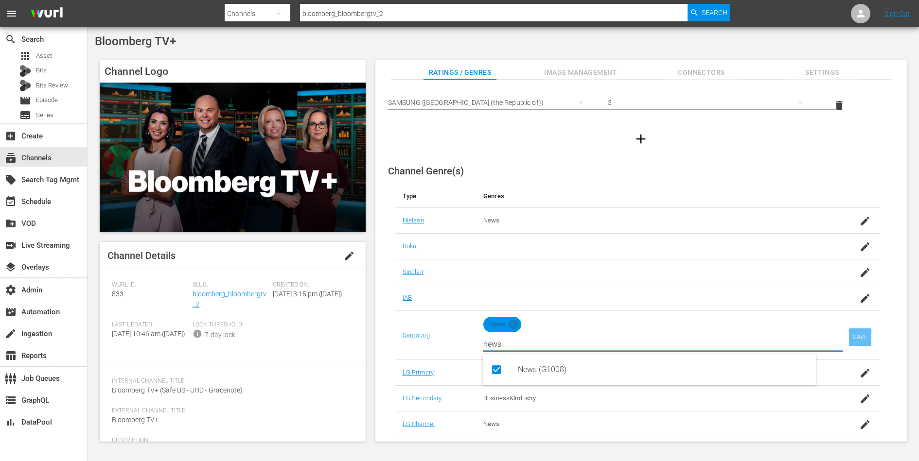
type input "news"
click at [858, 334] on div "SAVE" at bounding box center [860, 338] width 22 height 18
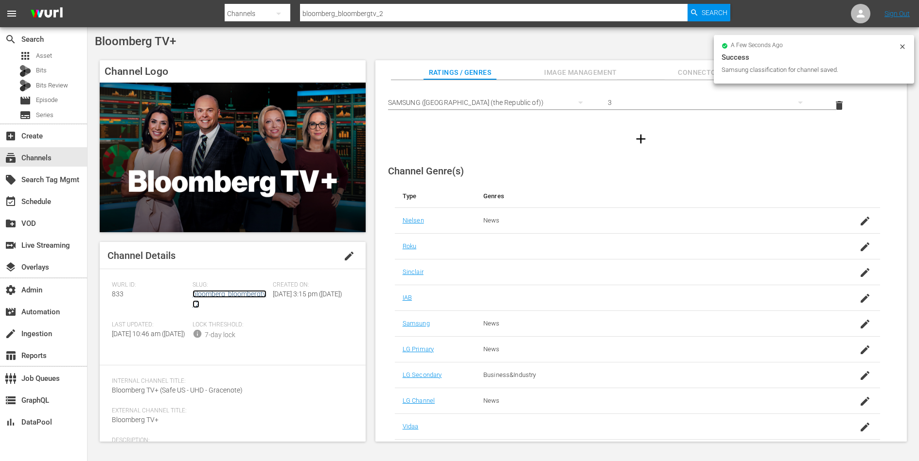
click at [251, 295] on link "bloomberg_bloombergtv_2" at bounding box center [230, 299] width 74 height 18
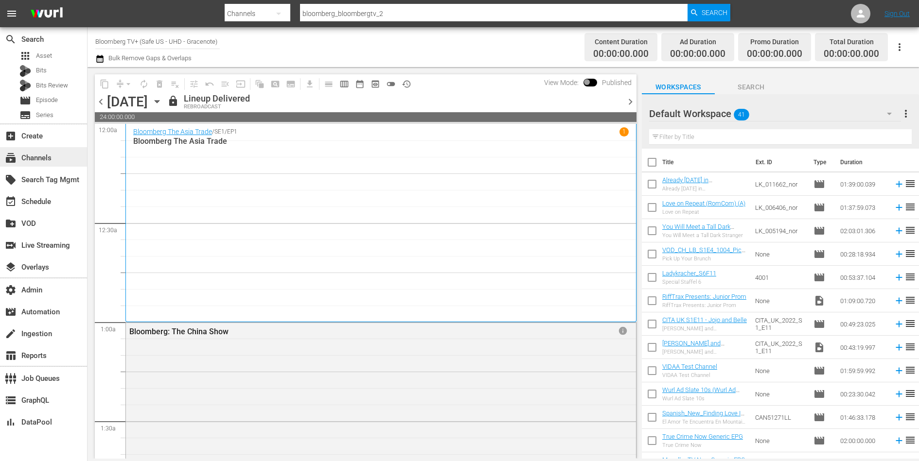
click at [38, 154] on div "subscriptions Channels" at bounding box center [27, 156] width 54 height 9
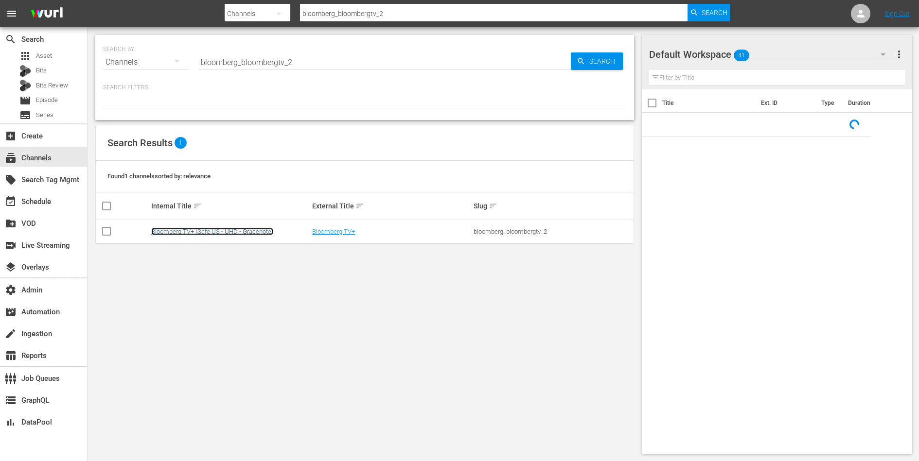
click at [212, 230] on link "Bloomberg TV+ (Safe US - UHD - Gracenote)" at bounding box center [212, 231] width 122 height 7
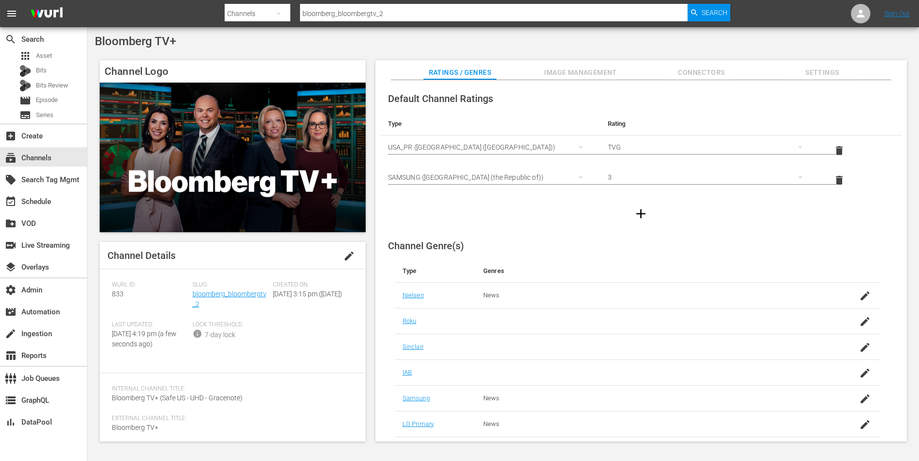
click at [608, 71] on span "Image Management" at bounding box center [580, 73] width 73 height 12
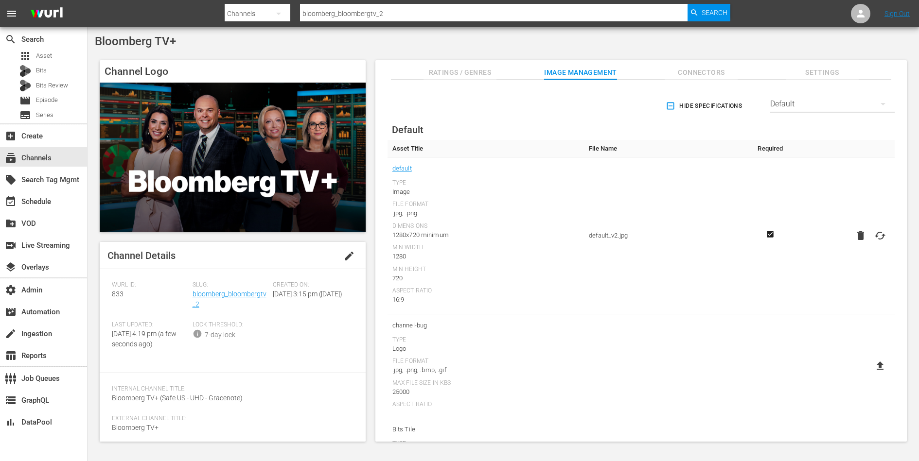
click at [716, 72] on span "Connectors" at bounding box center [701, 73] width 73 height 12
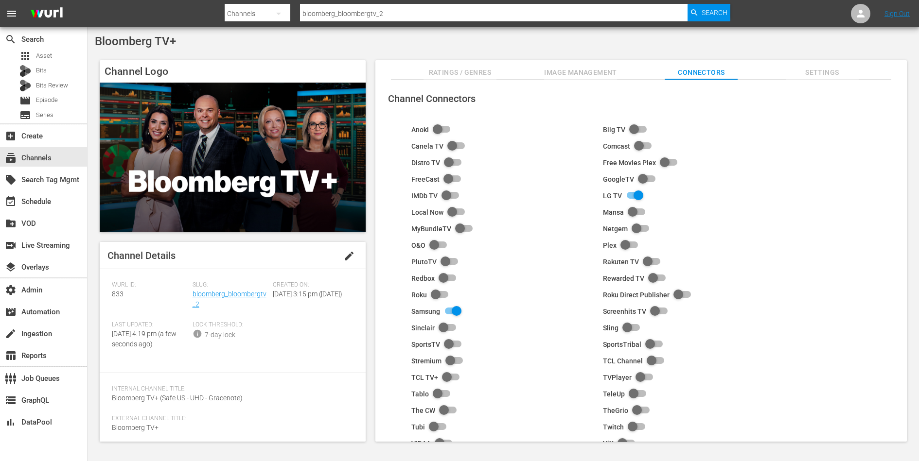
click at [811, 75] on span "Settings" at bounding box center [822, 73] width 73 height 12
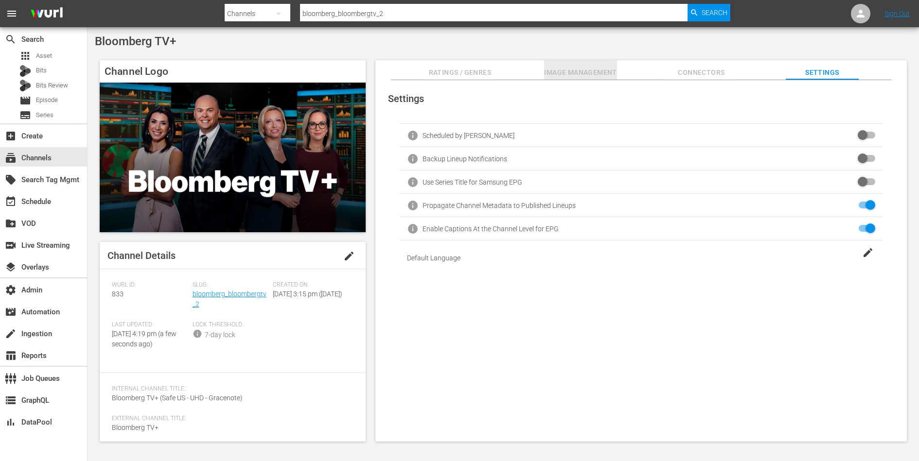
click at [591, 68] on span "Image Management" at bounding box center [580, 73] width 73 height 12
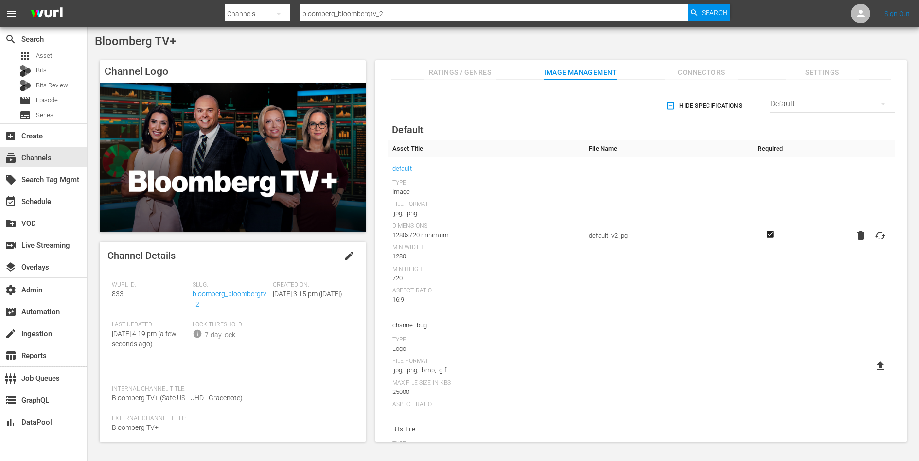
click at [708, 67] on span "Connectors" at bounding box center [701, 73] width 73 height 12
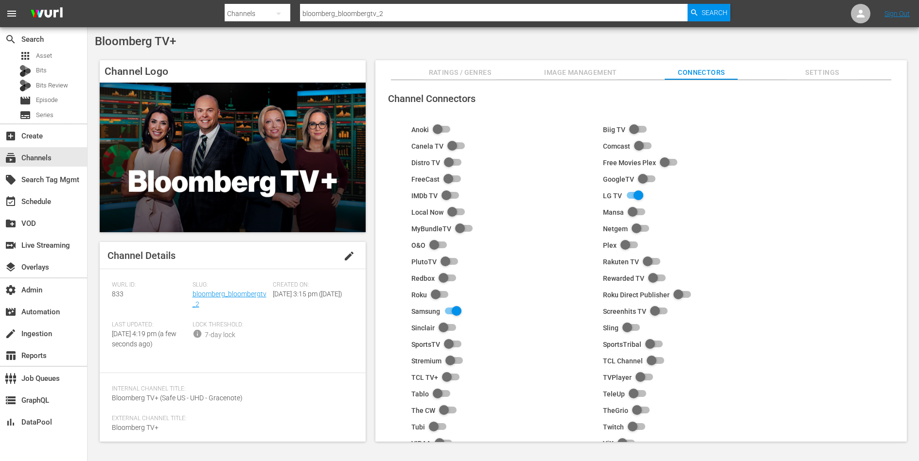
scroll to position [61, 0]
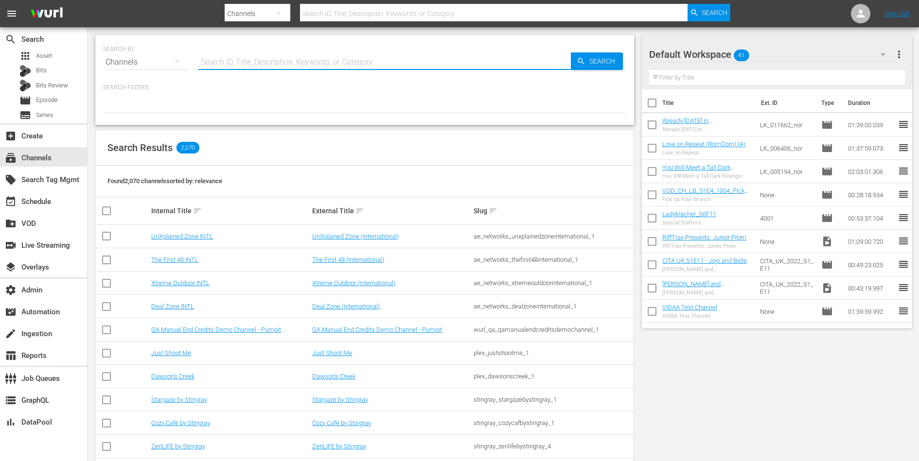
click at [236, 58] on input "text" at bounding box center [384, 62] width 372 height 23
paste input "amogonetworx_grjngo_1"
type input "amogonetworx_grjngo_1"
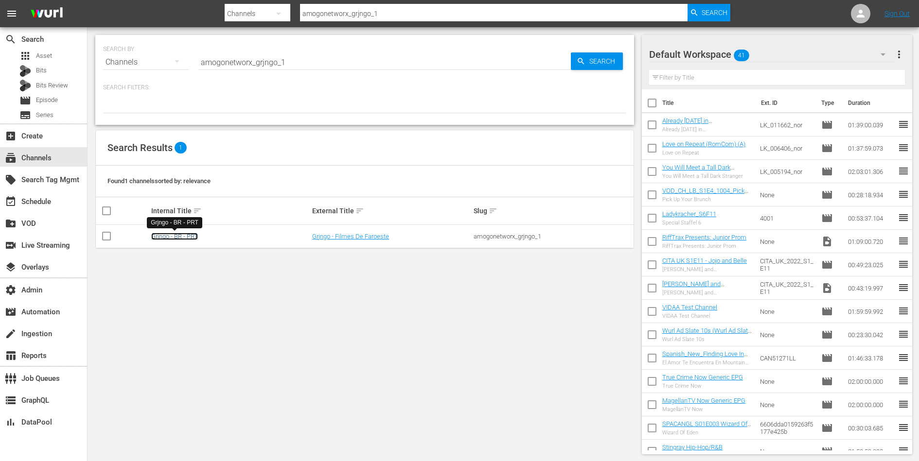
click at [184, 236] on link "Grjngo - BR - PRT" at bounding box center [174, 236] width 47 height 7
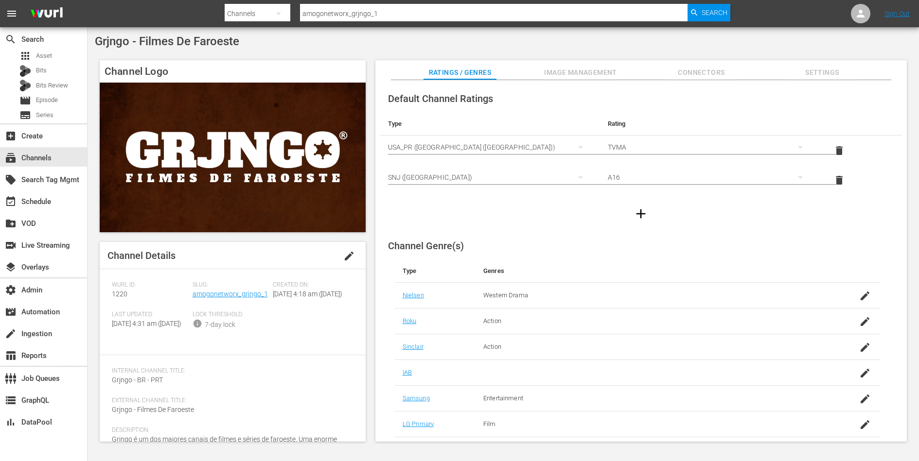
click at [602, 70] on span "Image Management" at bounding box center [580, 73] width 73 height 12
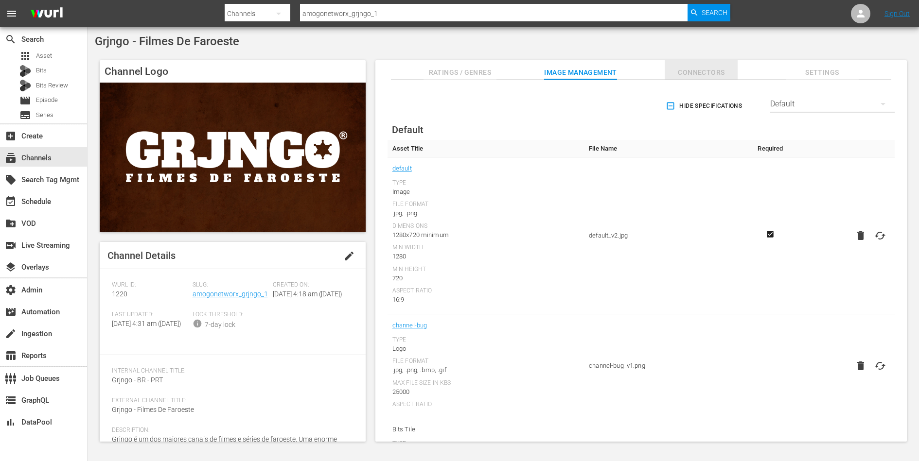
click at [668, 74] on span "Connectors" at bounding box center [701, 73] width 73 height 12
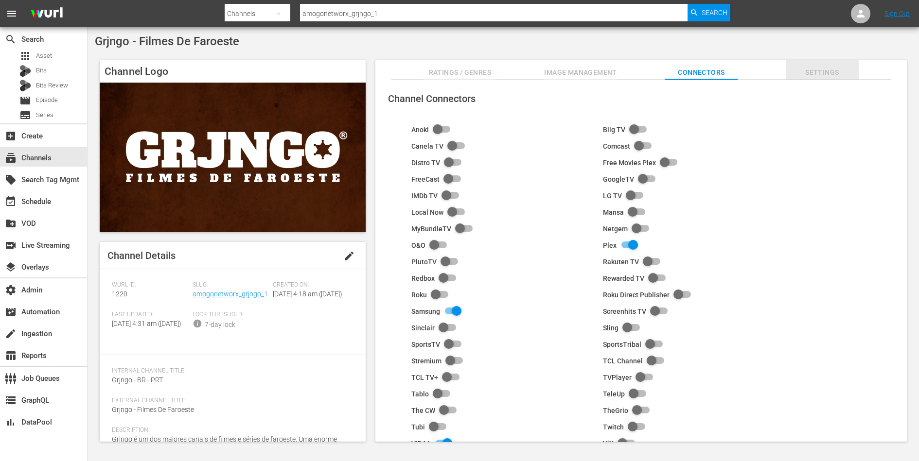
click at [668, 68] on span "Settings" at bounding box center [822, 73] width 73 height 12
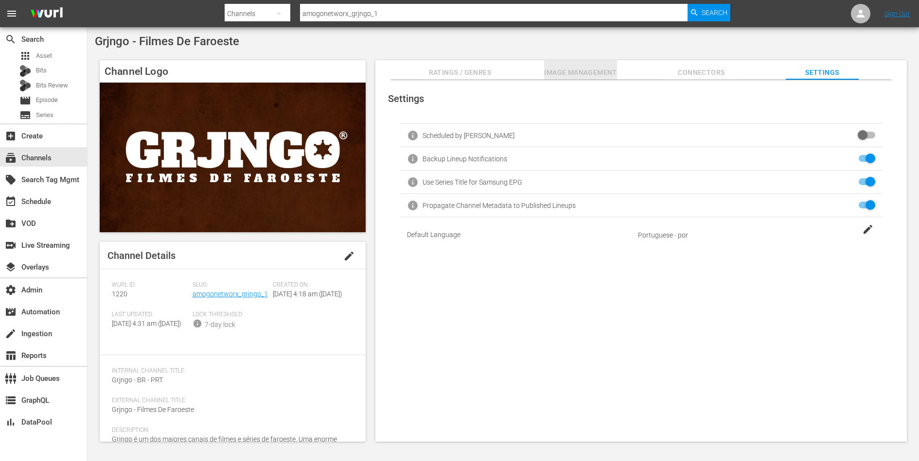
click at [593, 63] on button "Image Management" at bounding box center [580, 69] width 73 height 19
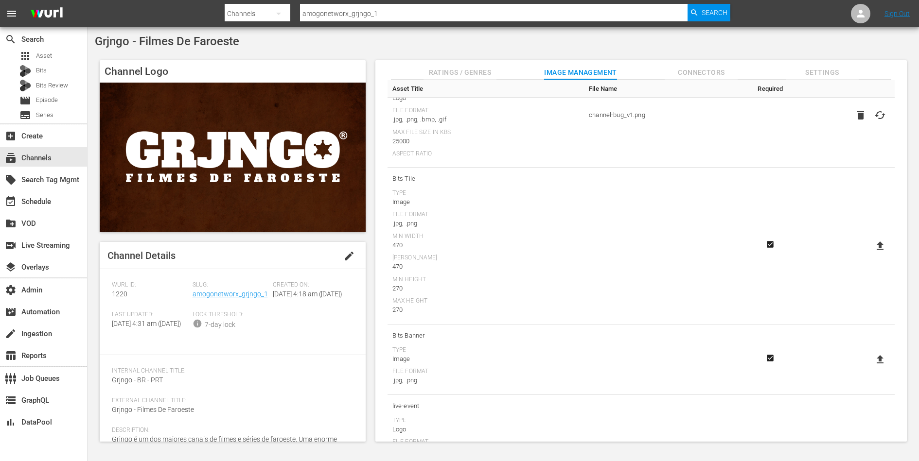
scroll to position [318, 0]
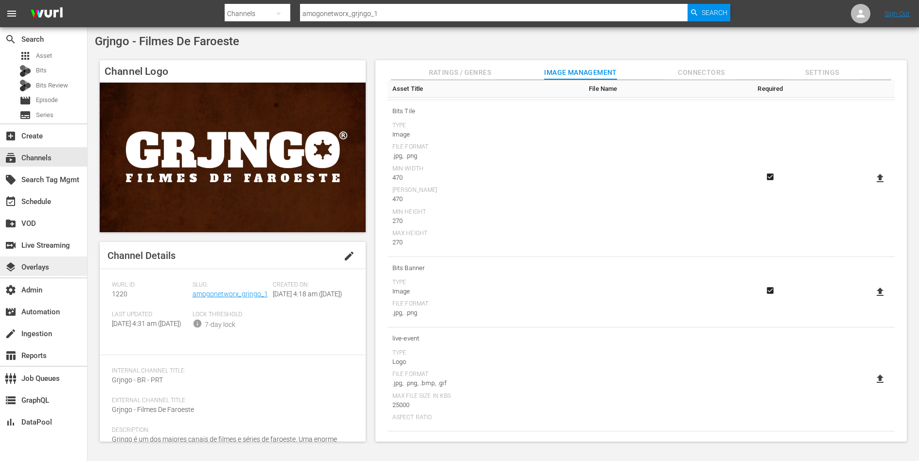
click at [35, 263] on div "layers Overlays" at bounding box center [27, 266] width 54 height 9
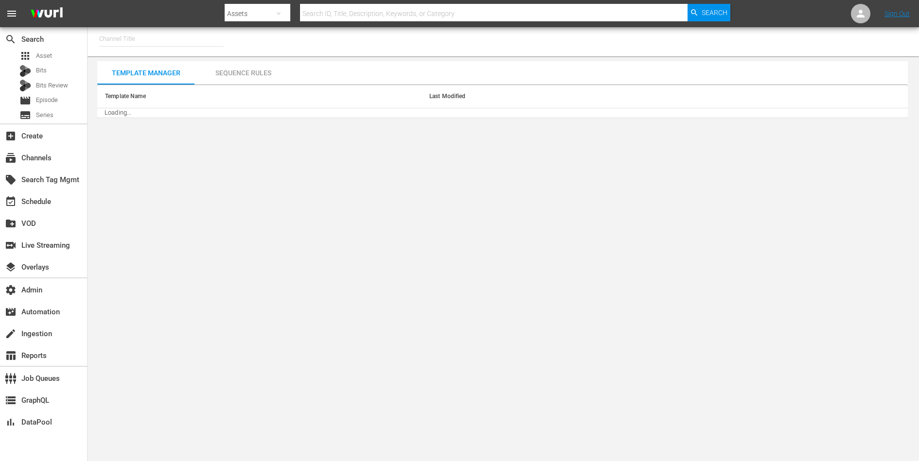
type input "Grjngo - BR - PRT (1220)"
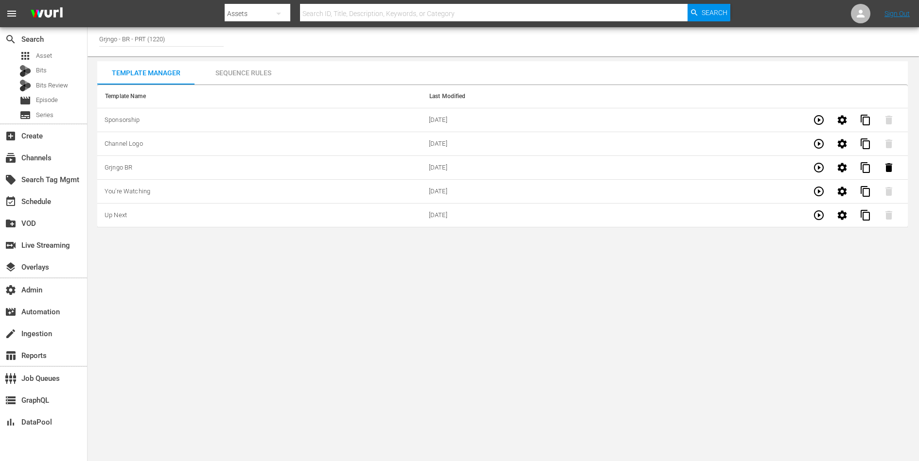
click at [255, 74] on div "Sequence Rules" at bounding box center [242, 72] width 97 height 23
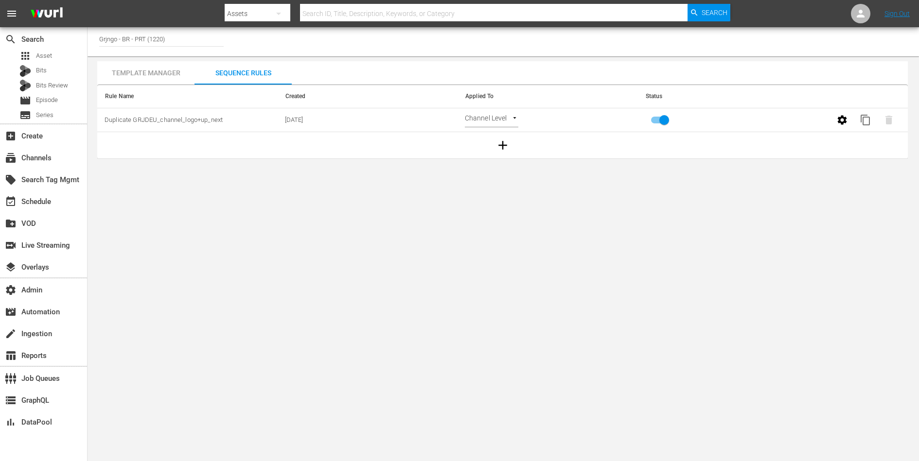
click at [840, 119] on icon "button" at bounding box center [842, 119] width 9 height 9
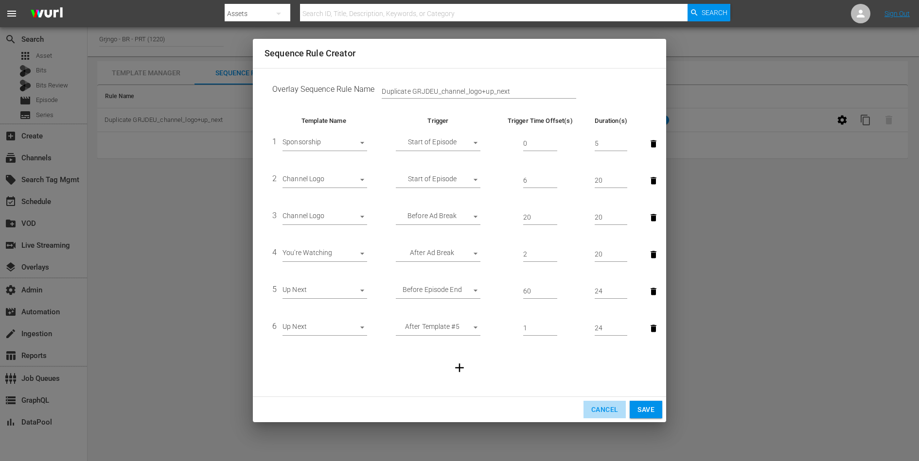
click at [606, 416] on button "Cancel" at bounding box center [604, 410] width 42 height 18
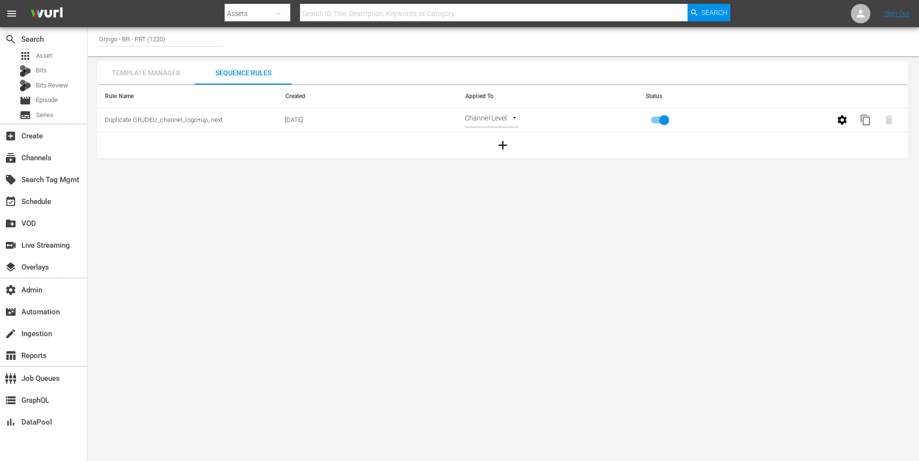
click at [154, 70] on div "Template Manager" at bounding box center [145, 72] width 97 height 23
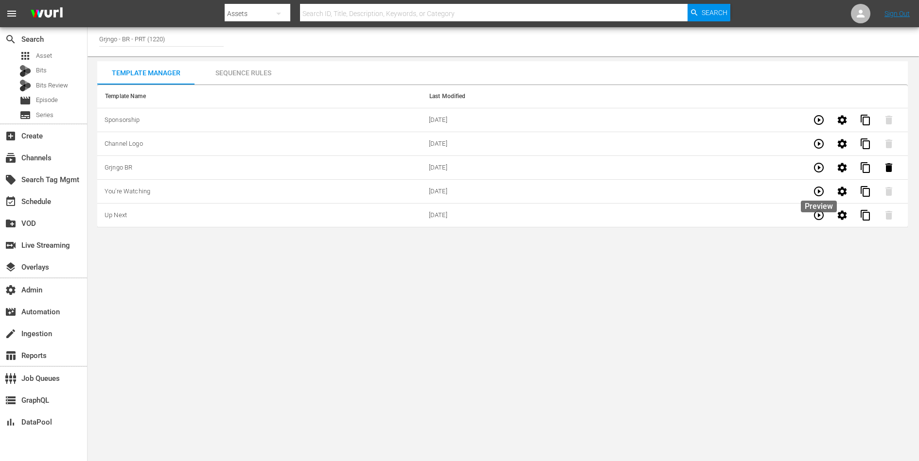
click at [820, 193] on icon "button" at bounding box center [819, 192] width 12 height 12
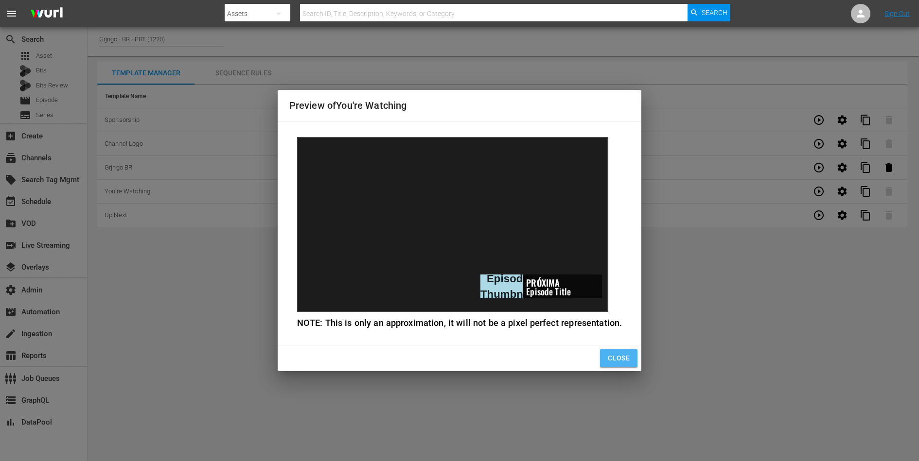
click at [611, 354] on span "Close" at bounding box center [619, 358] width 22 height 12
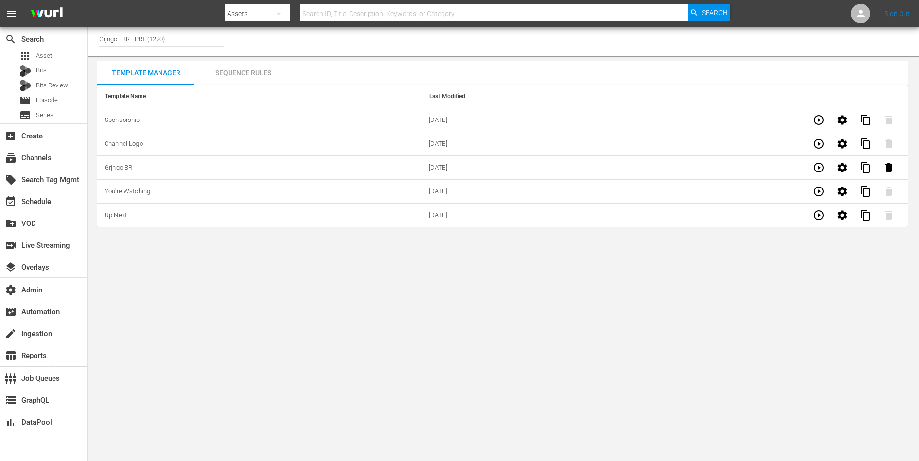
click at [821, 138] on icon "button" at bounding box center [819, 144] width 12 height 12
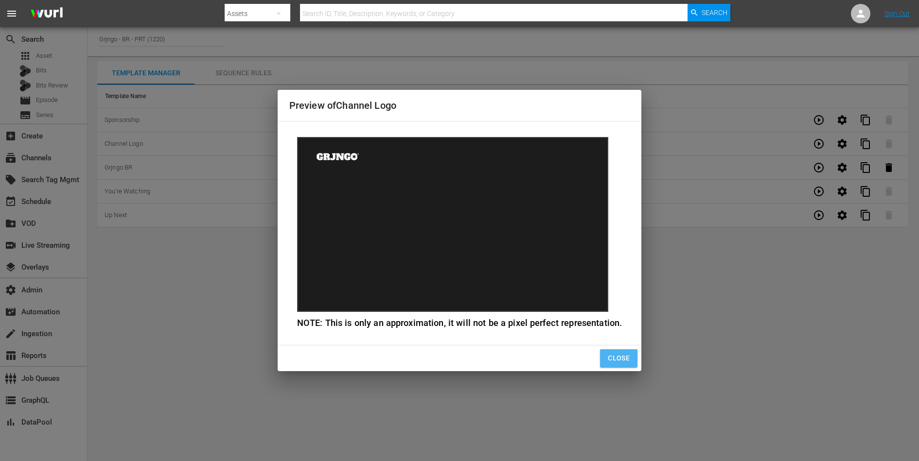
click at [630, 366] on button "Close" at bounding box center [618, 359] width 37 height 18
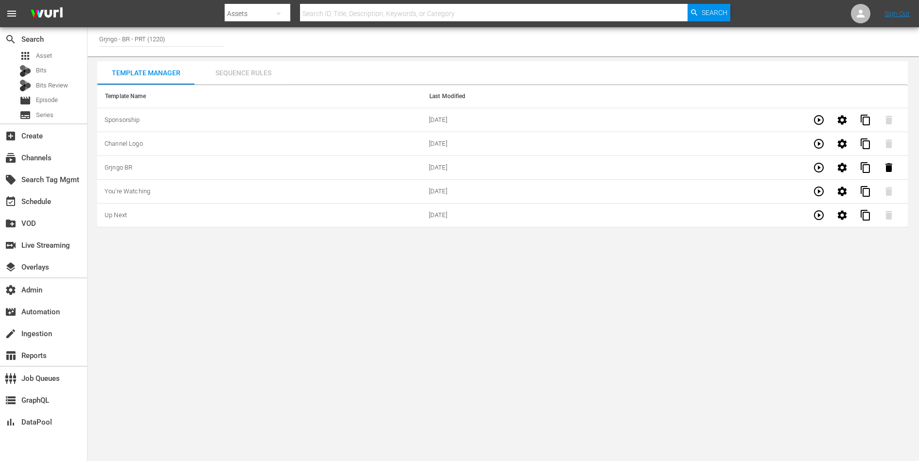
click at [245, 72] on div "Sequence Rules" at bounding box center [242, 72] width 97 height 23
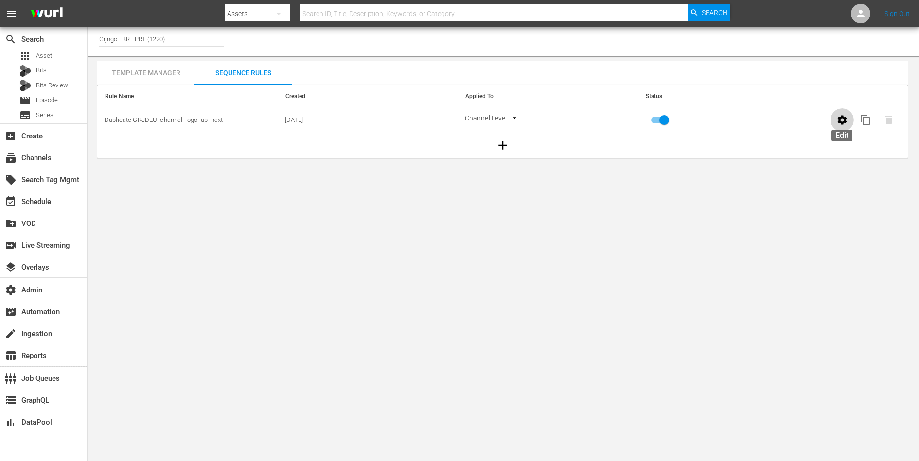
click at [840, 119] on icon "button" at bounding box center [842, 119] width 9 height 9
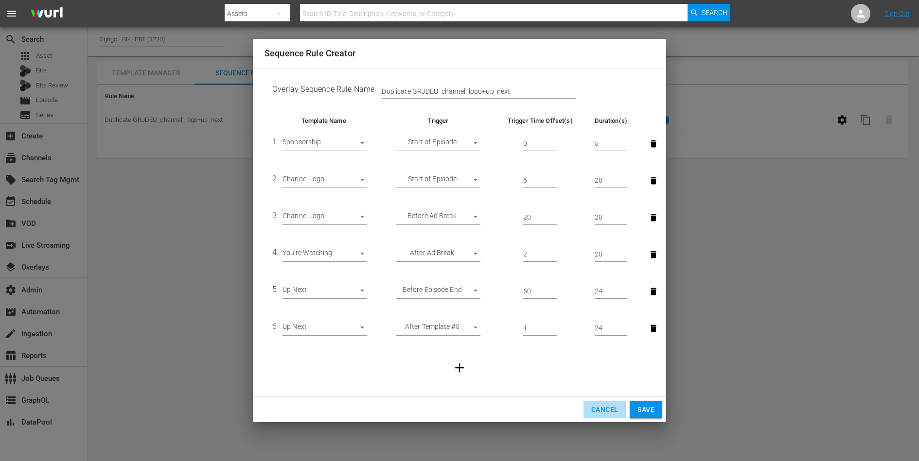
click at [603, 415] on span "Cancel" at bounding box center [604, 410] width 27 height 12
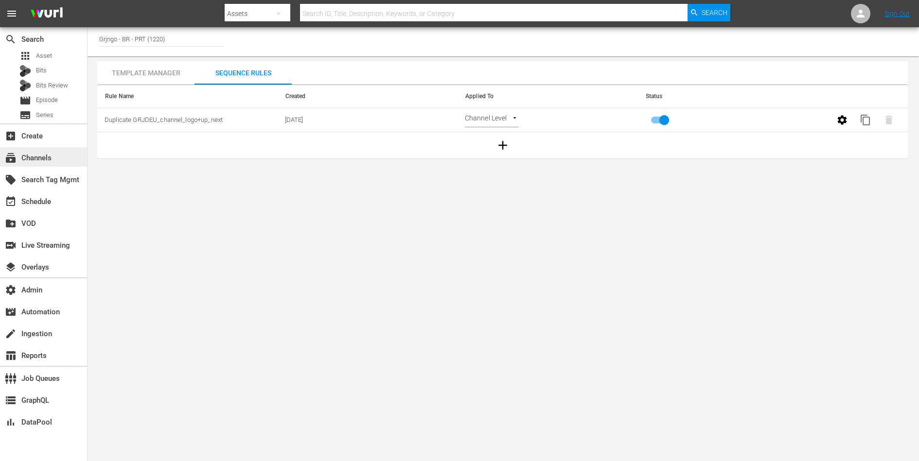
click at [42, 166] on div "subscriptions Channels" at bounding box center [43, 156] width 87 height 19
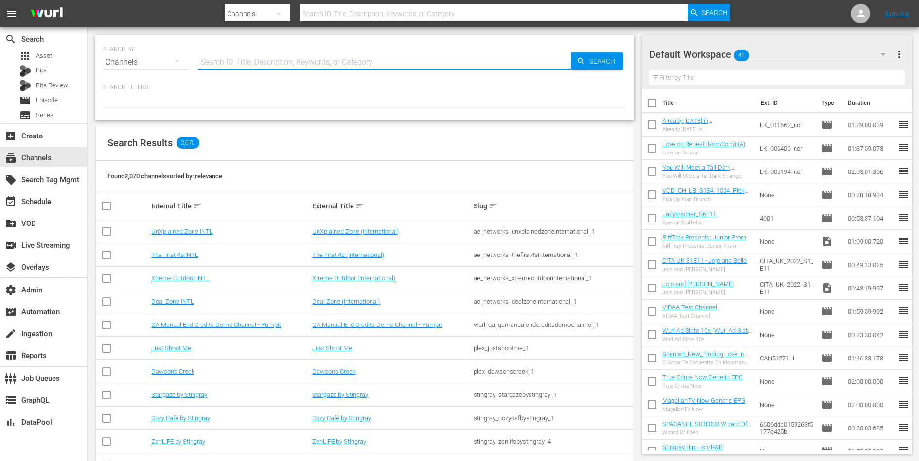
click at [250, 61] on input "text" at bounding box center [384, 62] width 372 height 23
paste input "amogonetworx_grjngo_1"
type input "amogonetworx_grjngo_1"
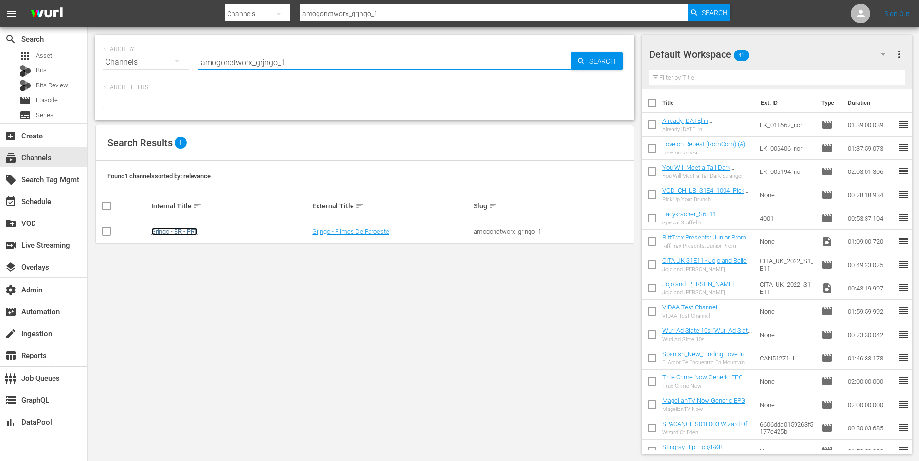
click at [178, 229] on link "Grjngo - BR - PRT" at bounding box center [174, 231] width 47 height 7
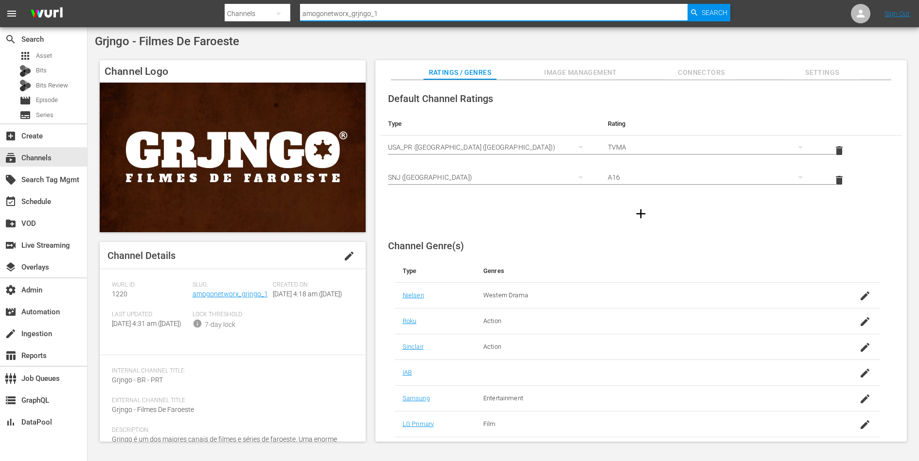
click at [383, 12] on input "amogonetworx_grjngo_1" at bounding box center [493, 13] width 387 height 23
paste input "_networx_royalworldnobrezaedinastias"
type input "amogo_networx_royalworldnobrezaedinastias_1"
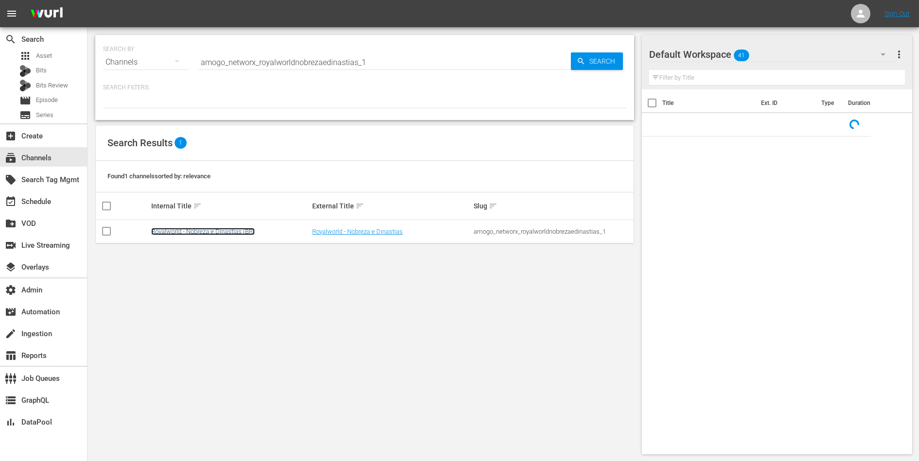
click at [186, 234] on link "Royalworld - Nobreza e Dinastias (BR)" at bounding box center [203, 231] width 104 height 7
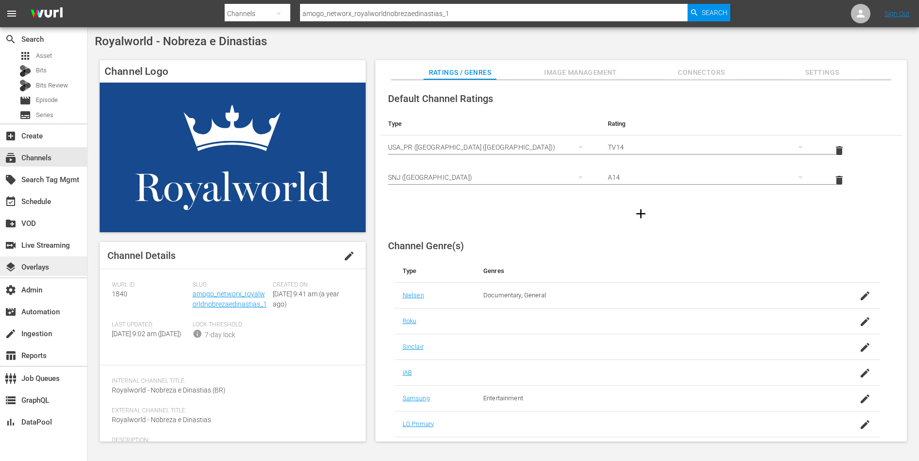
click at [41, 262] on div "layers Overlays" at bounding box center [27, 266] width 54 height 9
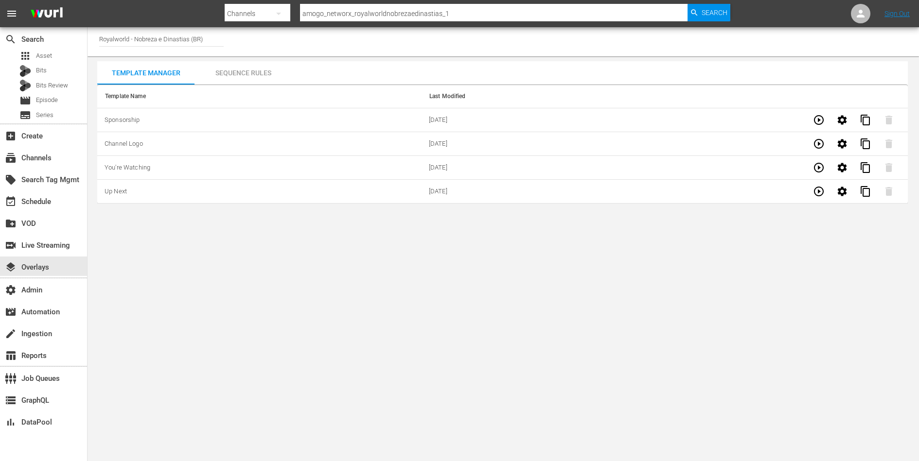
click at [246, 68] on div "Sequence Rules" at bounding box center [242, 72] width 97 height 23
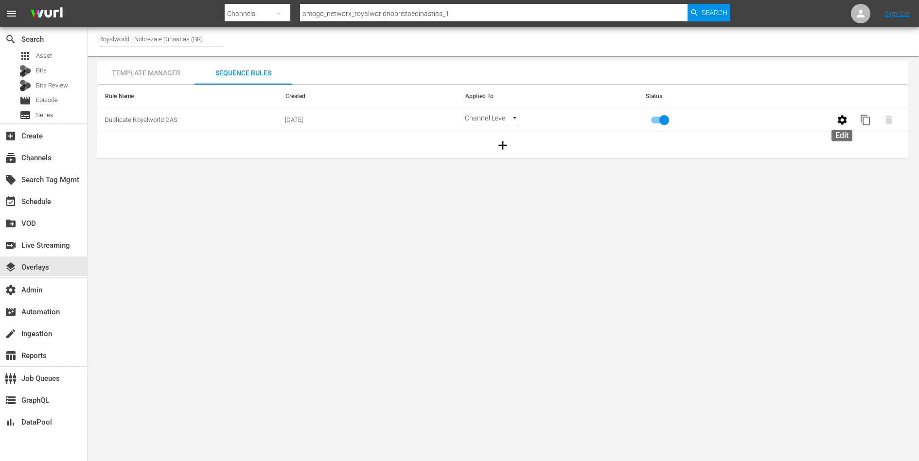
click at [840, 121] on icon "button" at bounding box center [842, 119] width 9 height 9
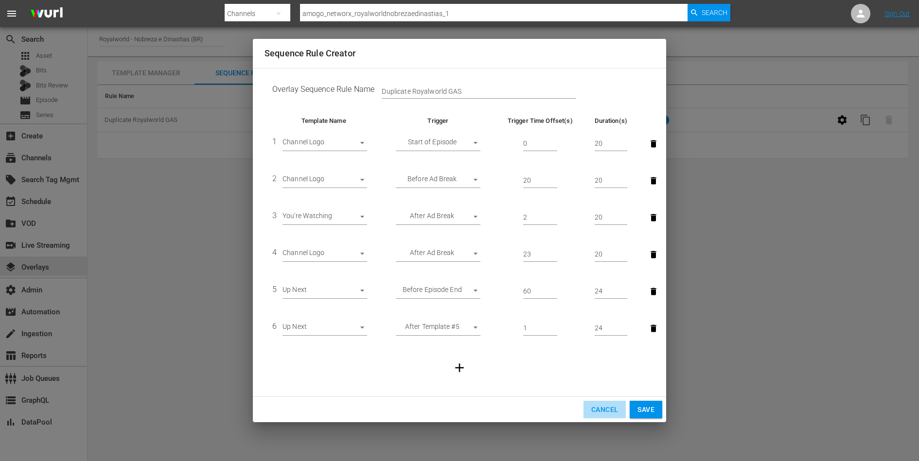
click at [602, 406] on span "Cancel" at bounding box center [604, 410] width 27 height 12
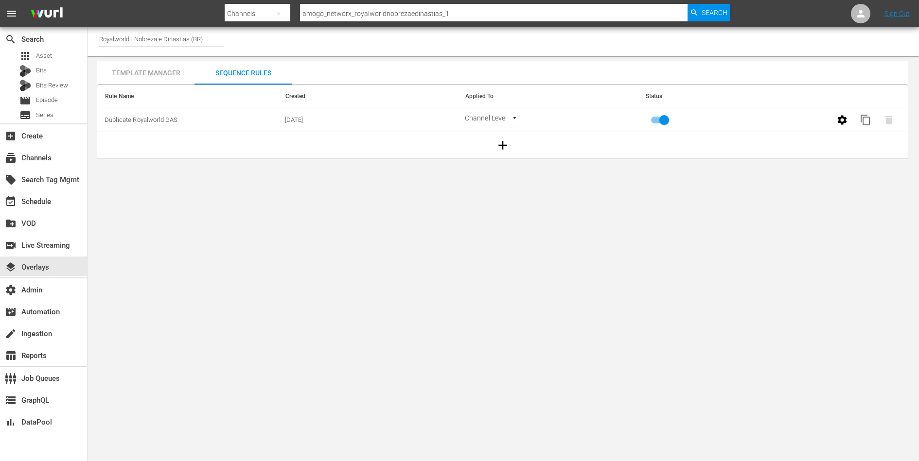
click at [149, 73] on div "Template Manager" at bounding box center [145, 72] width 97 height 23
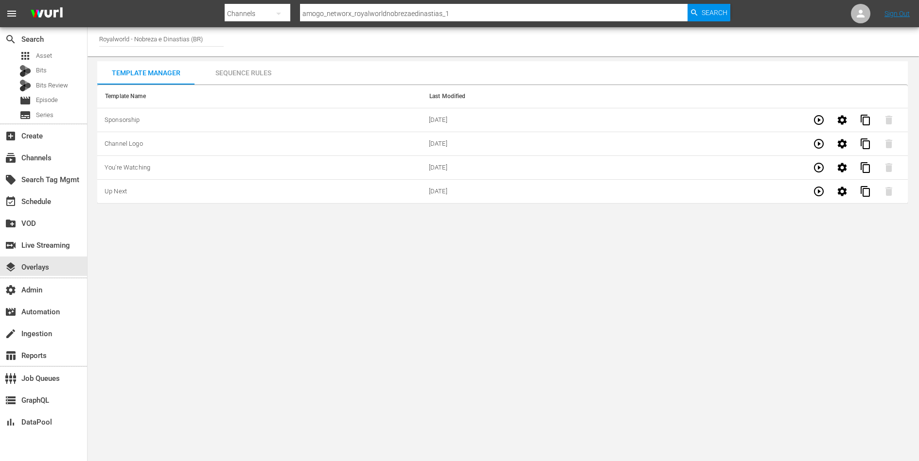
click at [840, 121] on icon "button" at bounding box center [842, 119] width 9 height 9
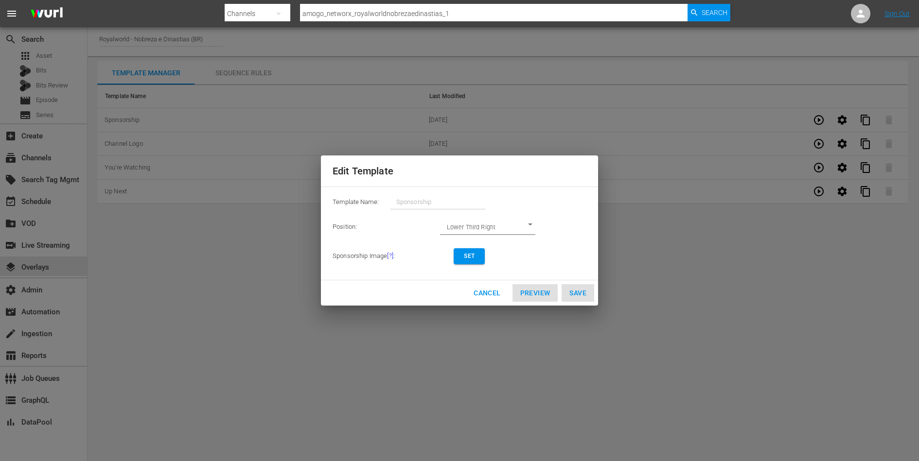
click at [488, 293] on span "Cancel" at bounding box center [487, 293] width 27 height 12
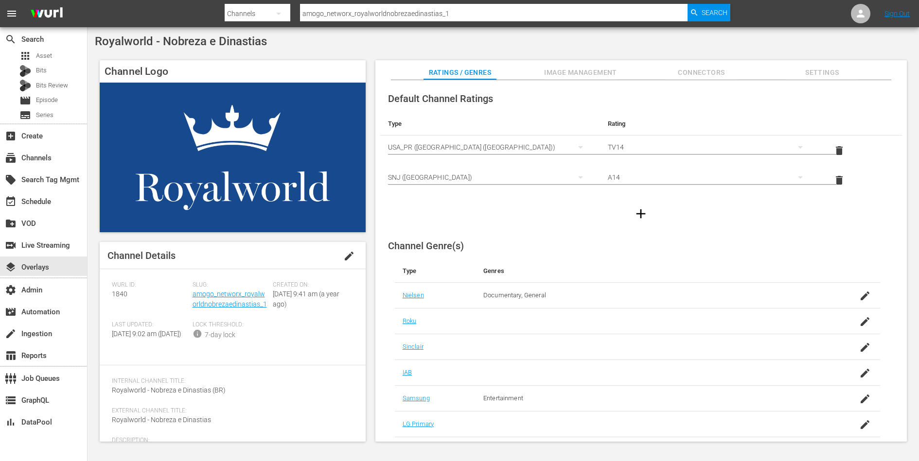
click at [250, 43] on span "Royalworld - Nobreza e Dinastias" at bounding box center [181, 42] width 172 height 14
copy div "Royalworld - Nobreza e Dinastias"
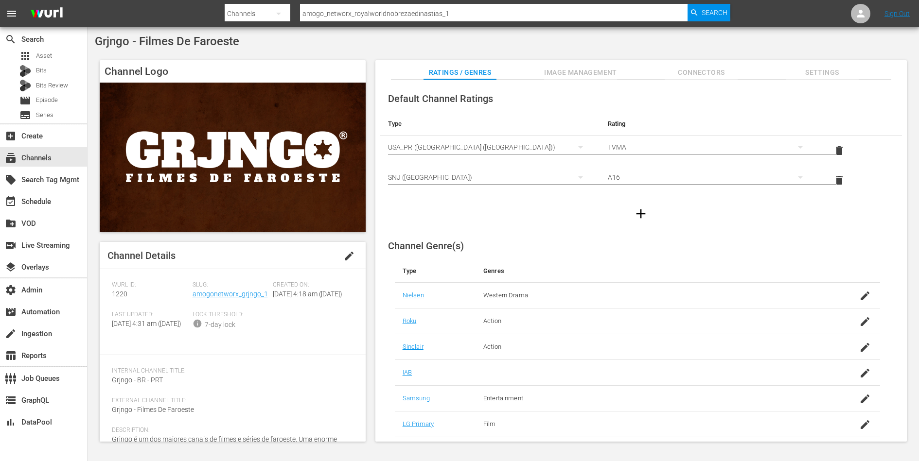
click at [199, 44] on span "Grjngo - Filmes De Faroeste" at bounding box center [167, 42] width 144 height 14
copy div "Grjngo - Filmes De Faroeste"
